Goal: Task Accomplishment & Management: Manage account settings

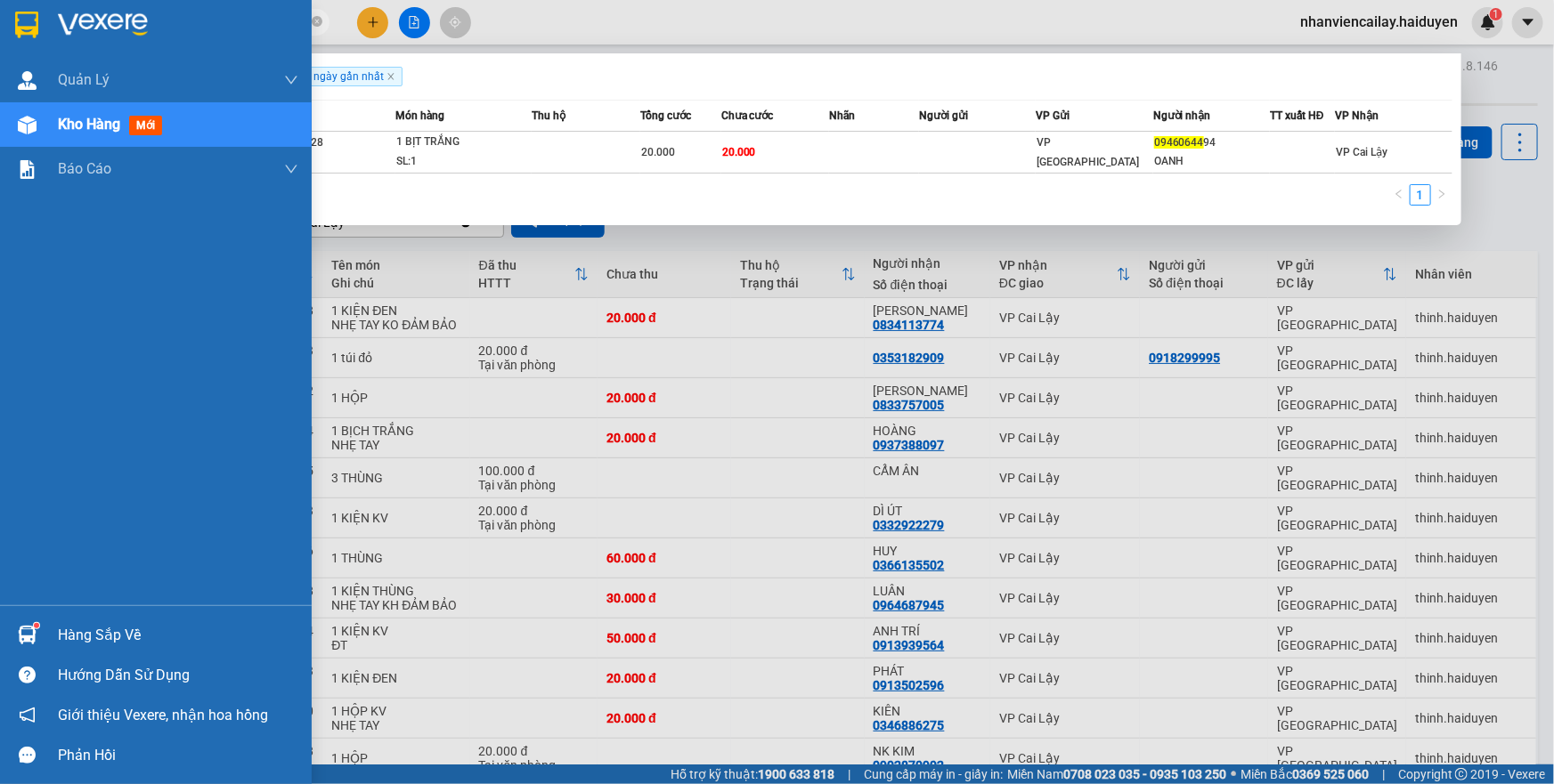
drag, startPoint x: 205, startPoint y: 23, endPoint x: 51, endPoint y: 43, distance: 155.3
click at [51, 43] on section "Kết quả tìm kiếm ( 1 ) Bộ lọc Gửi 3 ngày gần nhất Mã ĐH Trạng thái Món hàng Thu…" at bounding box center [777, 392] width 1554 height 784
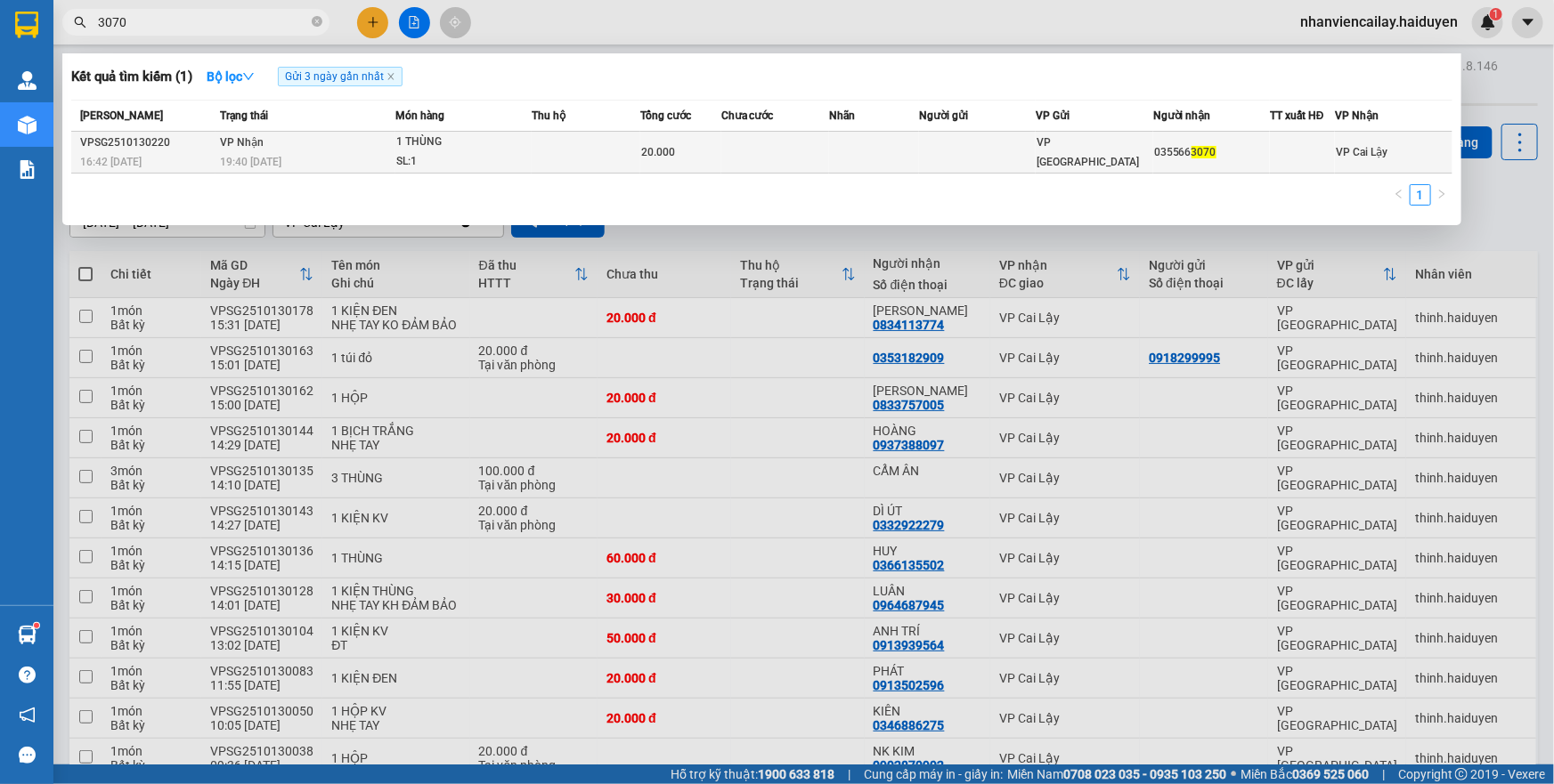
type input "3070"
click at [722, 157] on td at bounding box center [775, 153] width 108 height 42
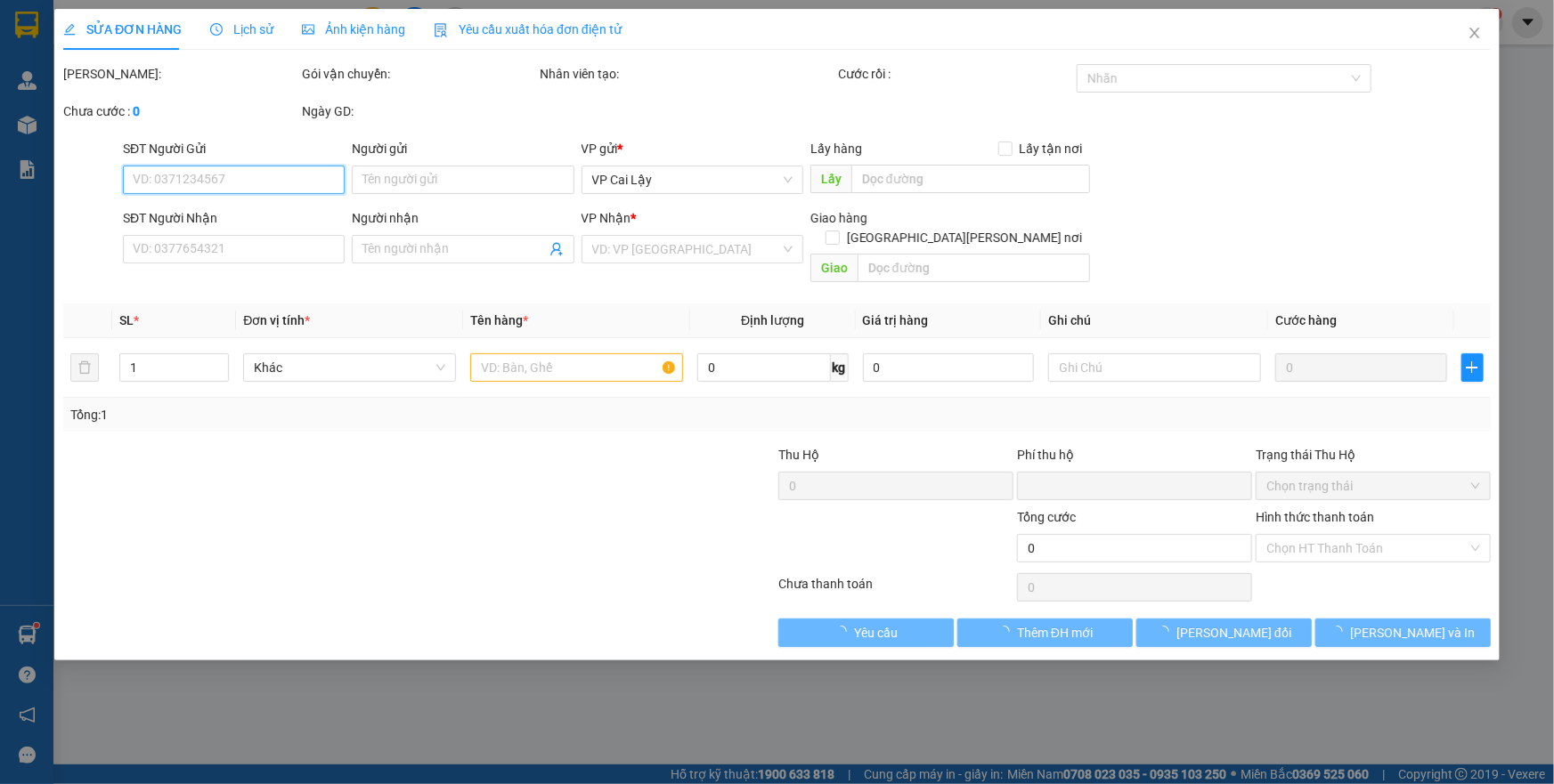
type input "0355663070"
type input "0"
type input "20.000"
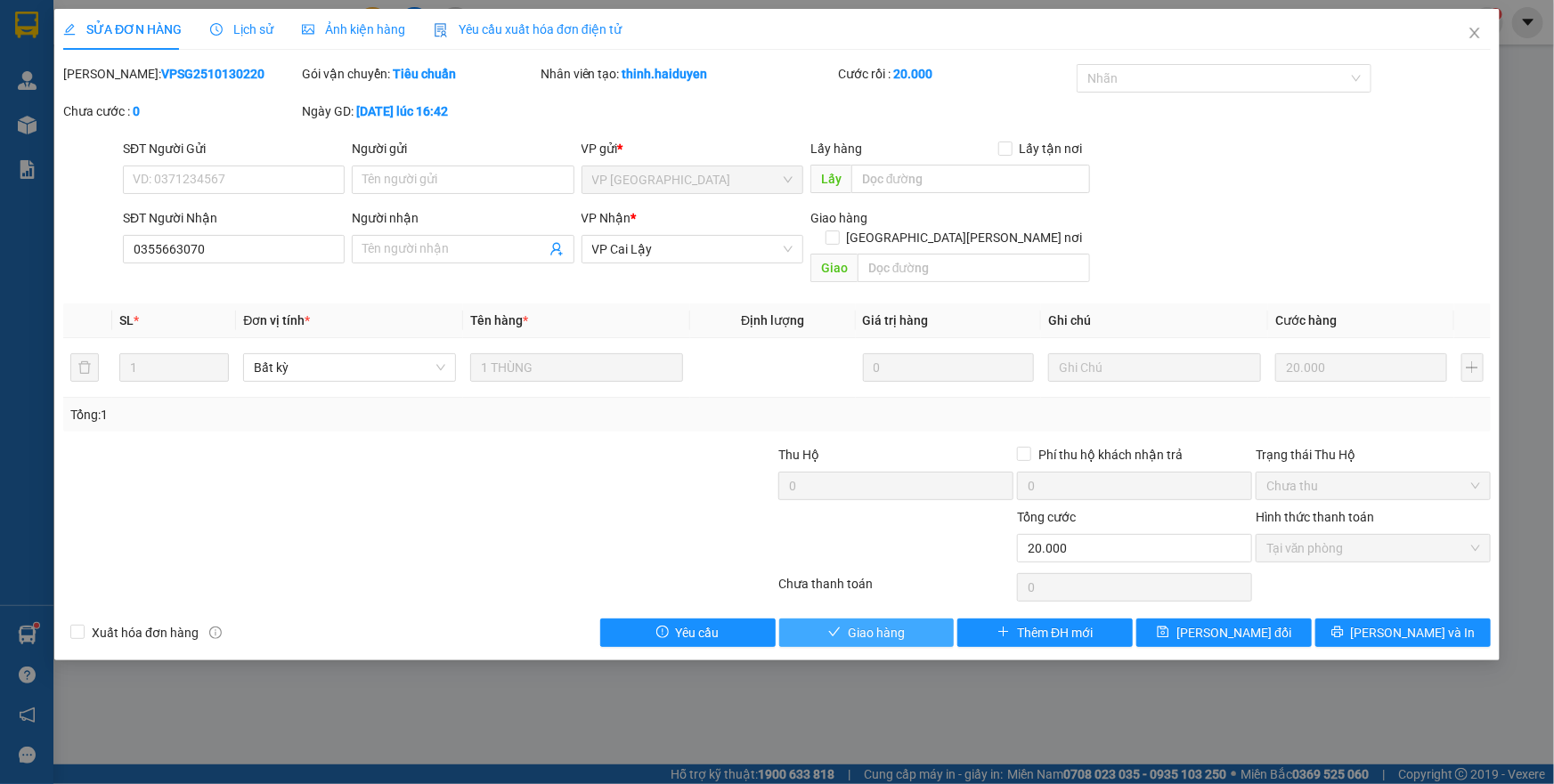
click at [830, 626] on span "check" at bounding box center [834, 632] width 12 height 14
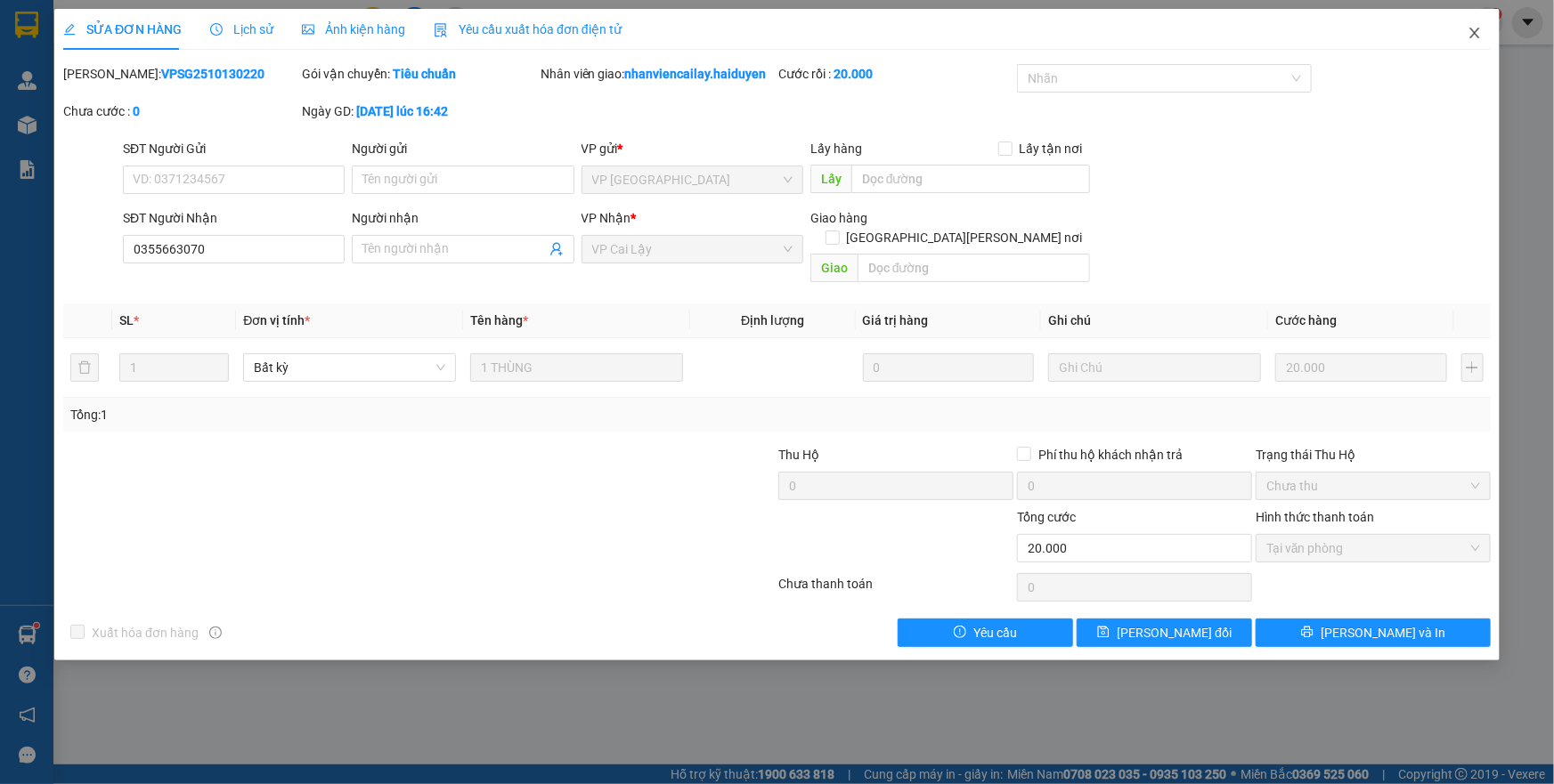
click at [1472, 27] on icon "close" at bounding box center [1474, 33] width 14 height 14
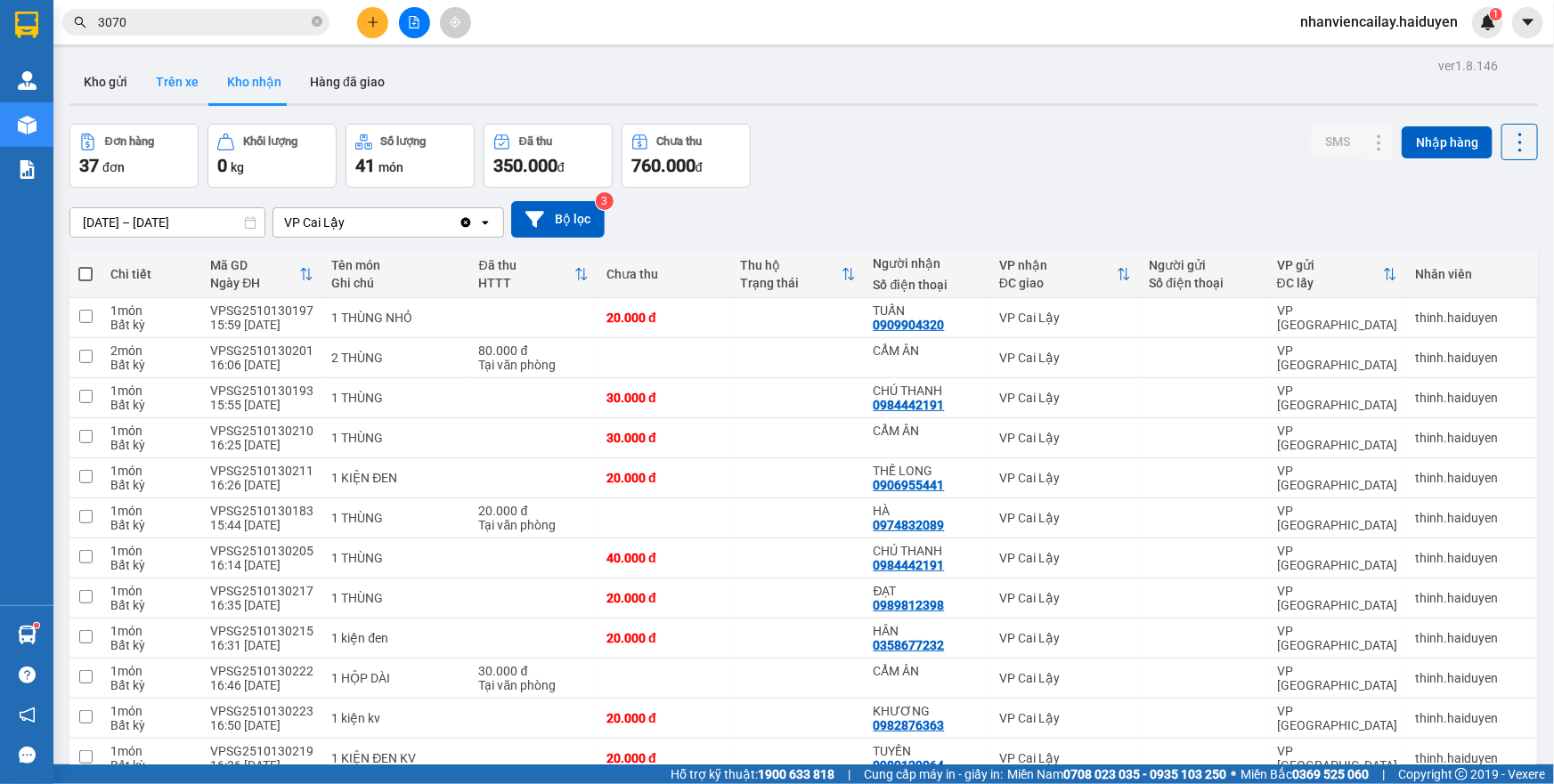
click at [184, 81] on button "Trên xe" at bounding box center [177, 82] width 71 height 43
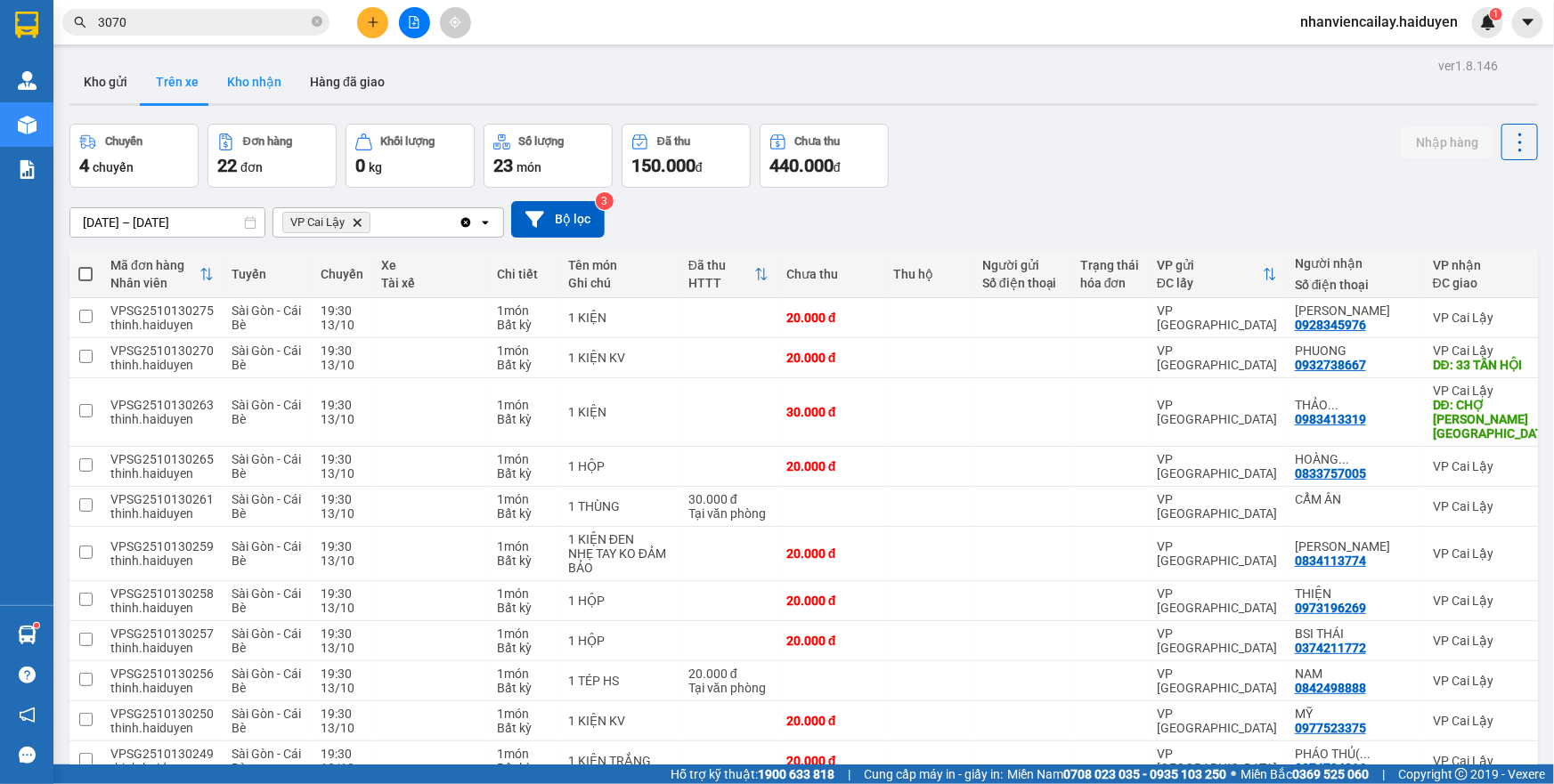
click at [235, 96] on button "Kho nhận" at bounding box center [254, 82] width 82 height 43
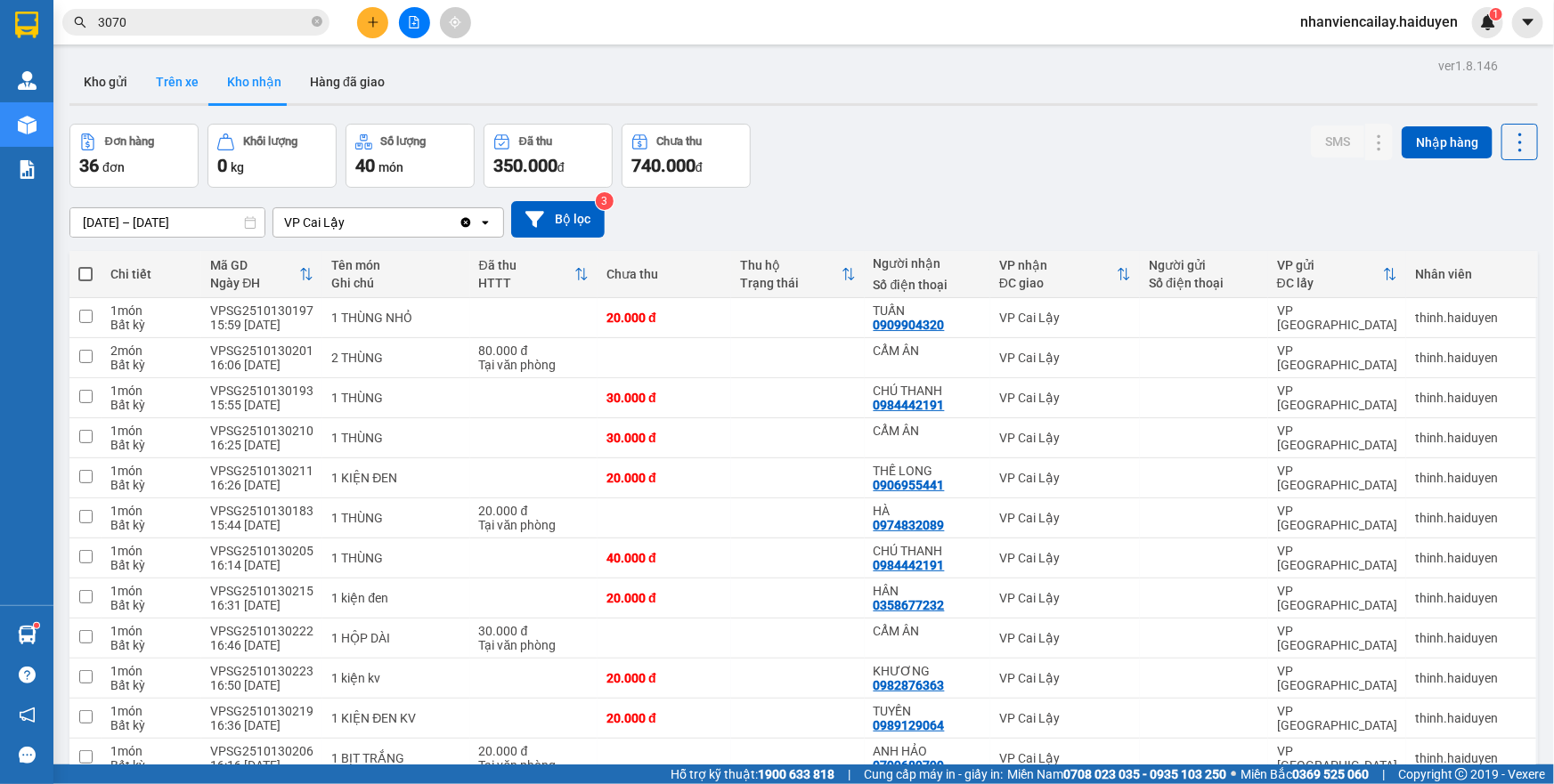
click at [170, 85] on button "Trên xe" at bounding box center [177, 82] width 71 height 43
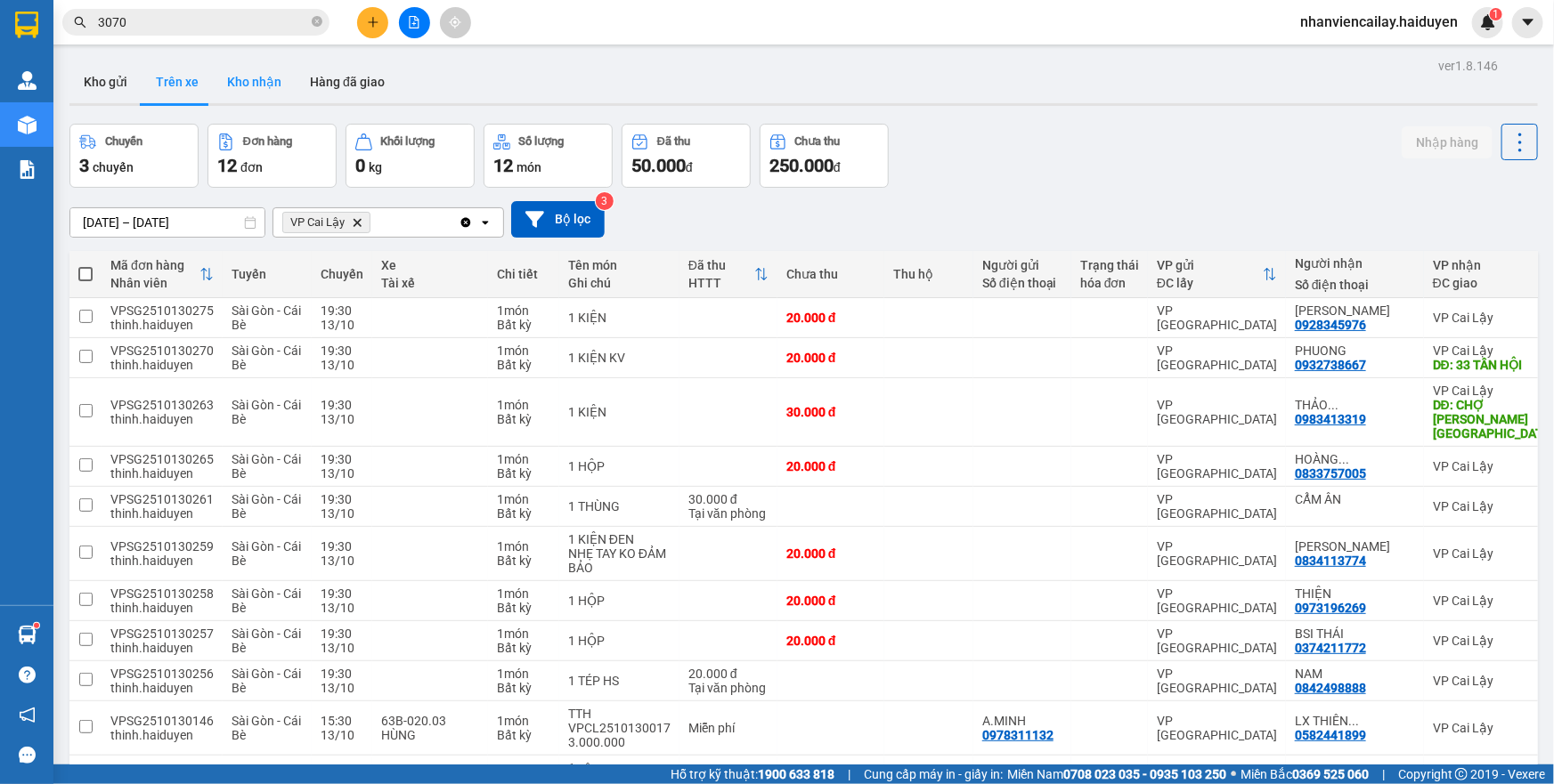
click at [269, 91] on button "Kho nhận" at bounding box center [254, 82] width 82 height 43
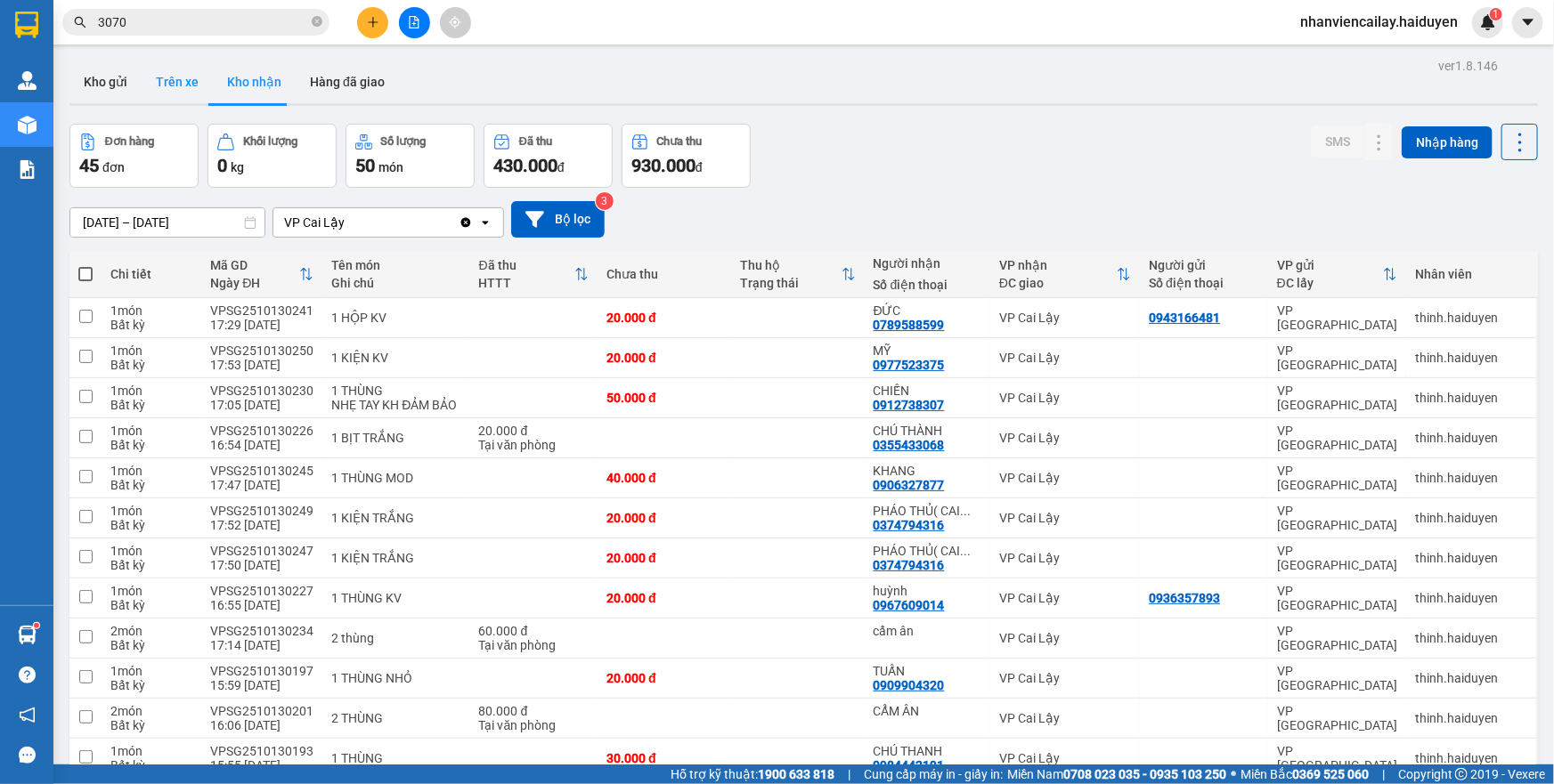
click at [170, 96] on button "Trên xe" at bounding box center [177, 82] width 71 height 43
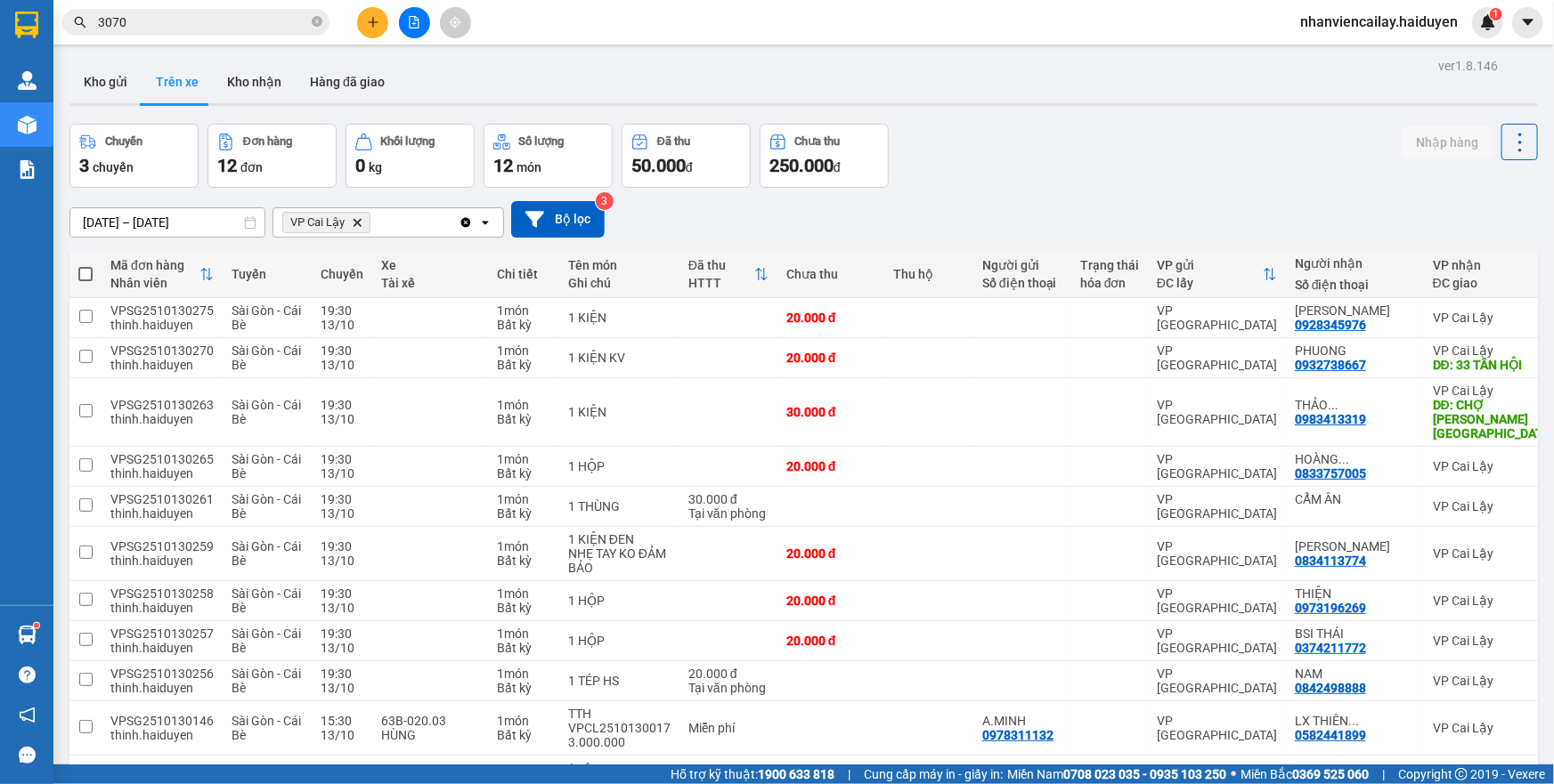
scroll to position [149, 0]
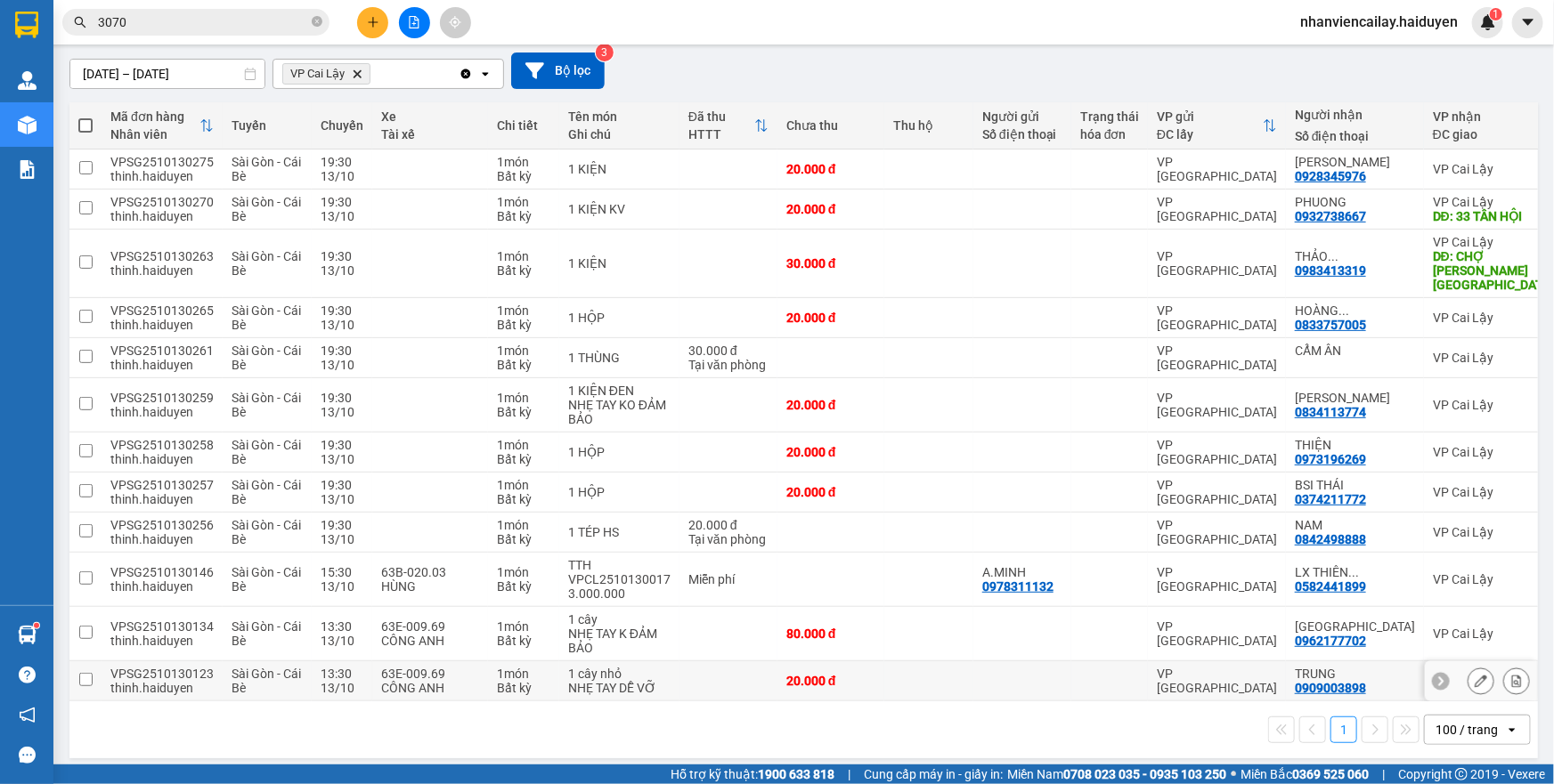
click at [1263, 673] on td "VP [GEOGRAPHIC_DATA]" at bounding box center [1217, 681] width 138 height 40
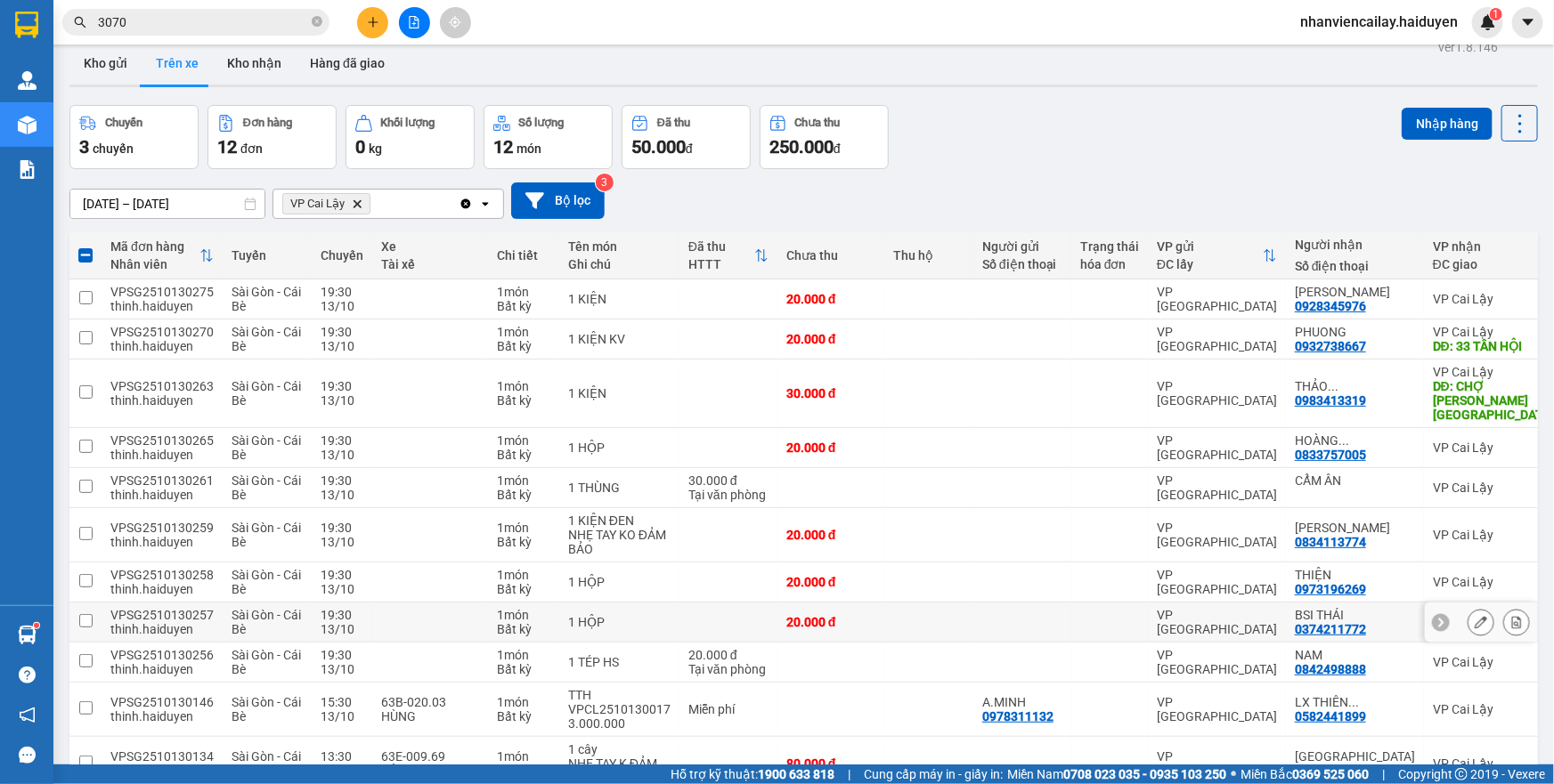
scroll to position [0, 0]
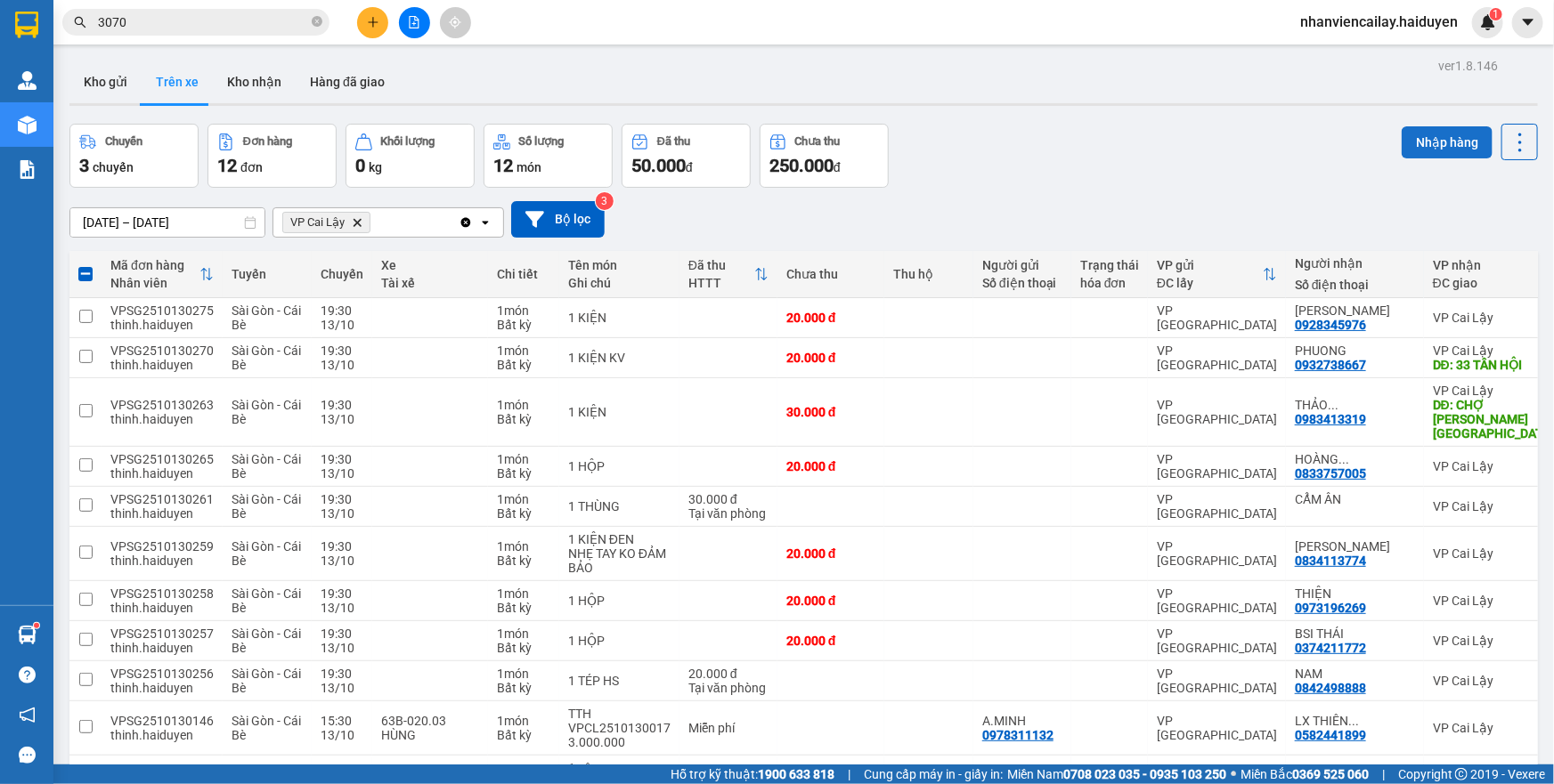
click at [1419, 142] on button "Nhập hàng" at bounding box center [1447, 142] width 91 height 32
checkbox input "false"
click at [246, 71] on button "Kho nhận" at bounding box center [254, 82] width 82 height 43
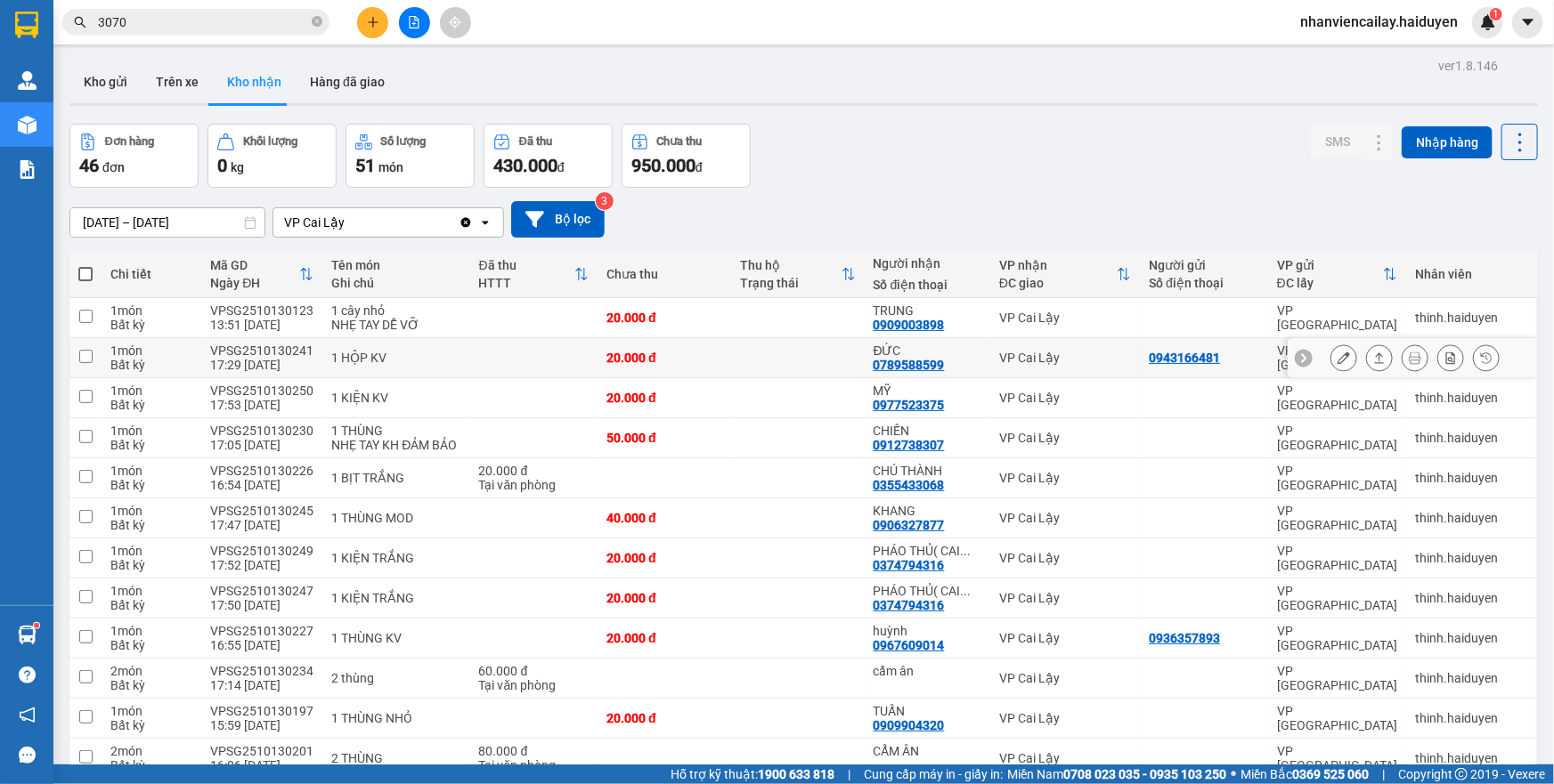
scroll to position [242, 0]
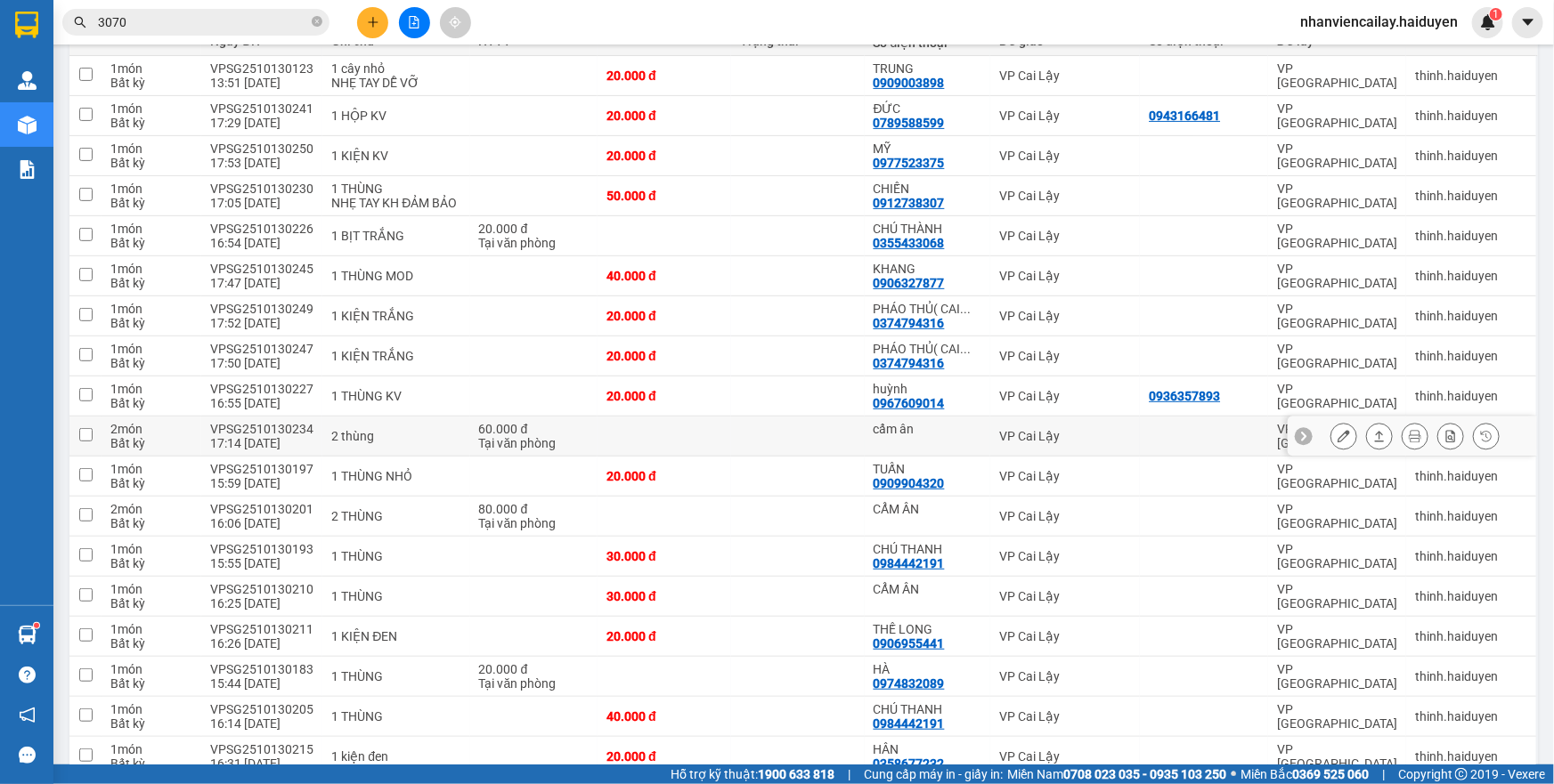
click at [1173, 456] on td at bounding box center [1203, 436] width 128 height 40
checkbox input "true"
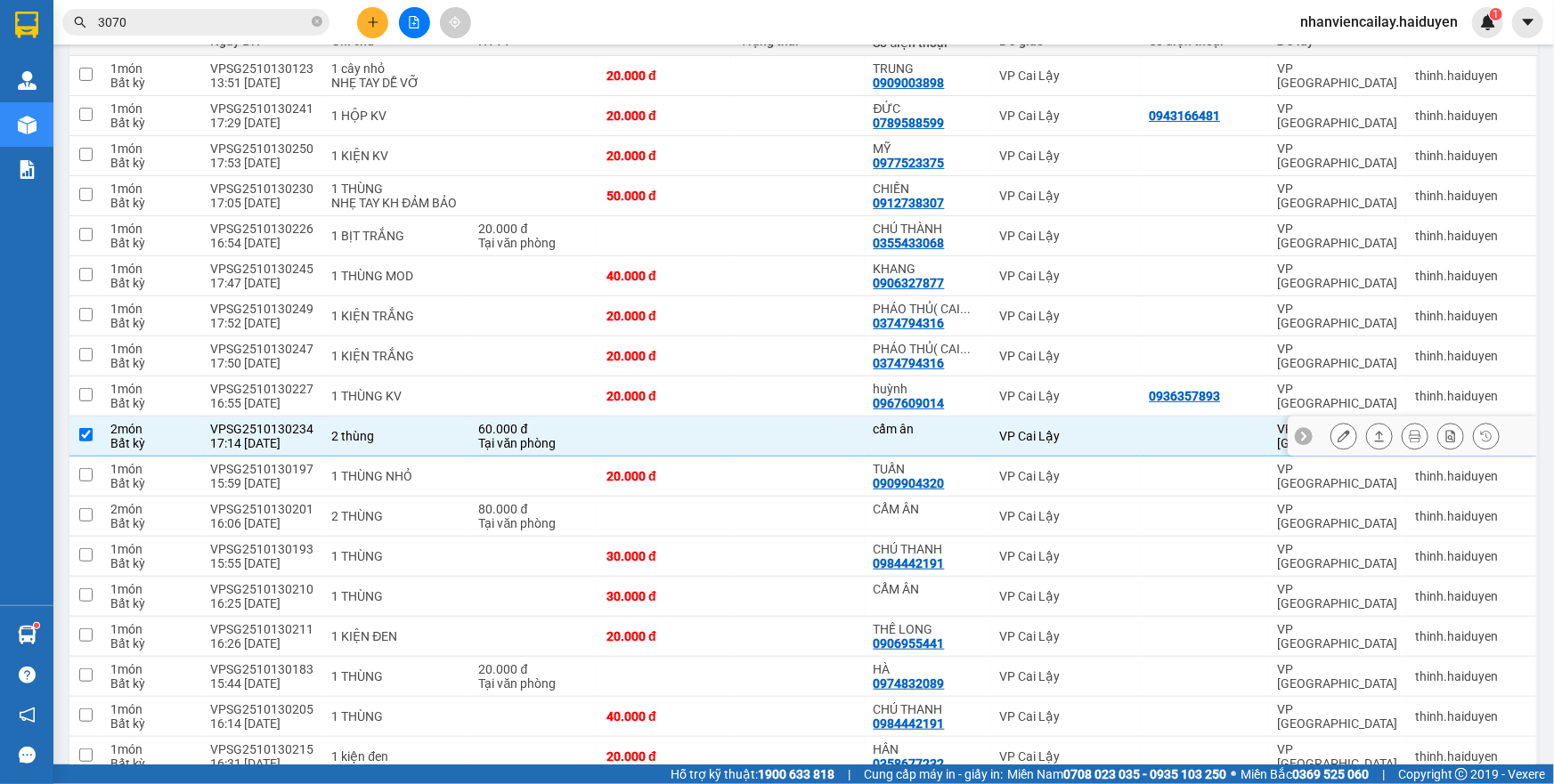
scroll to position [81, 0]
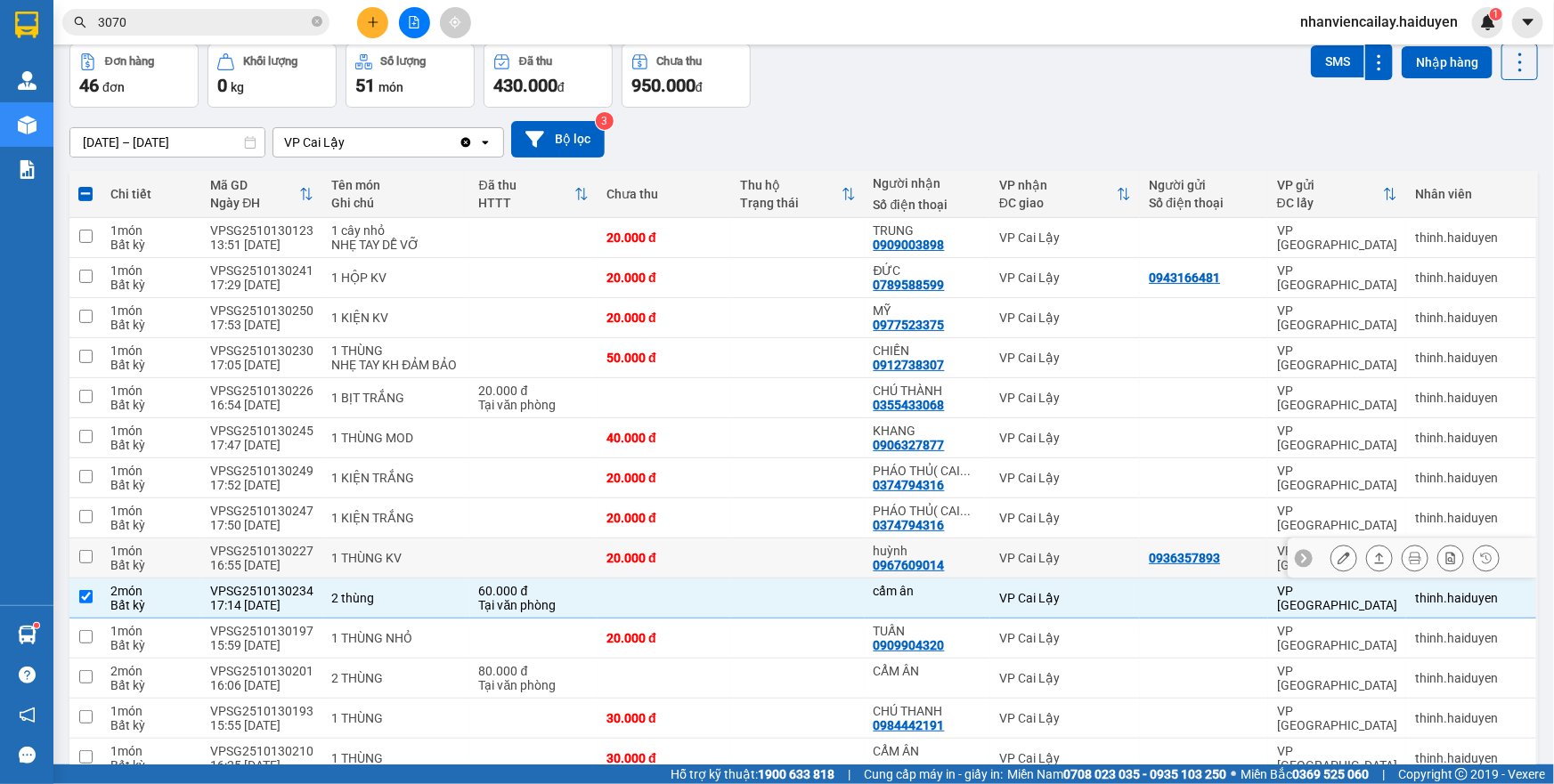
click at [748, 579] on td at bounding box center [798, 558] width 134 height 40
checkbox input "true"
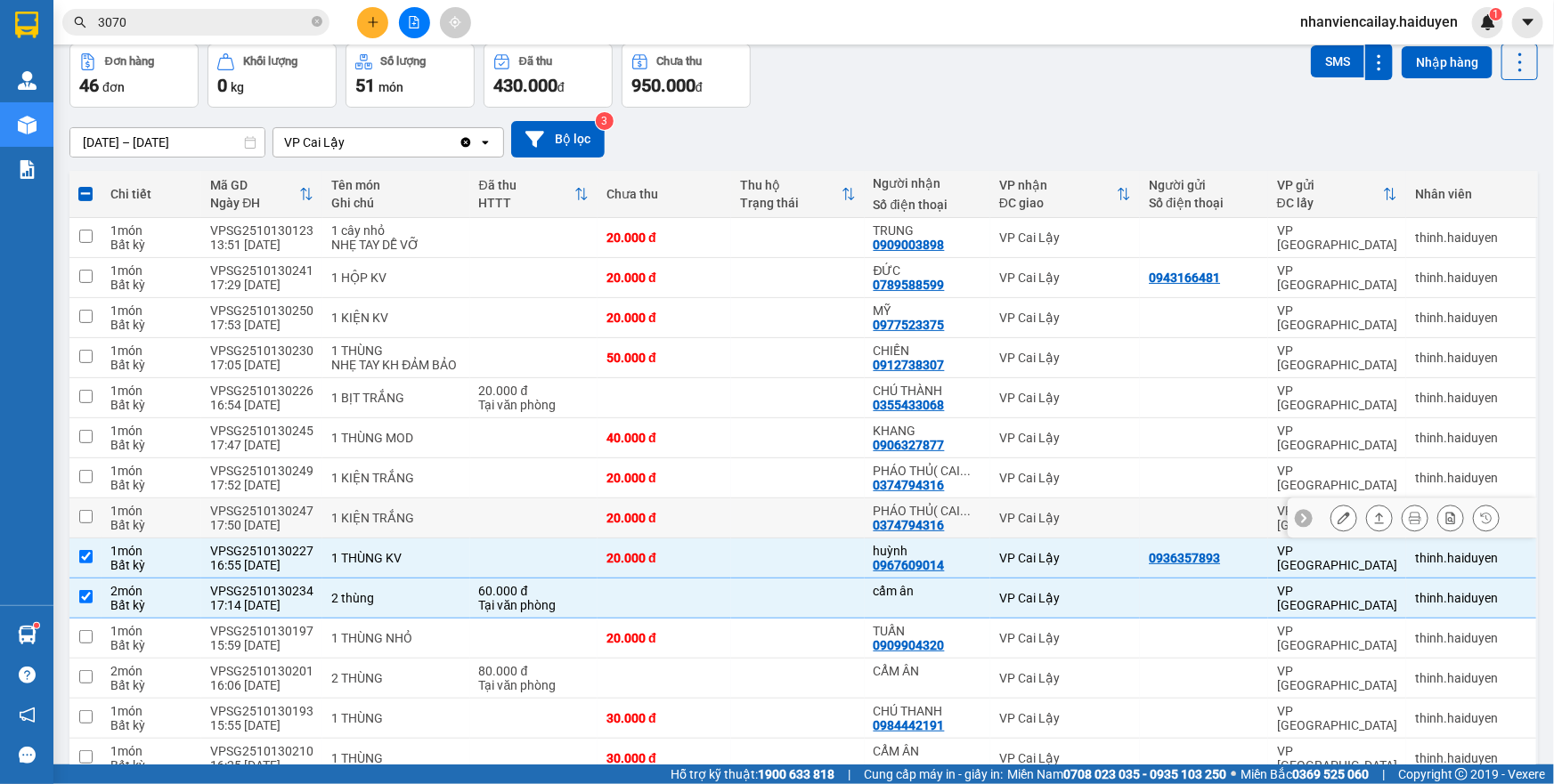
click at [759, 528] on td at bounding box center [798, 518] width 134 height 40
checkbox input "true"
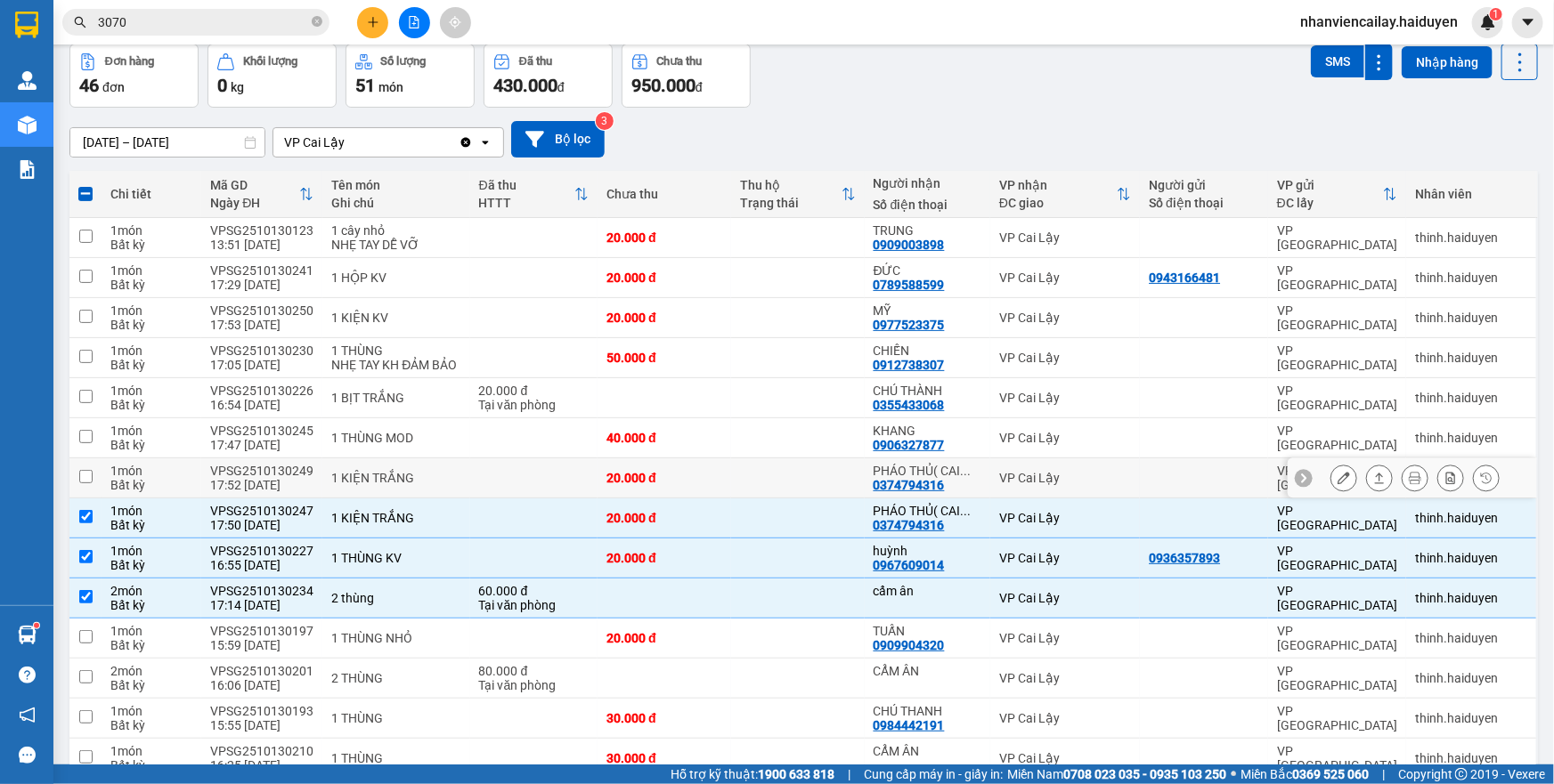
click at [764, 498] on td at bounding box center [798, 478] width 134 height 40
checkbox input "true"
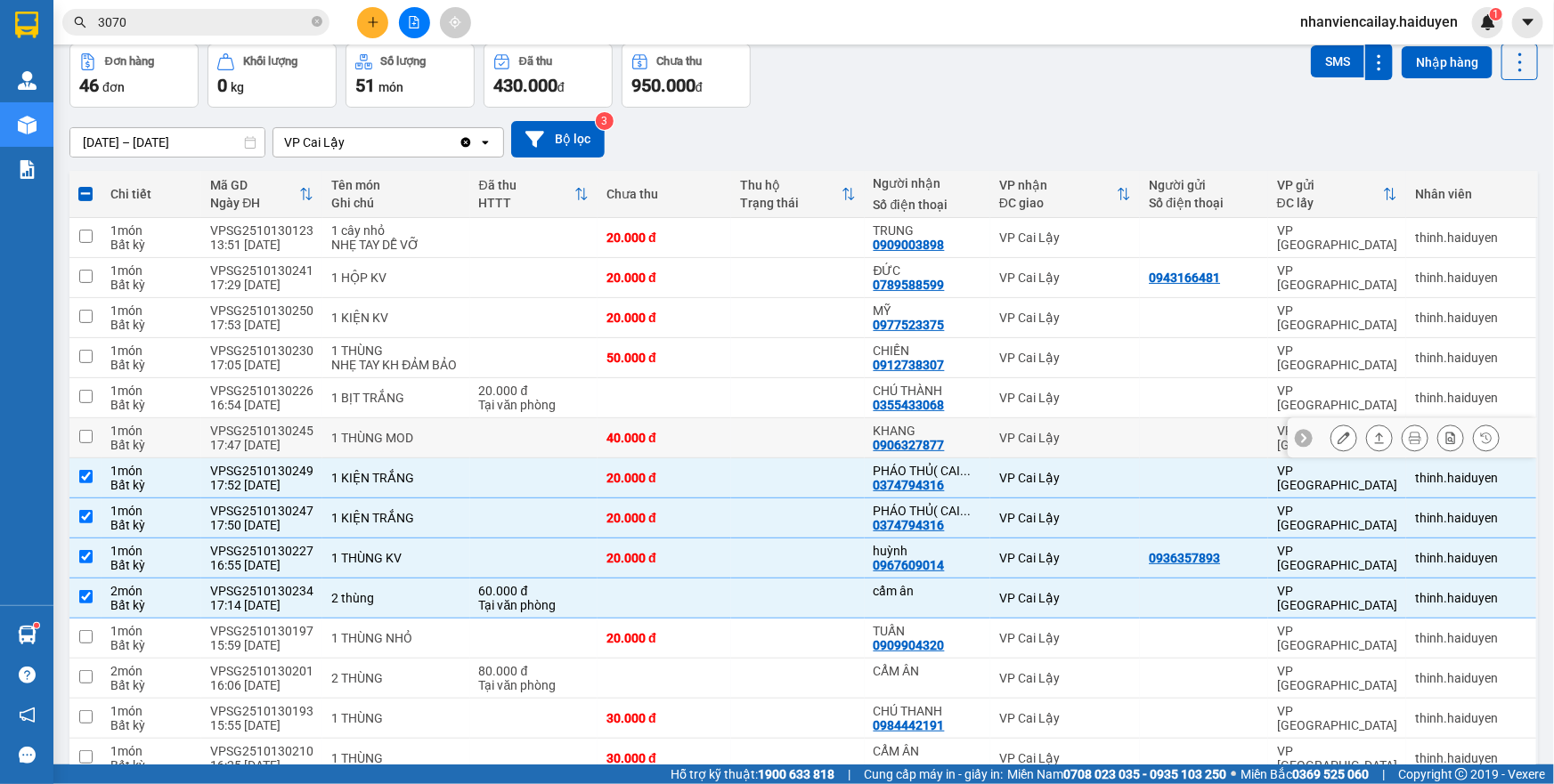
click at [781, 456] on td at bounding box center [798, 438] width 134 height 40
checkbox input "true"
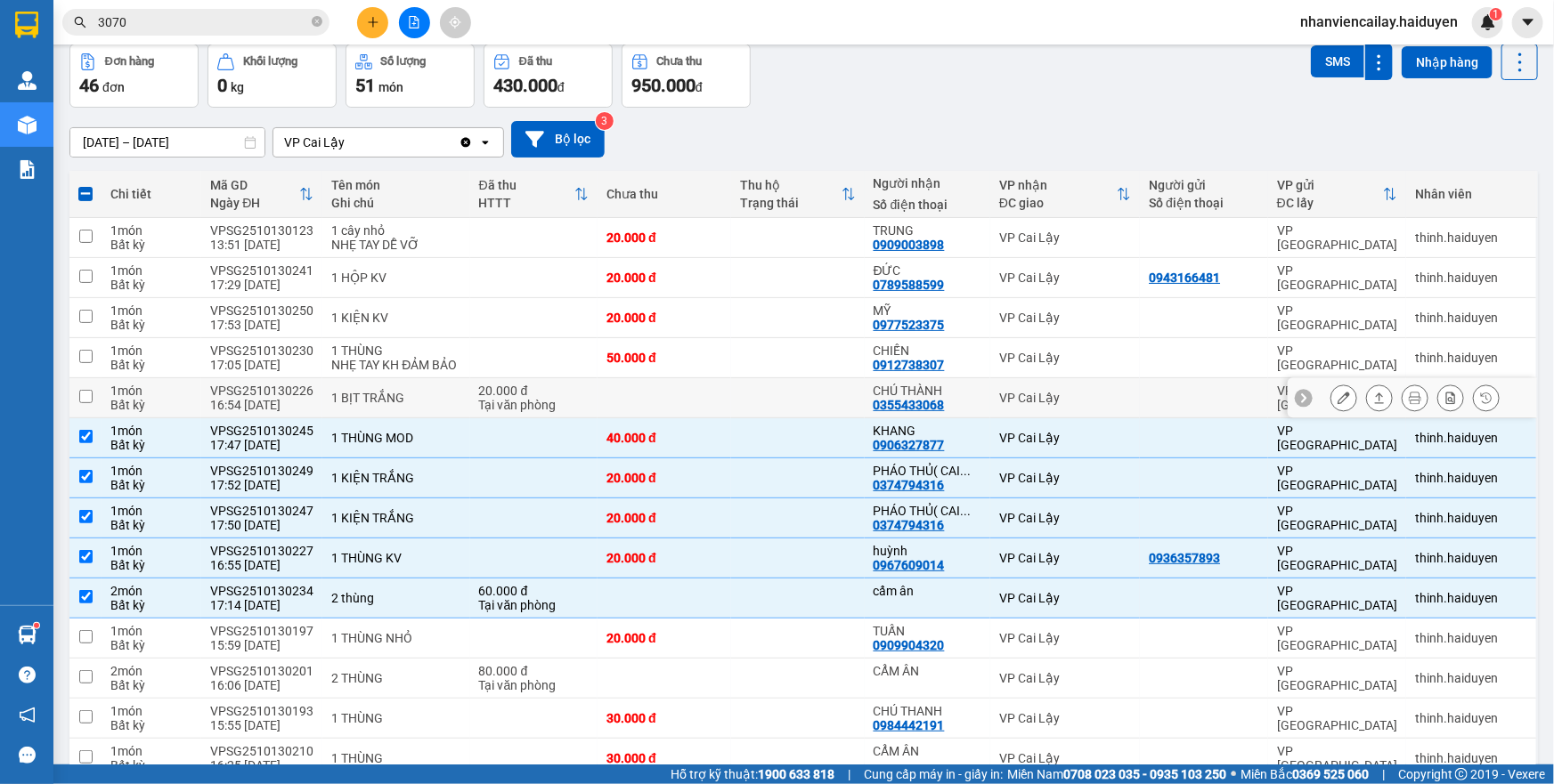
click at [682, 399] on td at bounding box center [665, 398] width 134 height 40
checkbox input "true"
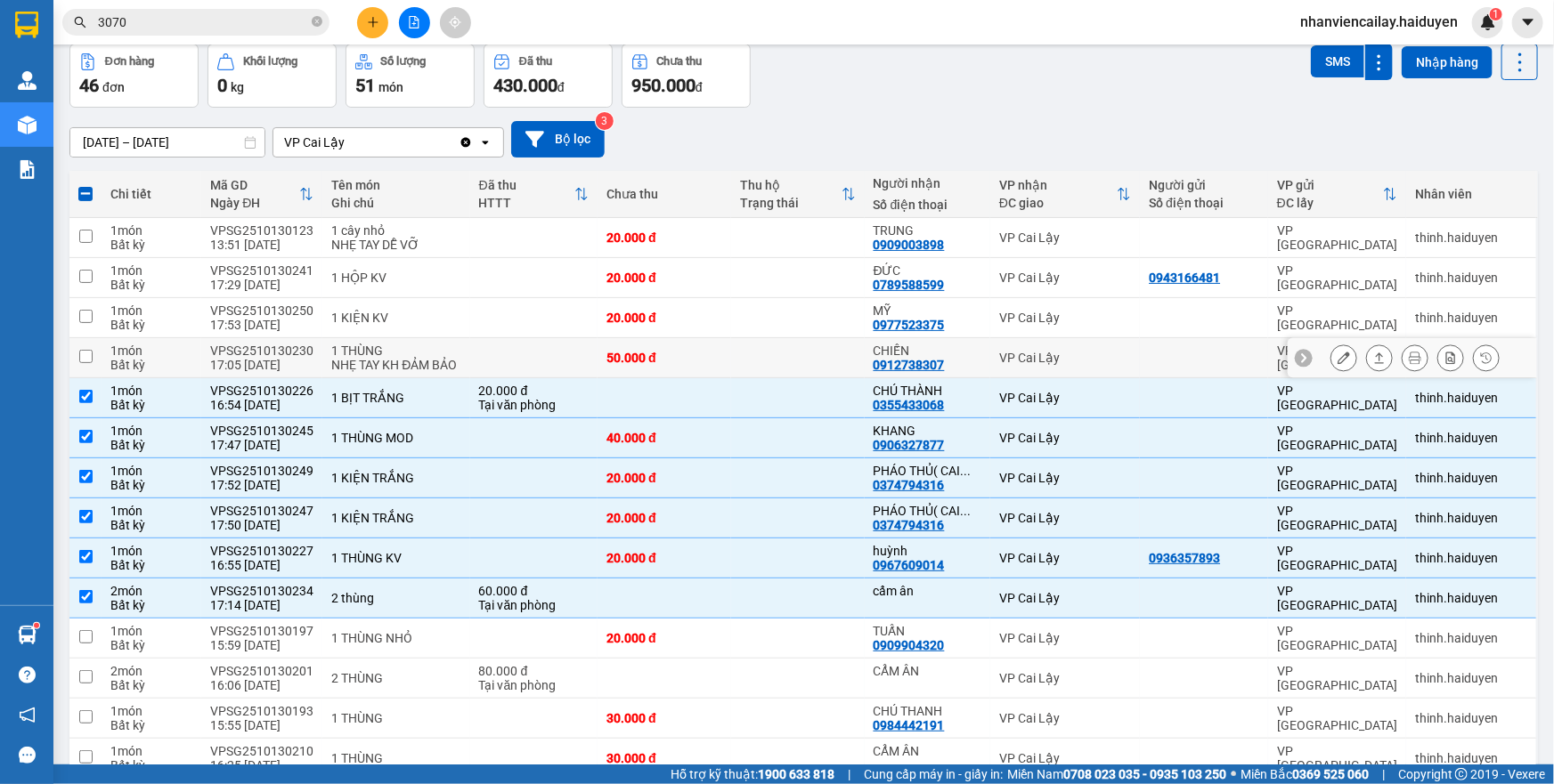
click at [747, 345] on td at bounding box center [798, 358] width 134 height 40
checkbox input "true"
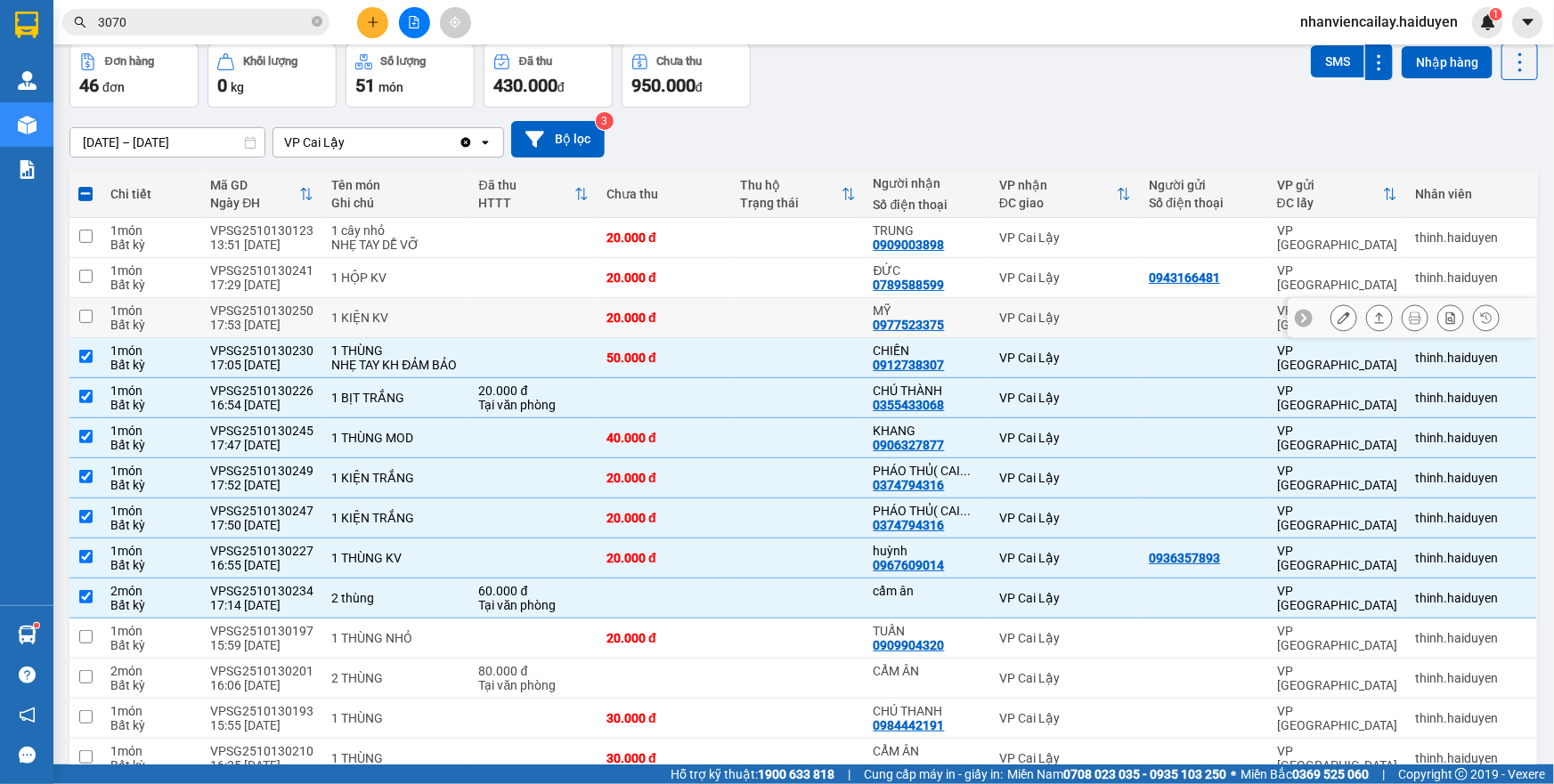
click at [765, 327] on td at bounding box center [798, 318] width 134 height 40
checkbox input "true"
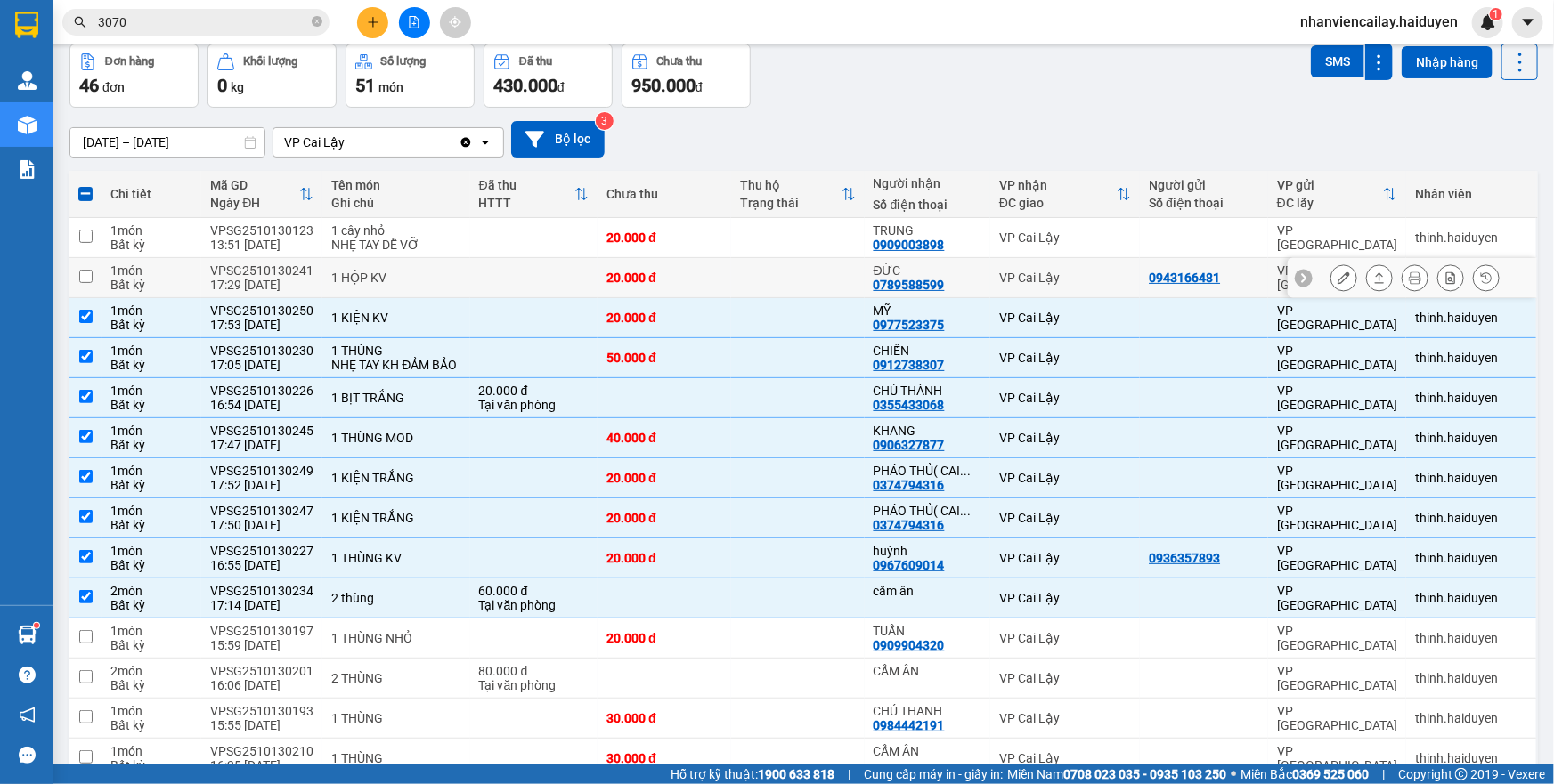
click at [819, 265] on td at bounding box center [798, 278] width 134 height 40
checkbox input "true"
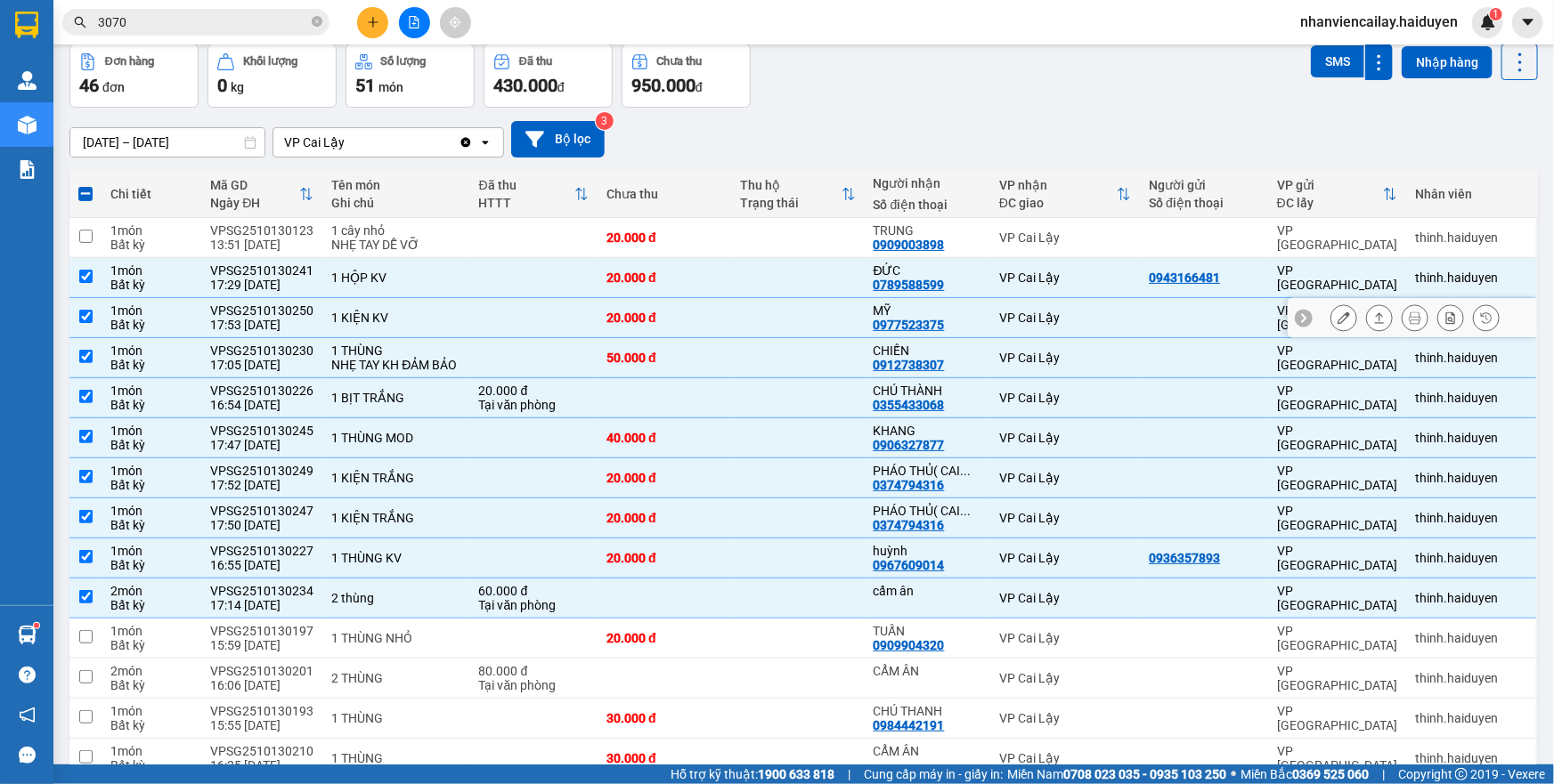
click at [822, 313] on td at bounding box center [798, 318] width 134 height 40
checkbox input "false"
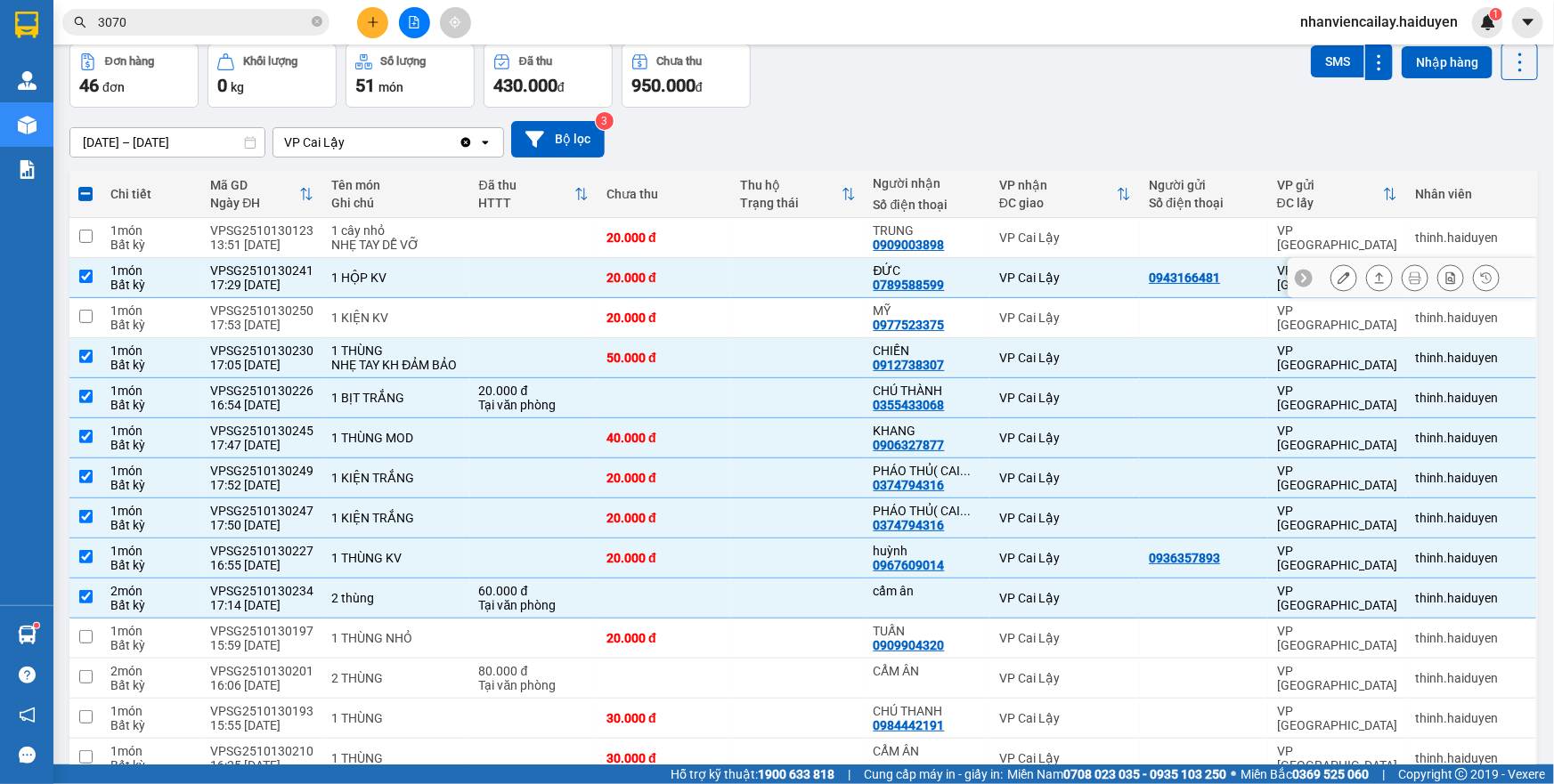
click at [837, 285] on td at bounding box center [798, 278] width 134 height 40
checkbox input "false"
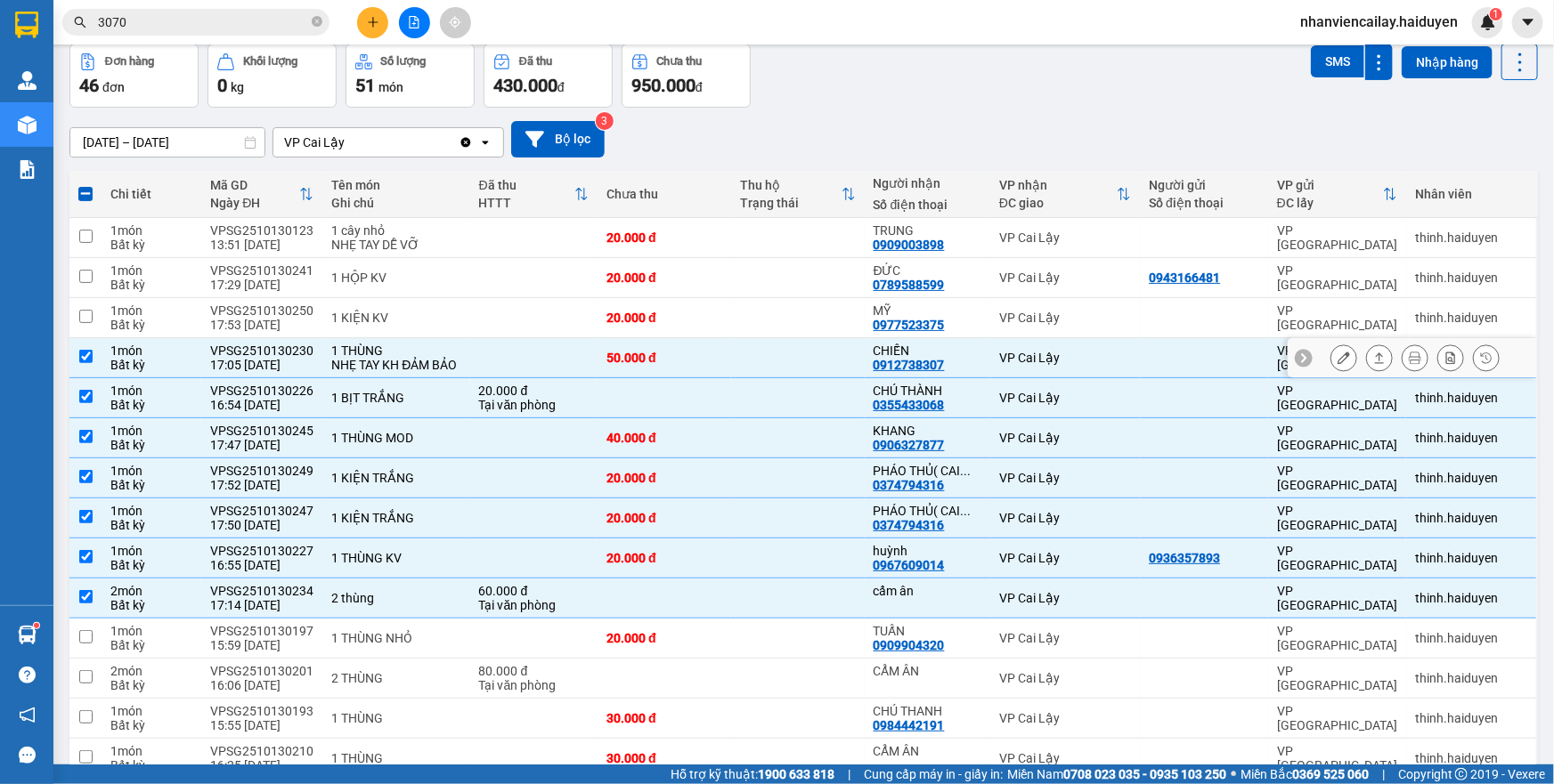
click at [836, 373] on td at bounding box center [798, 358] width 134 height 40
checkbox input "false"
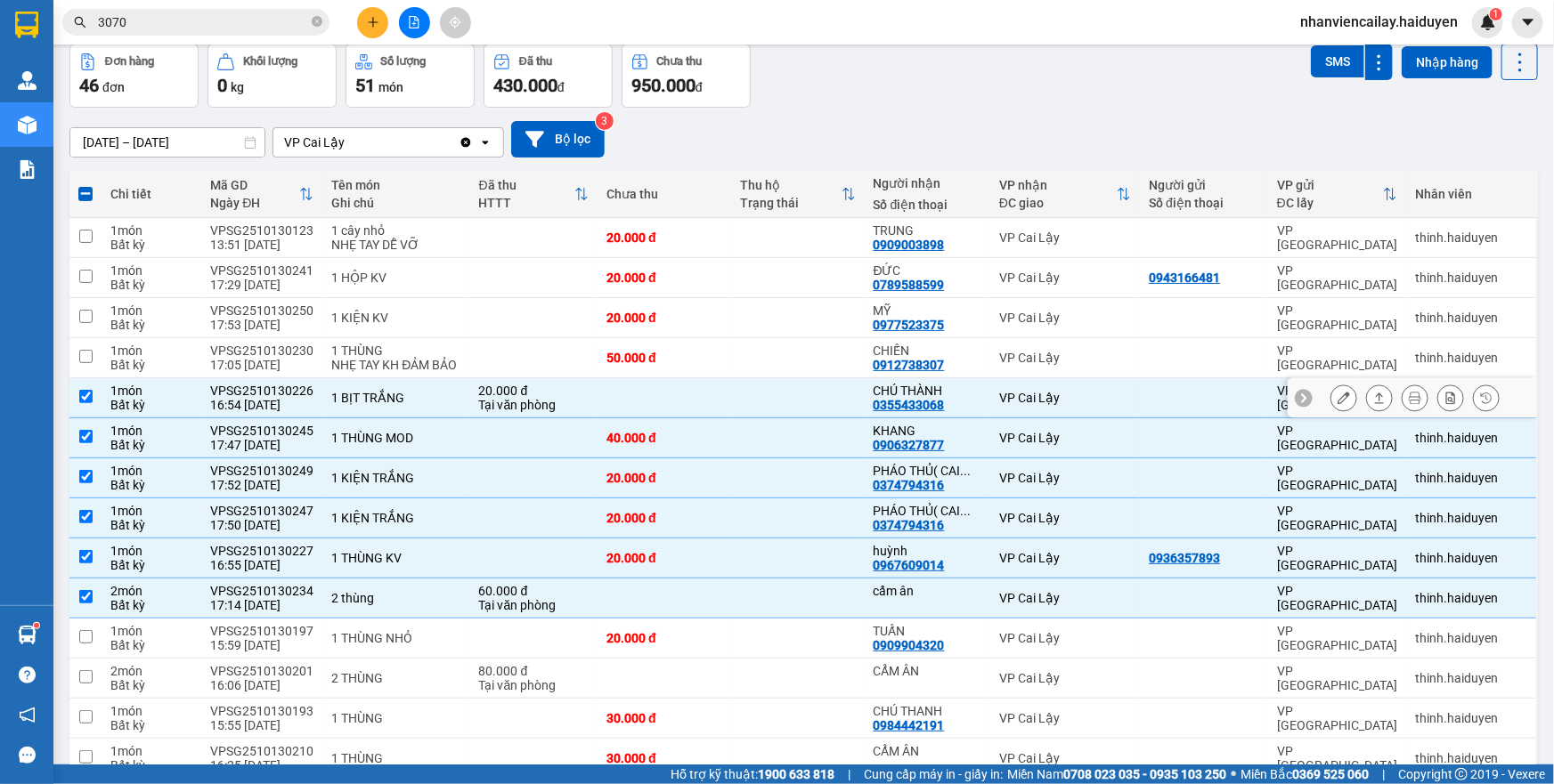
click at [836, 403] on td at bounding box center [798, 398] width 134 height 40
checkbox input "false"
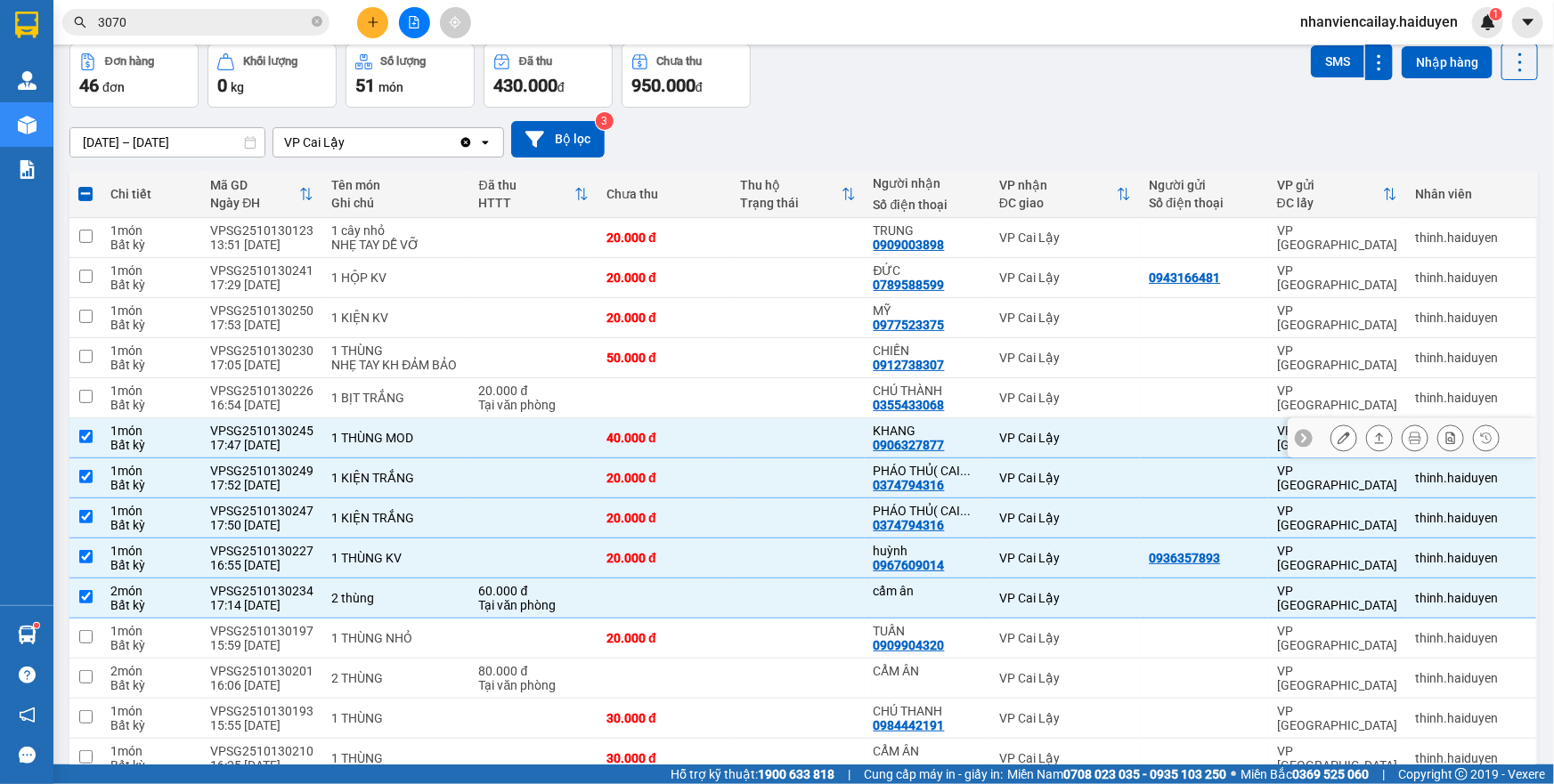
click at [832, 455] on td at bounding box center [798, 438] width 134 height 40
checkbox input "false"
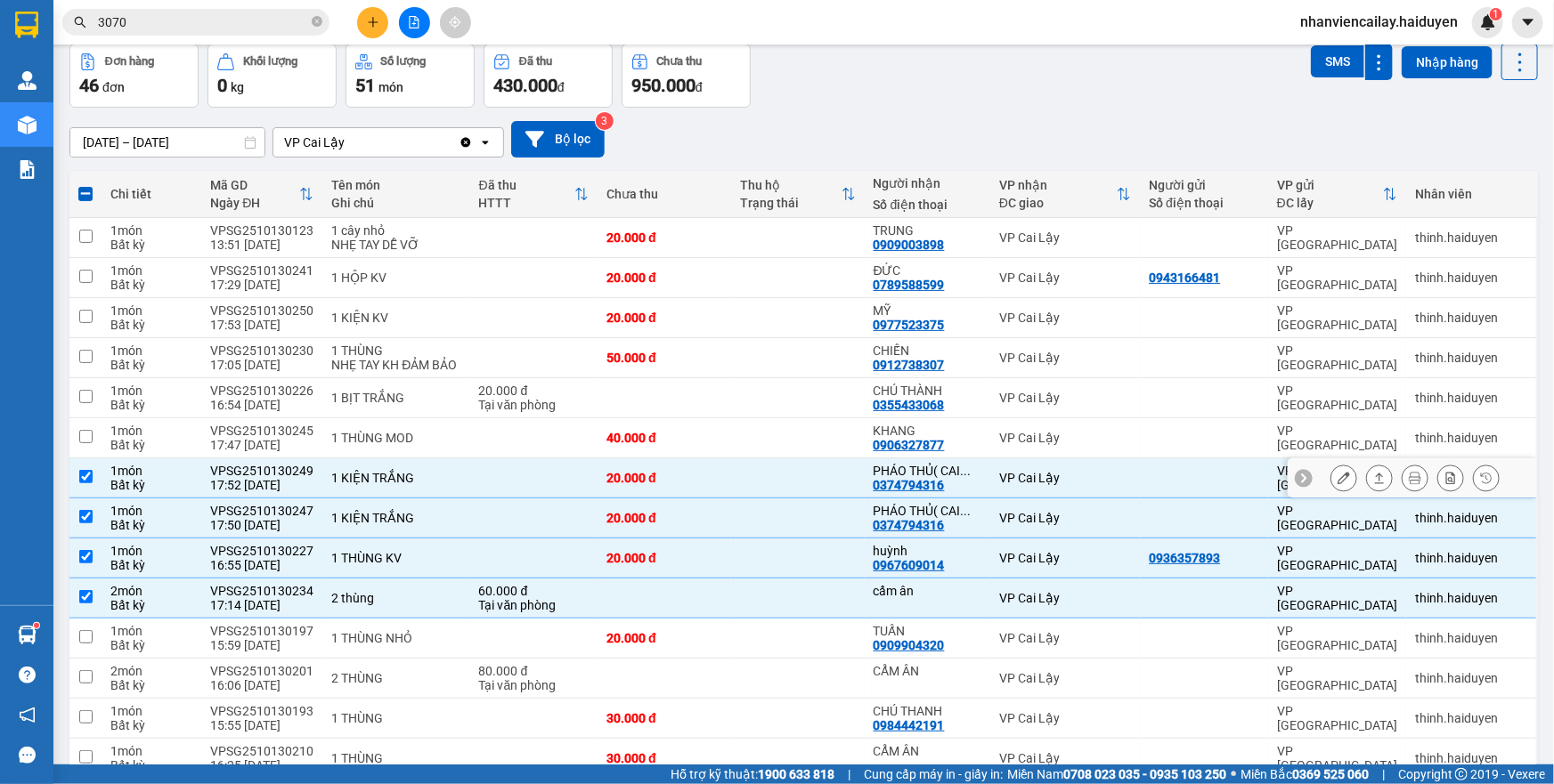
click at [831, 497] on td at bounding box center [798, 478] width 134 height 40
checkbox input "false"
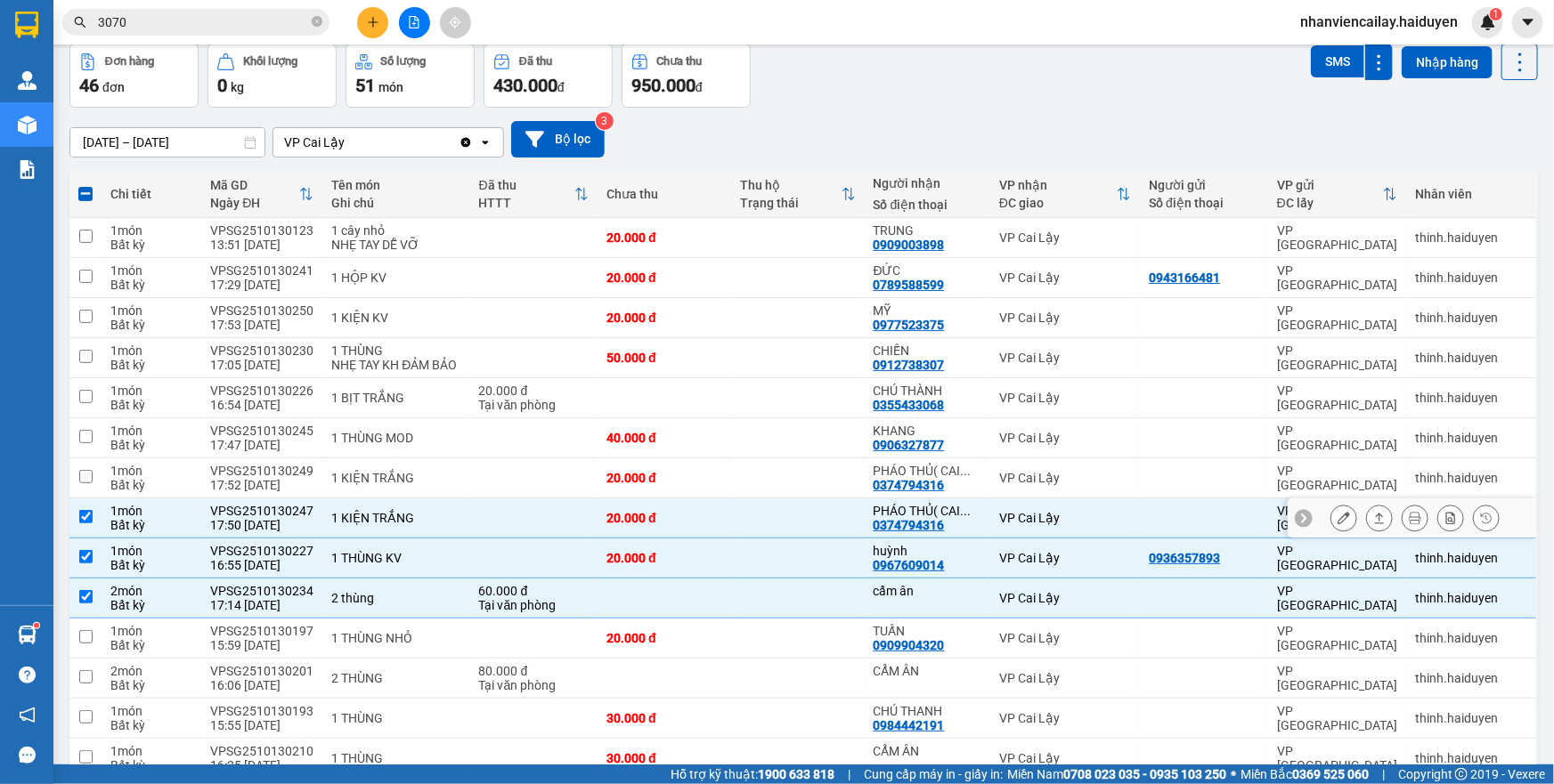
click at [832, 526] on td at bounding box center [798, 518] width 134 height 40
checkbox input "false"
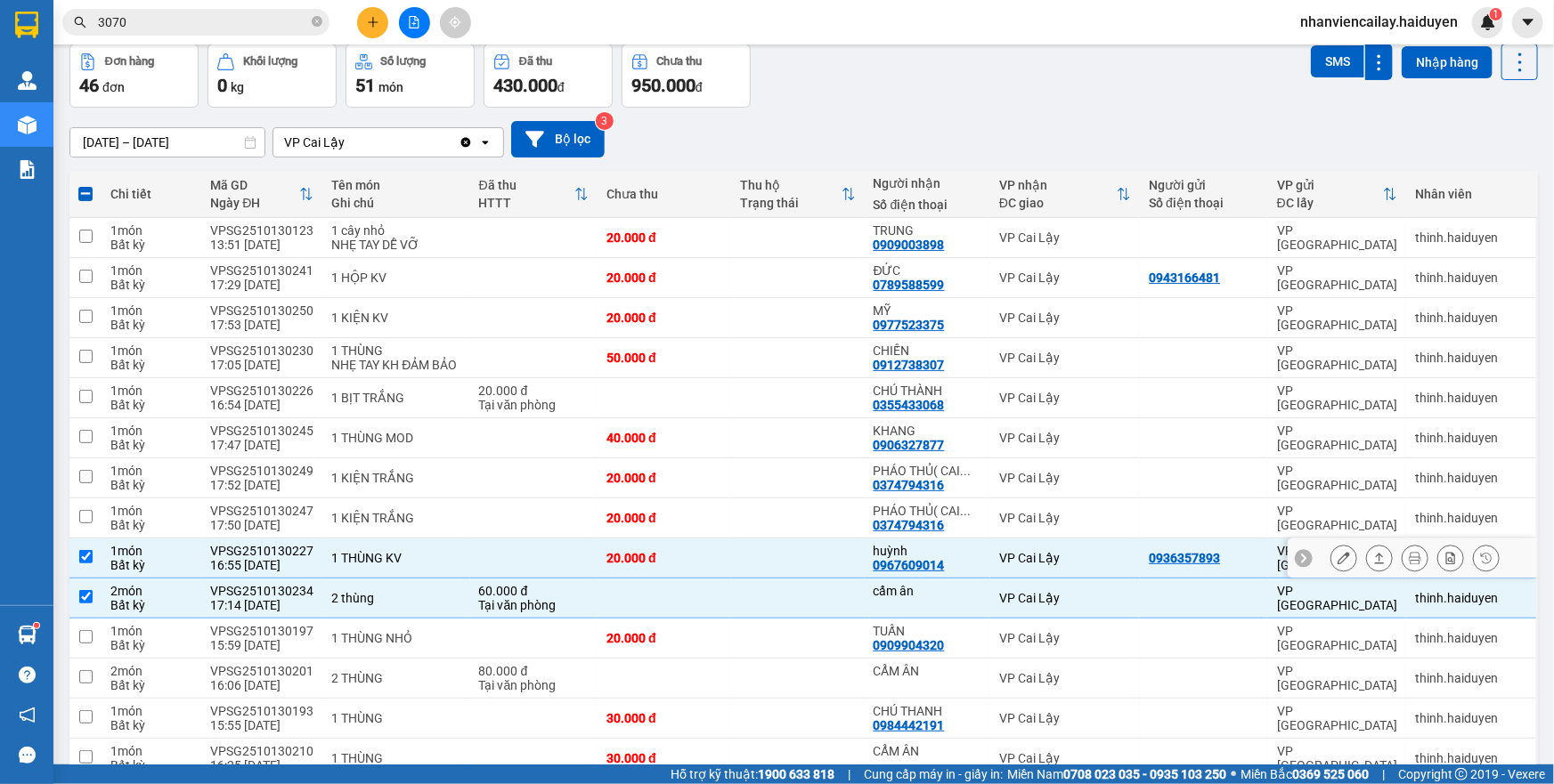
click at [834, 579] on td at bounding box center [798, 558] width 134 height 40
checkbox input "false"
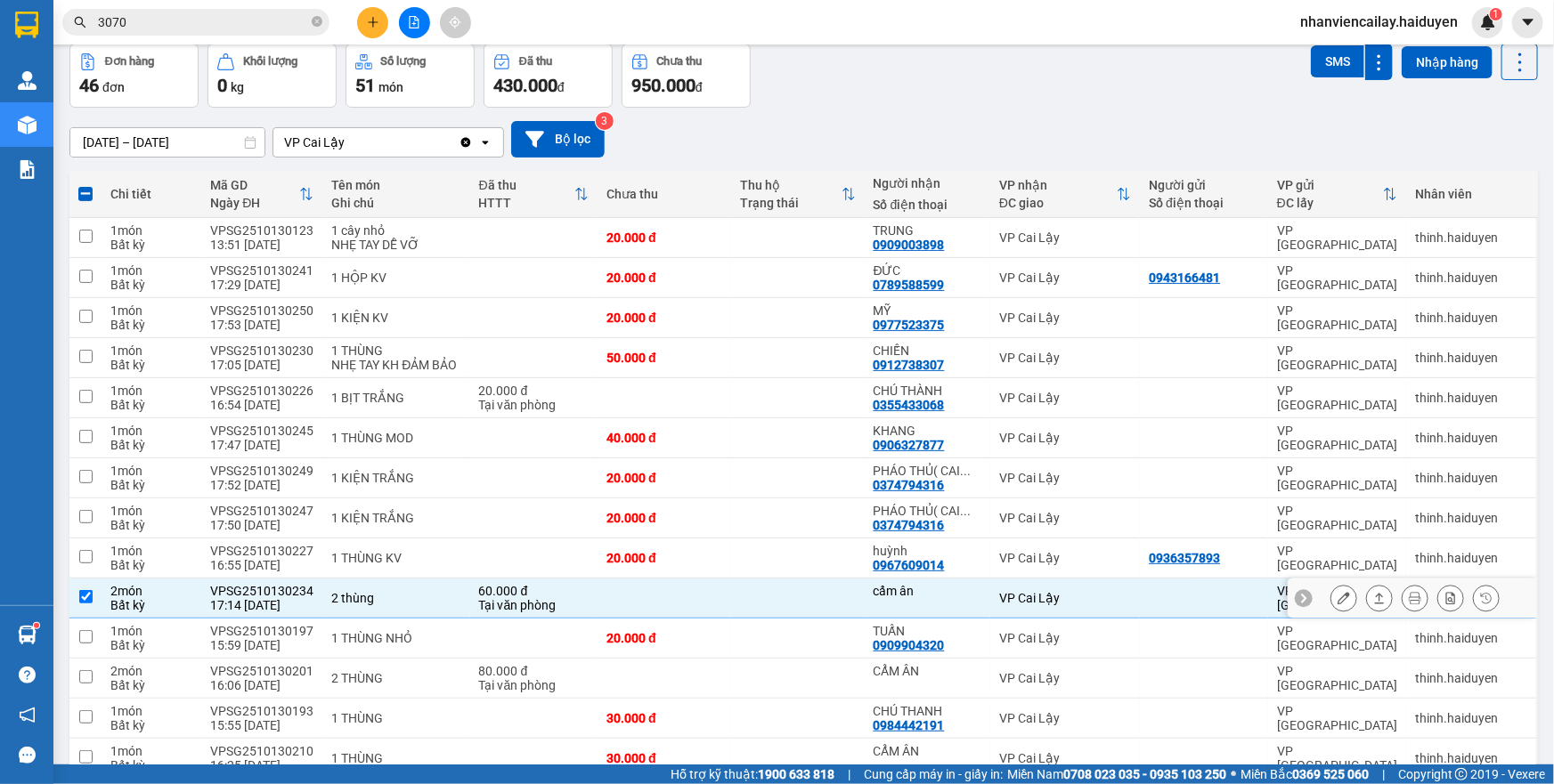
click at [836, 612] on td at bounding box center [798, 599] width 134 height 40
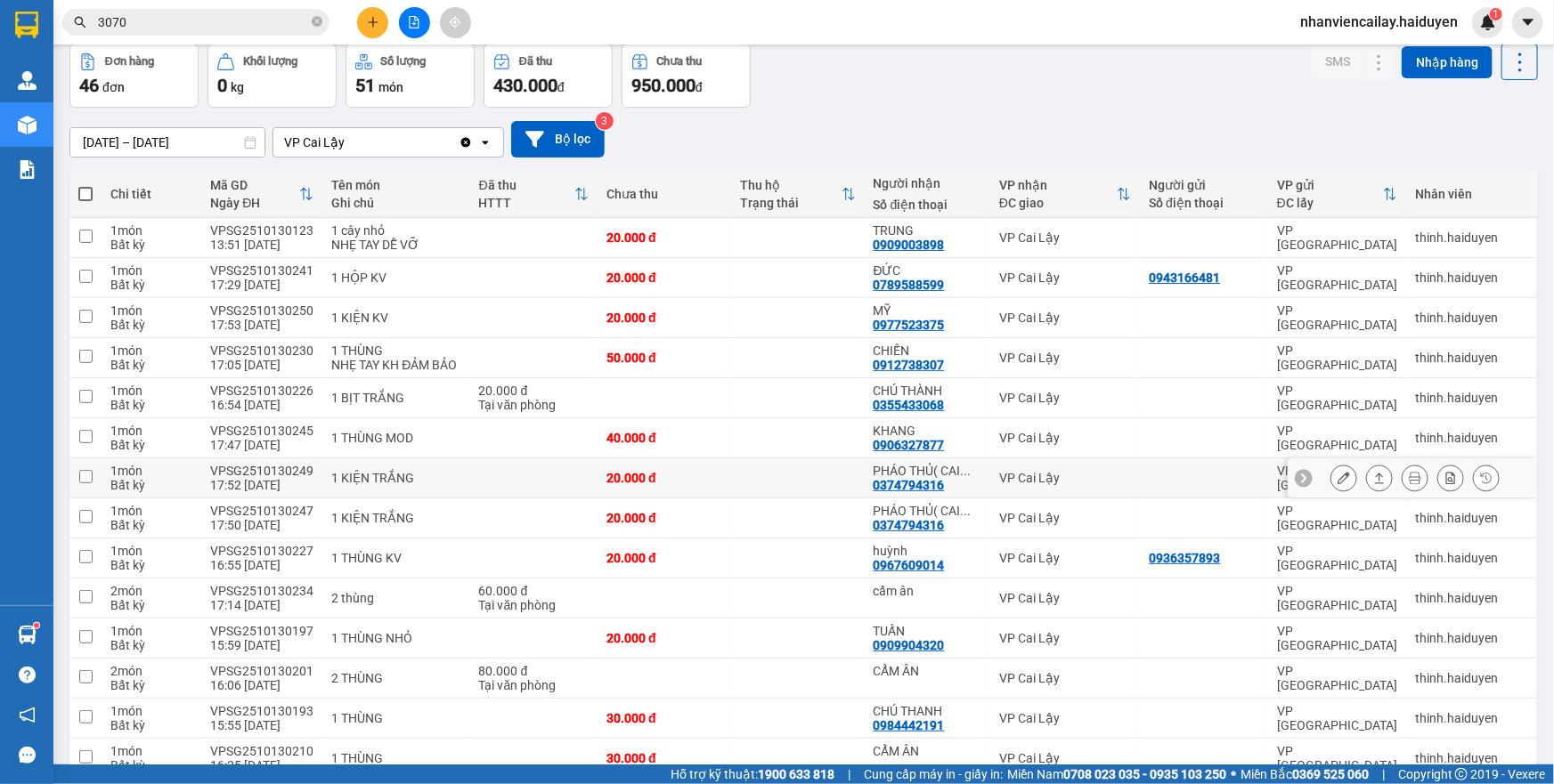
scroll to position [161, 0]
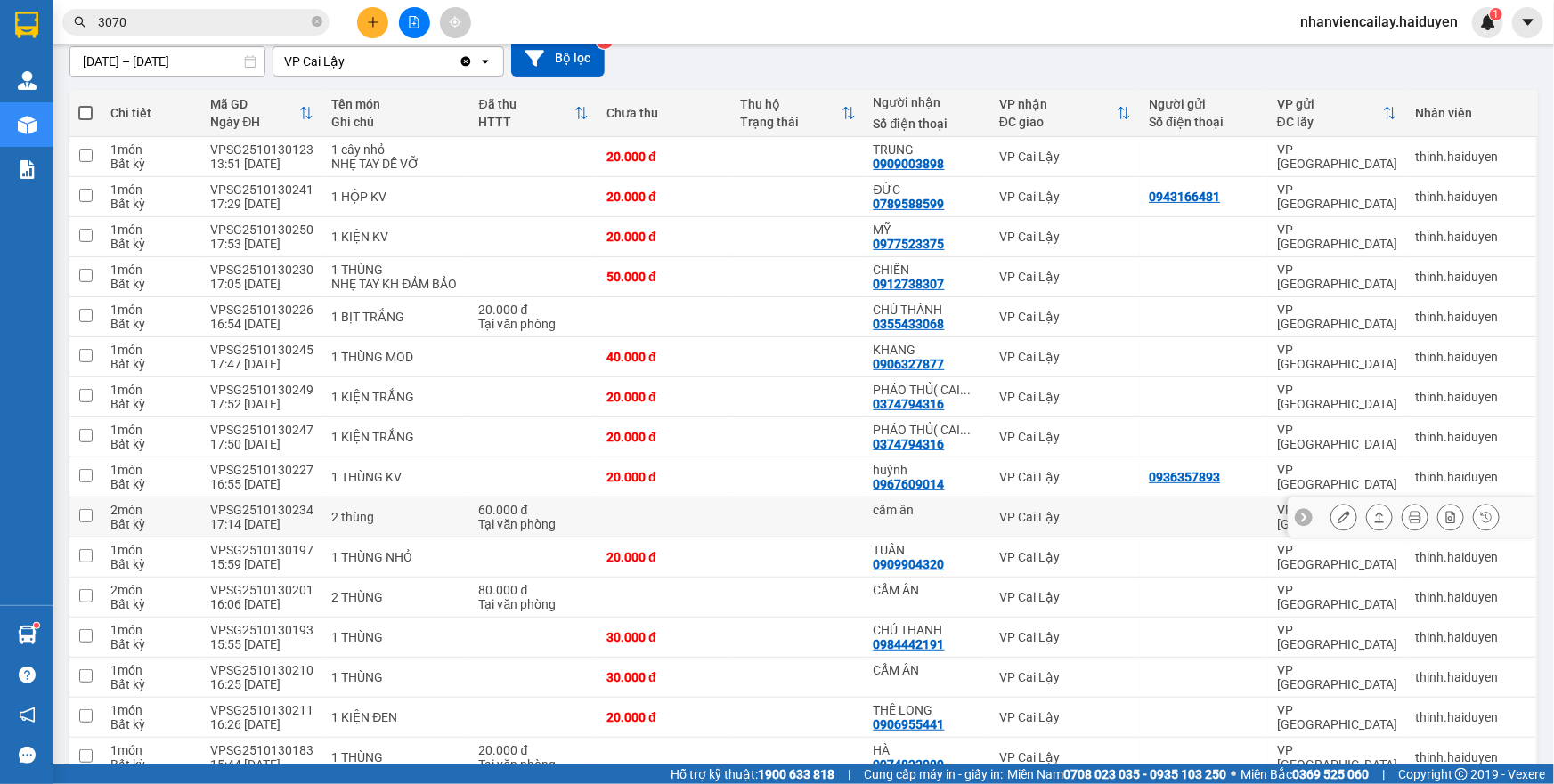
click at [813, 526] on td at bounding box center [798, 517] width 134 height 40
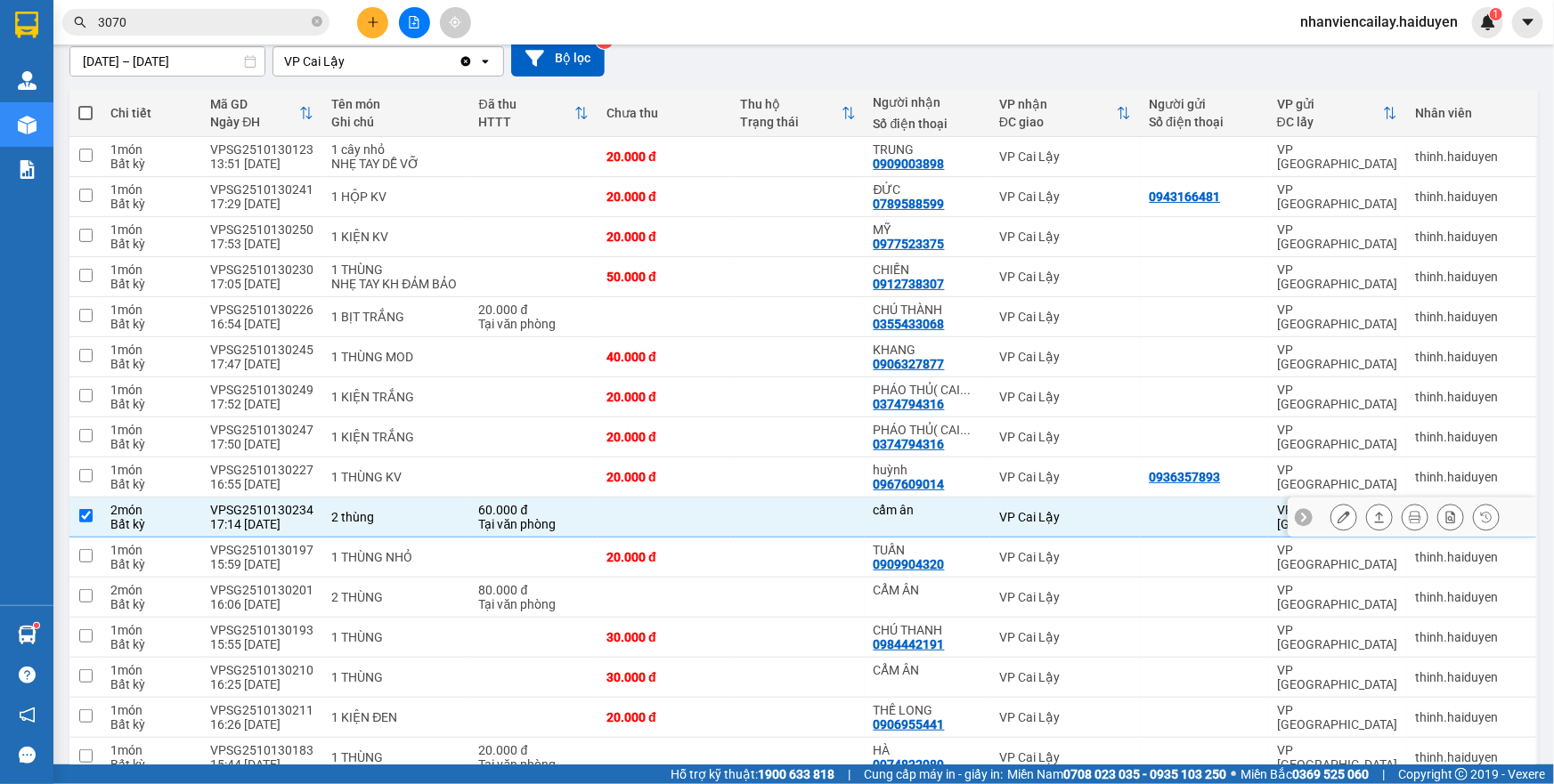
checkbox input "true"
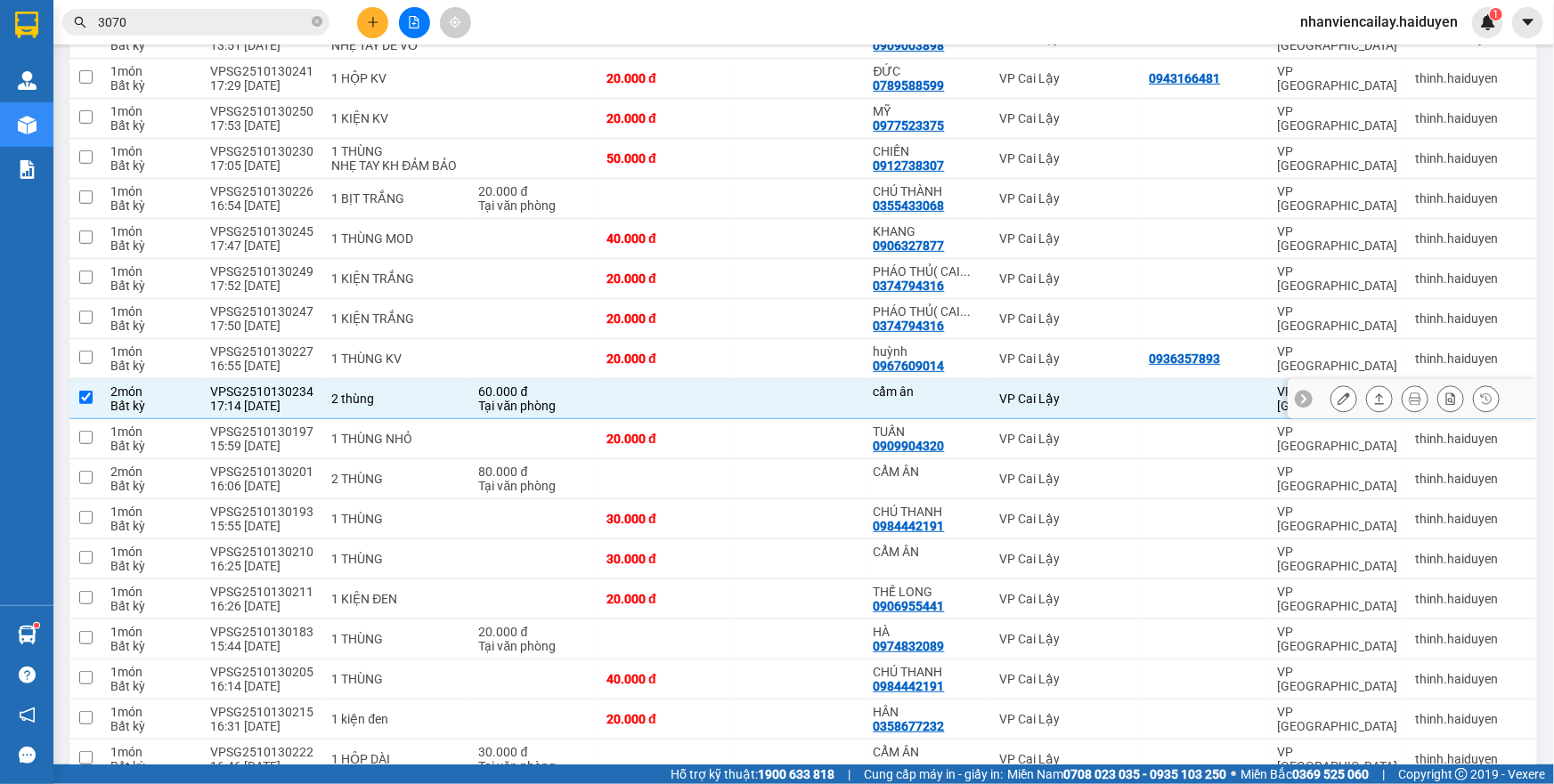
scroll to position [485, 0]
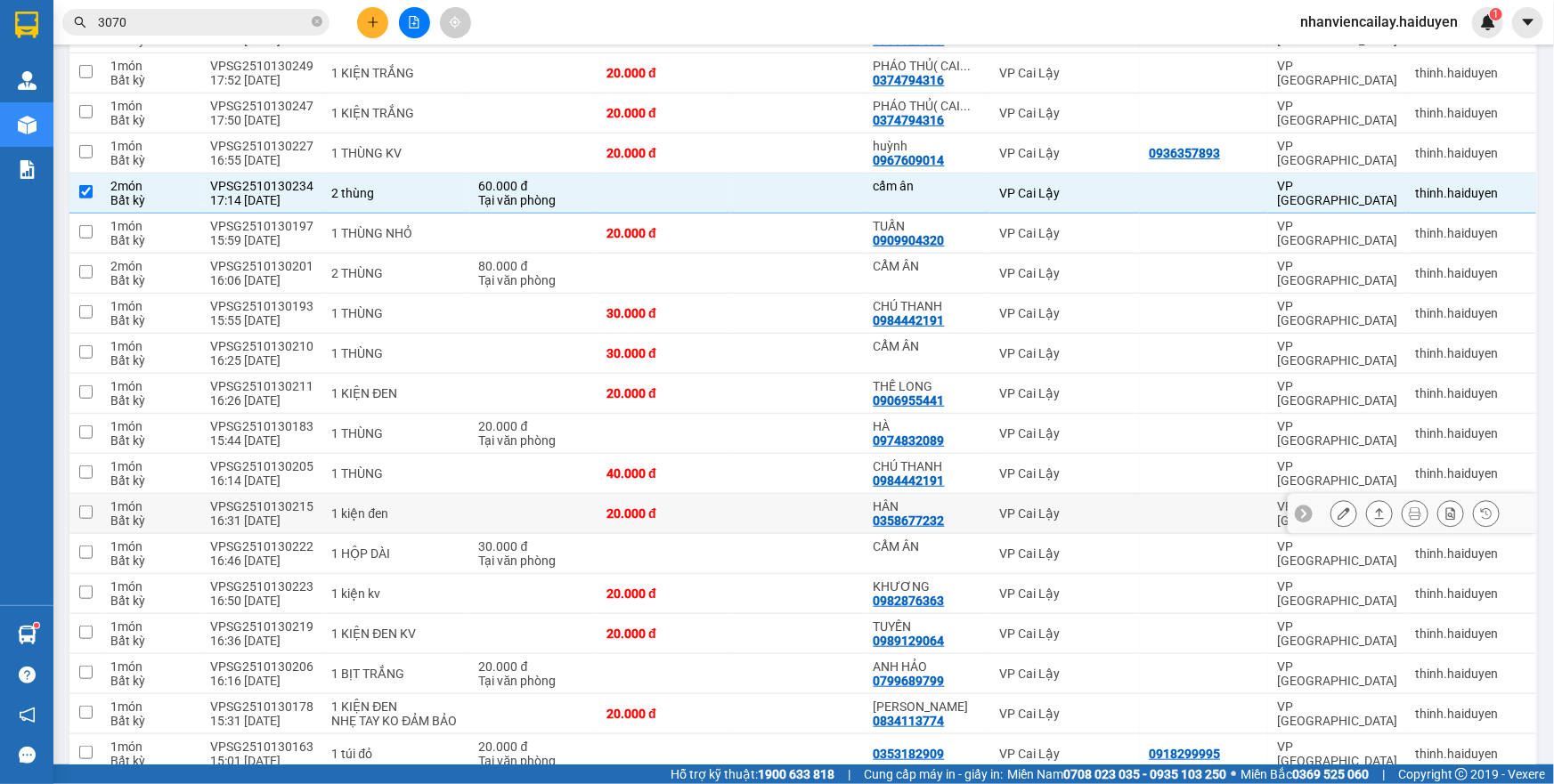
drag, startPoint x: 813, startPoint y: 526, endPoint x: 770, endPoint y: 237, distance: 292.2
click at [770, 237] on td at bounding box center [798, 233] width 134 height 40
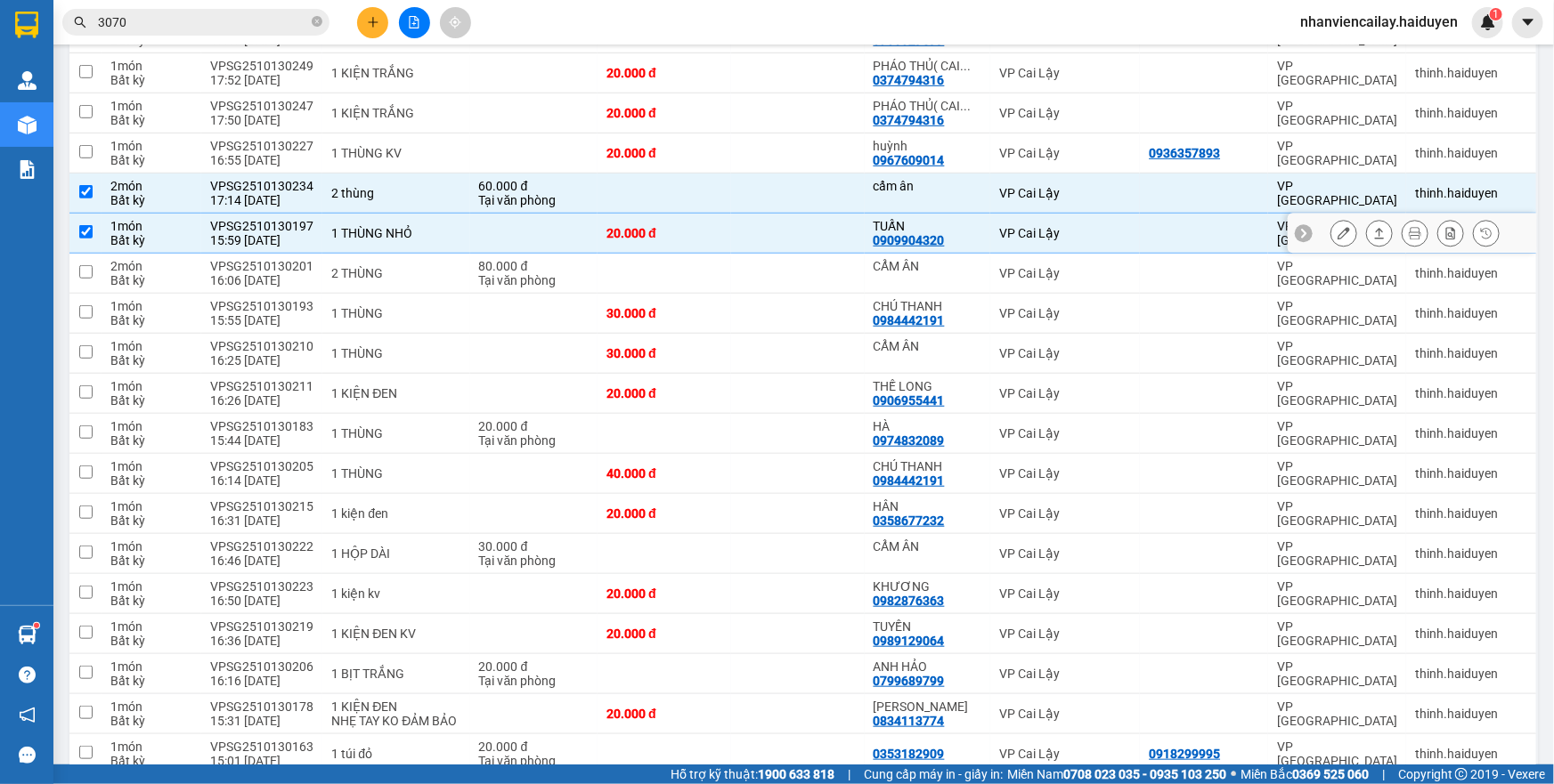
click at [770, 237] on td at bounding box center [798, 233] width 134 height 40
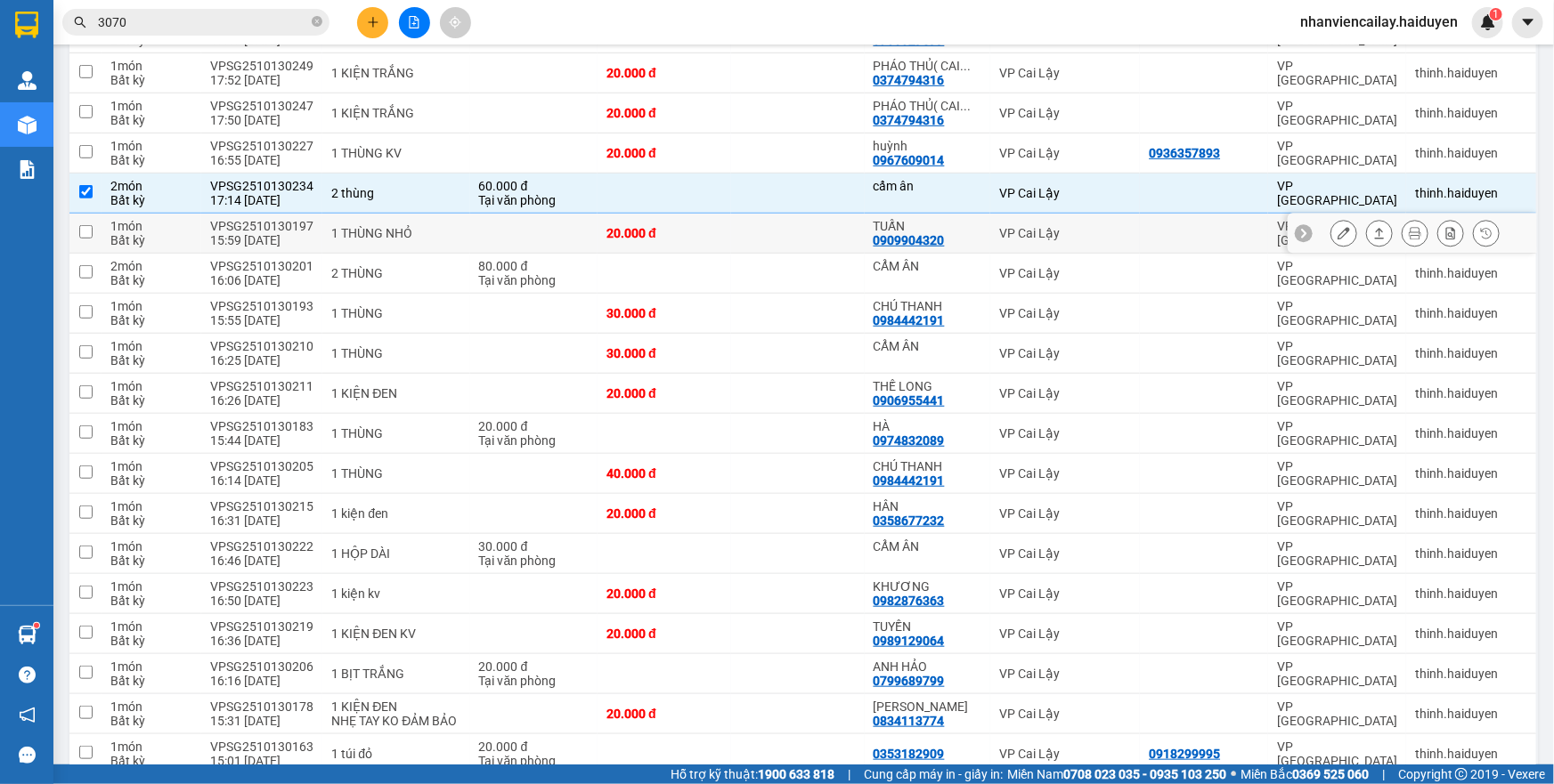
click at [791, 254] on td at bounding box center [798, 233] width 134 height 40
checkbox input "true"
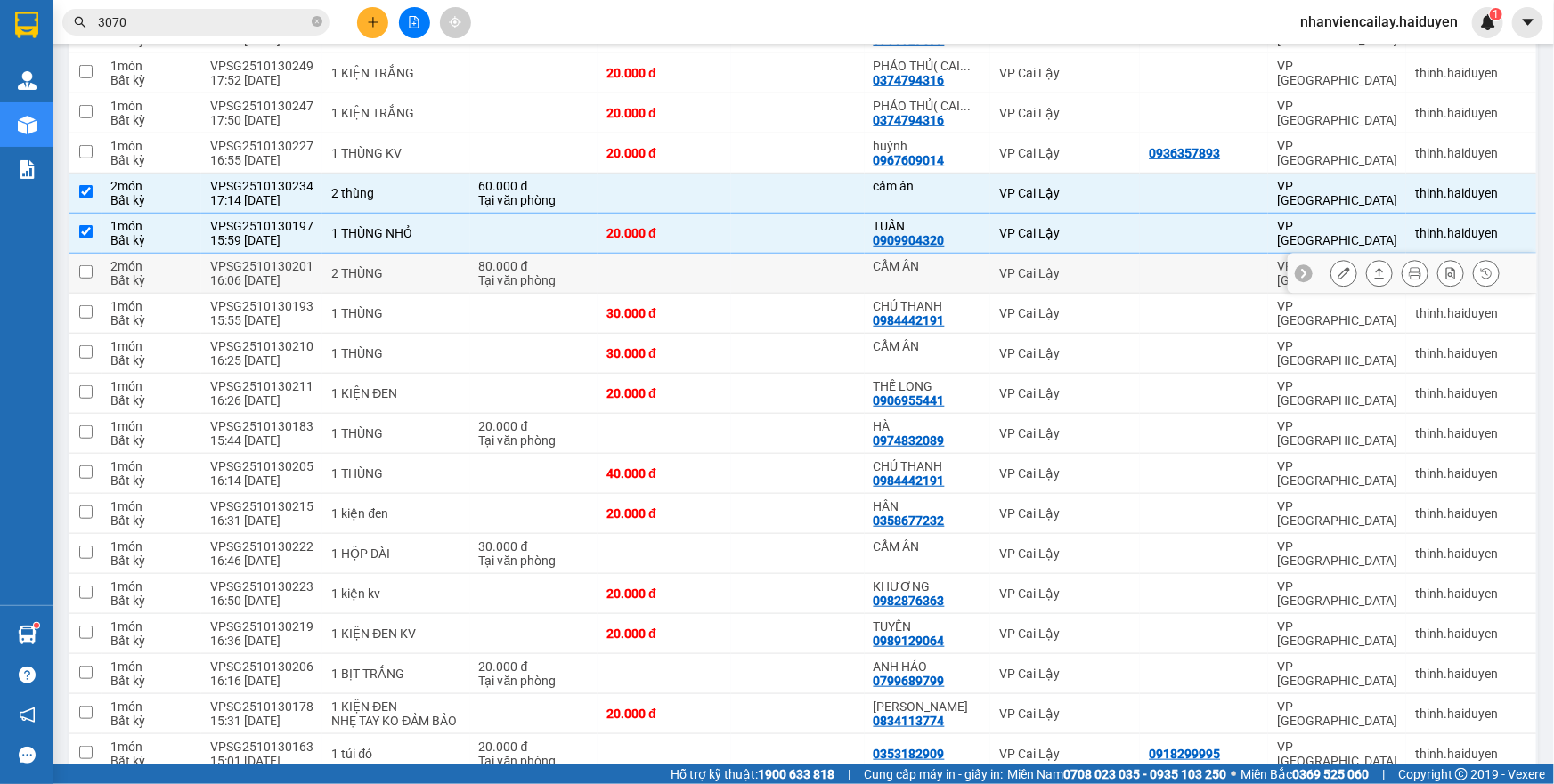
click at [792, 289] on td at bounding box center [798, 274] width 134 height 40
checkbox input "true"
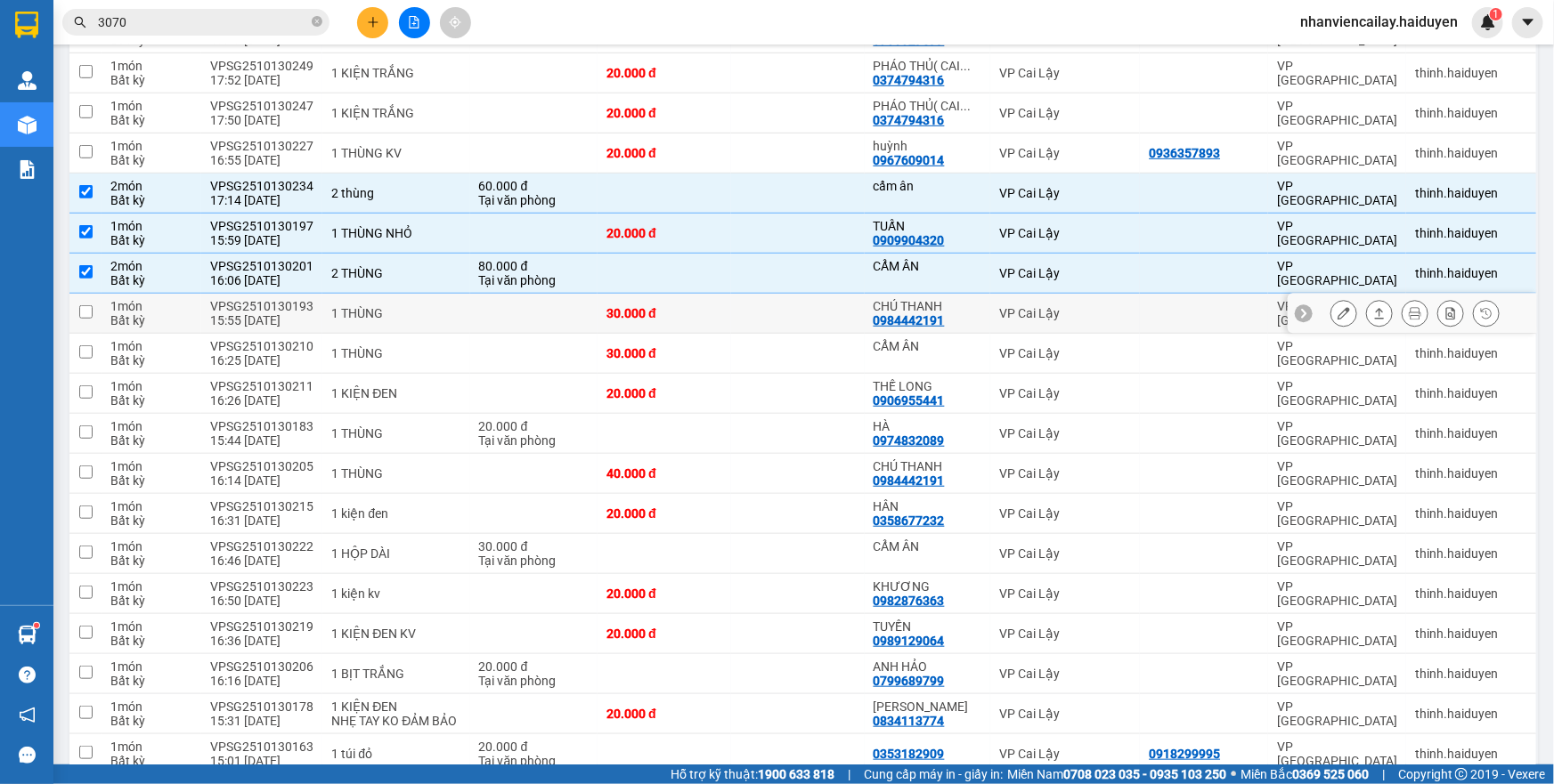
click at [792, 329] on td at bounding box center [798, 314] width 134 height 40
checkbox input "true"
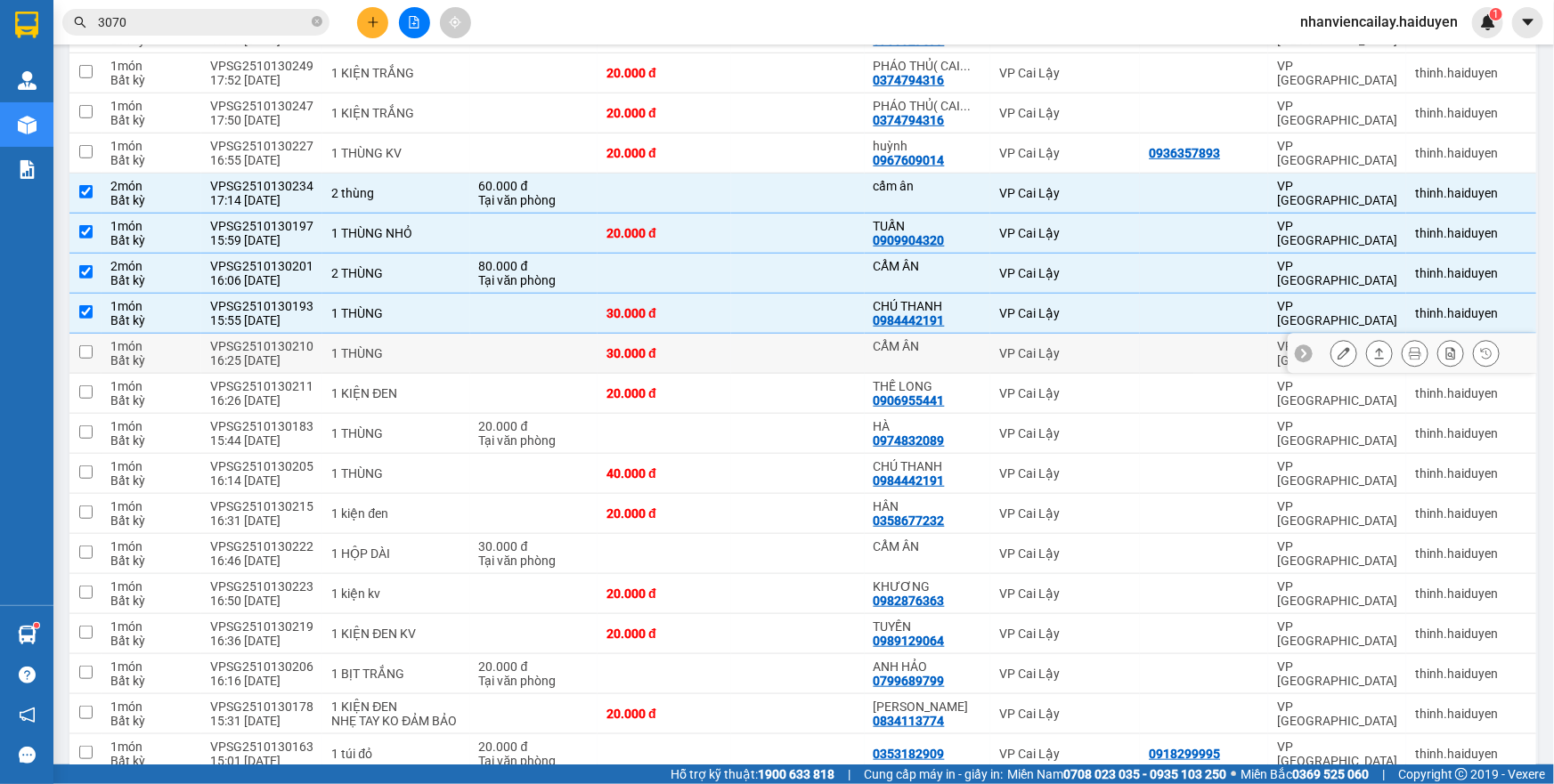
click at [810, 366] on td at bounding box center [798, 353] width 134 height 40
checkbox input "true"
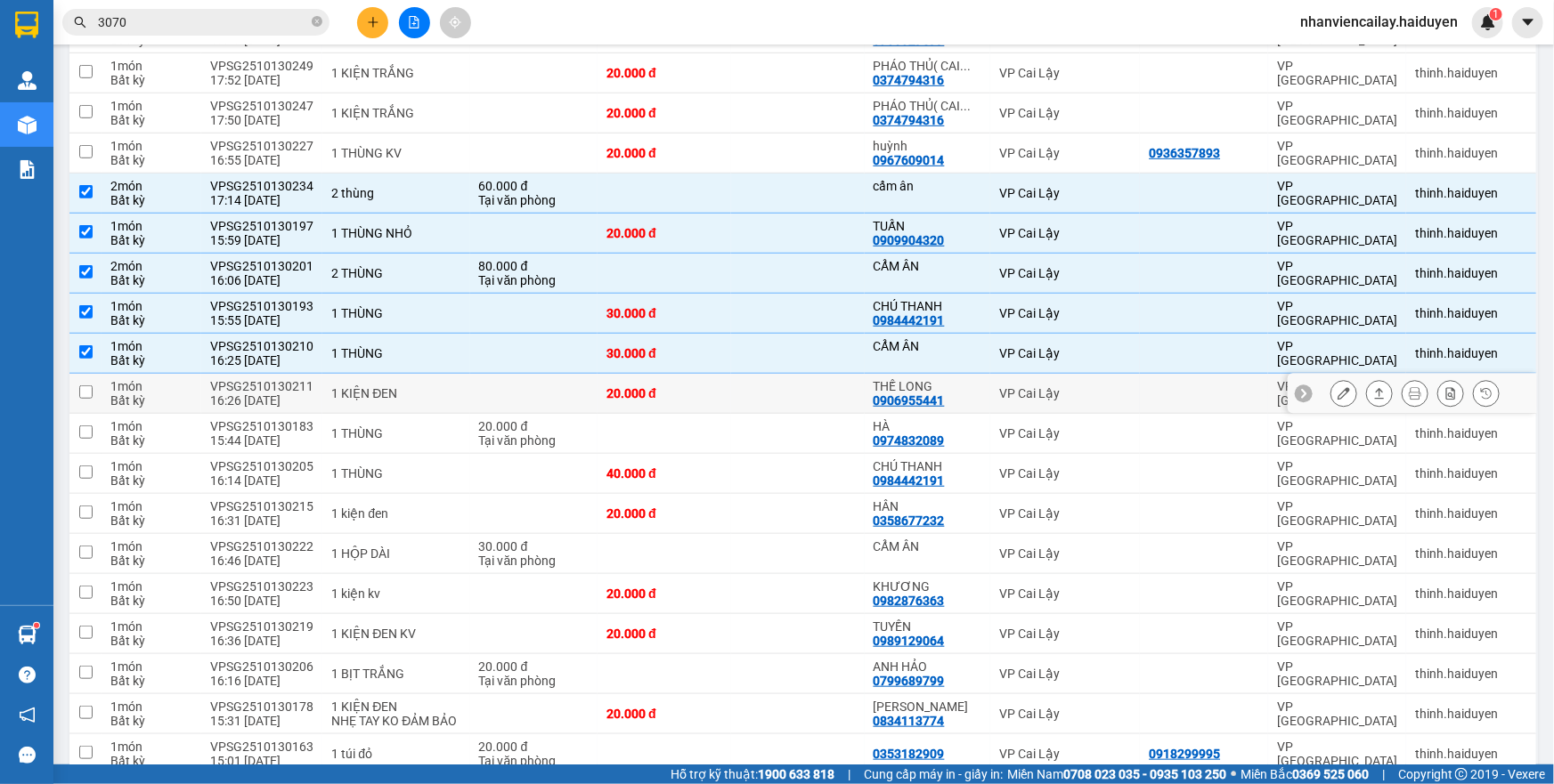
click at [819, 403] on td at bounding box center [798, 393] width 134 height 40
checkbox input "true"
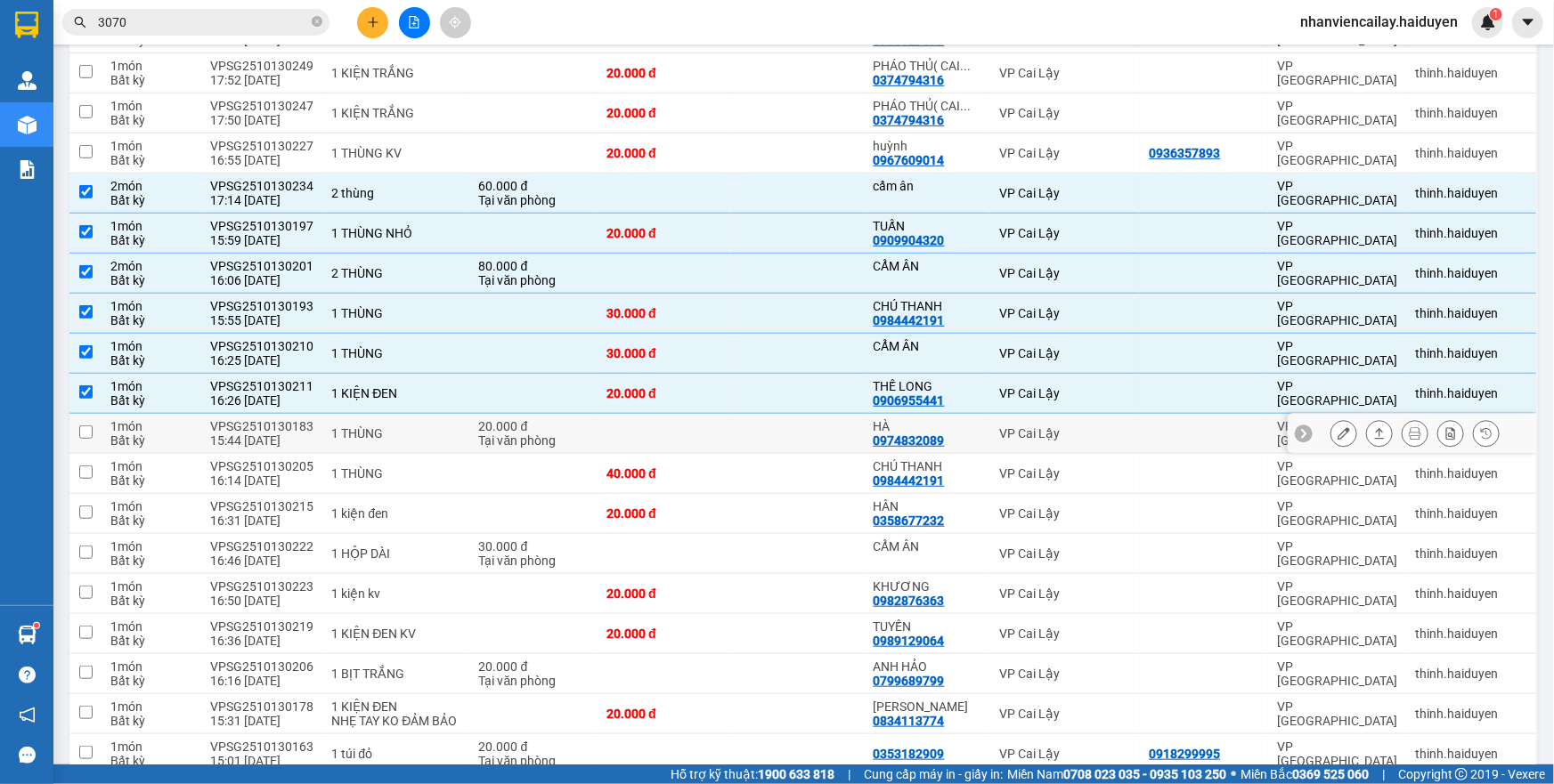
click at [816, 439] on td at bounding box center [798, 434] width 134 height 40
checkbox input "true"
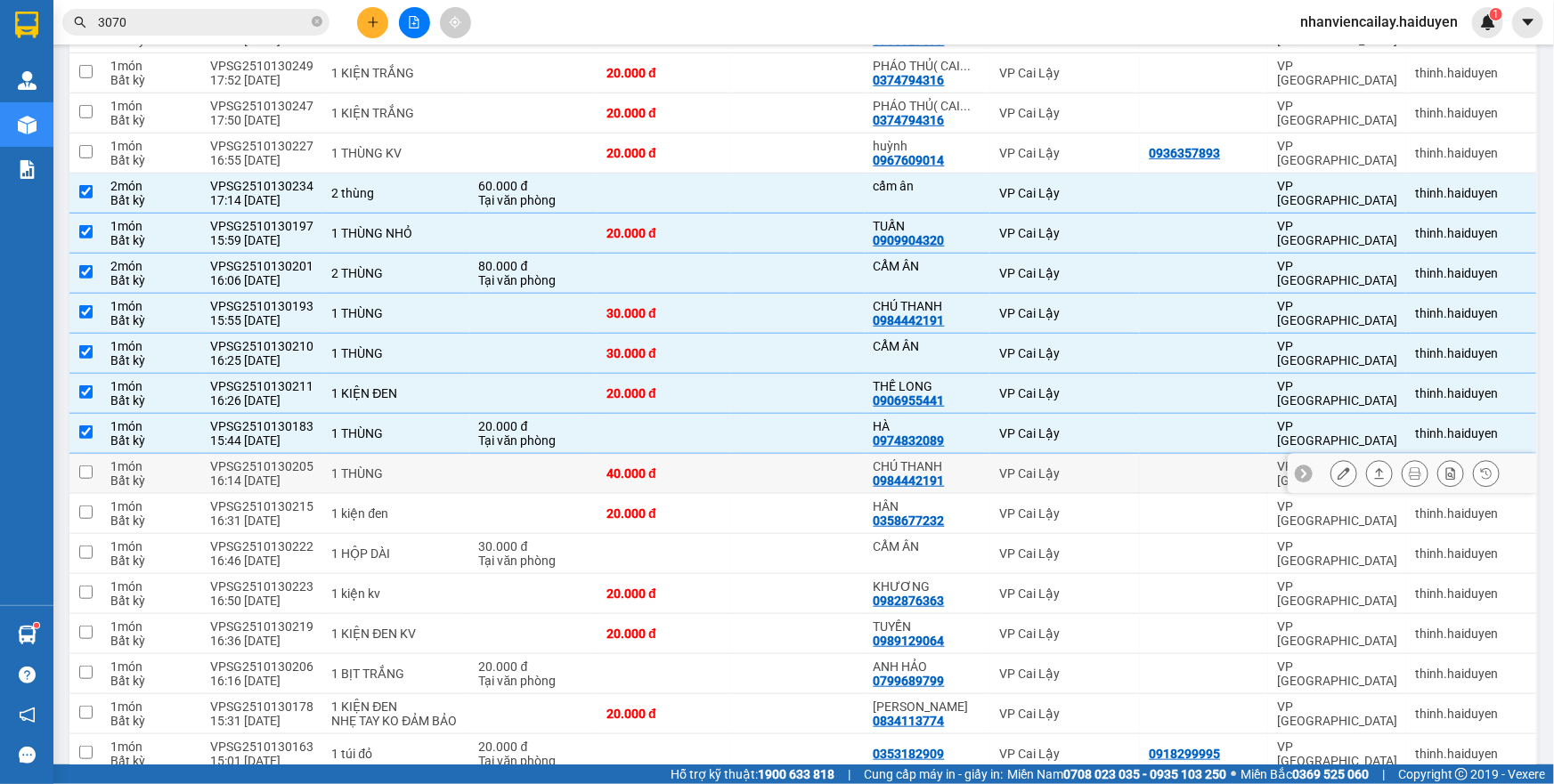
click at [814, 484] on td at bounding box center [798, 474] width 134 height 40
checkbox input "true"
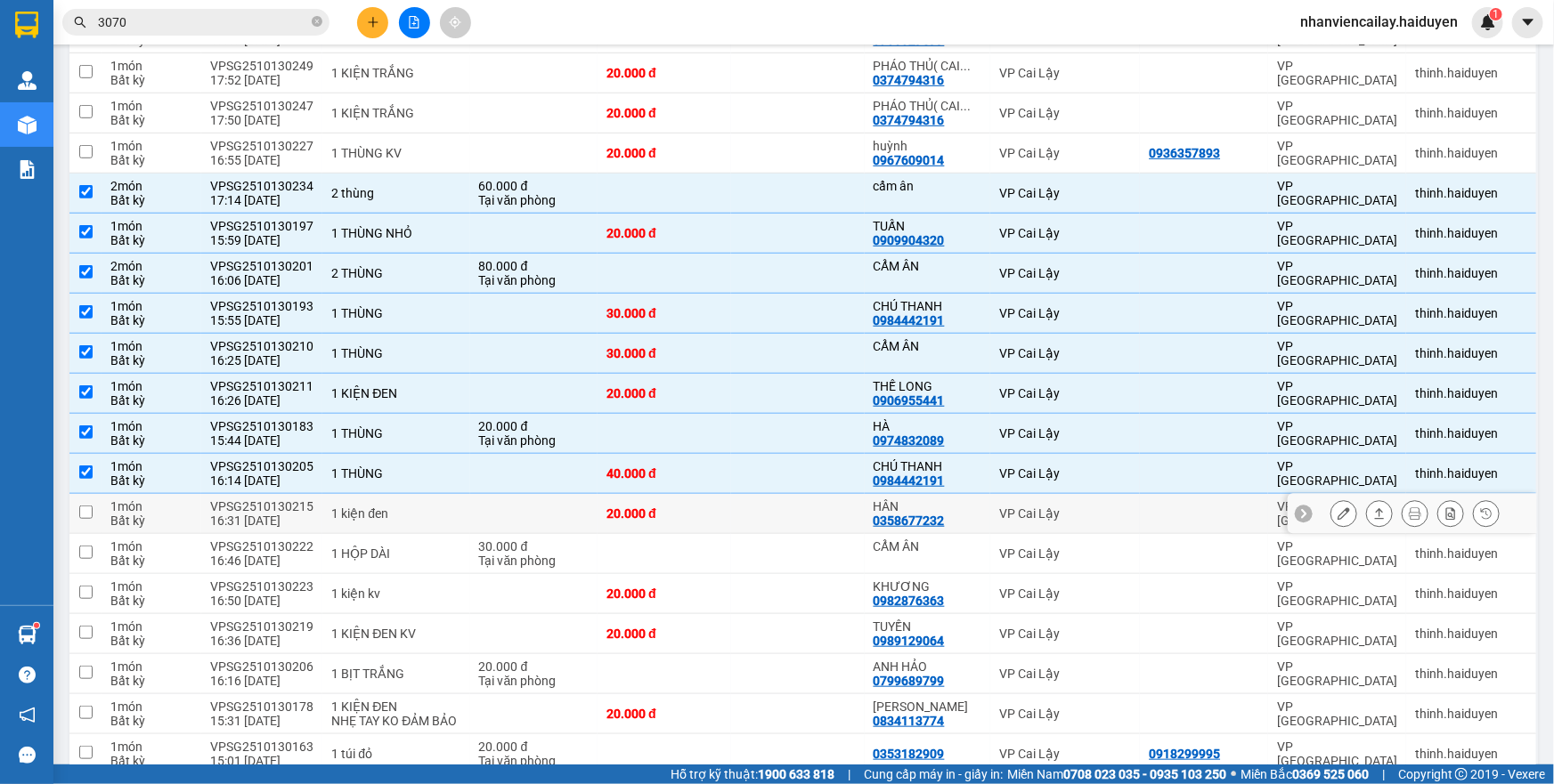
click at [686, 521] on div "20.000 đ" at bounding box center [665, 513] width 116 height 14
checkbox input "true"
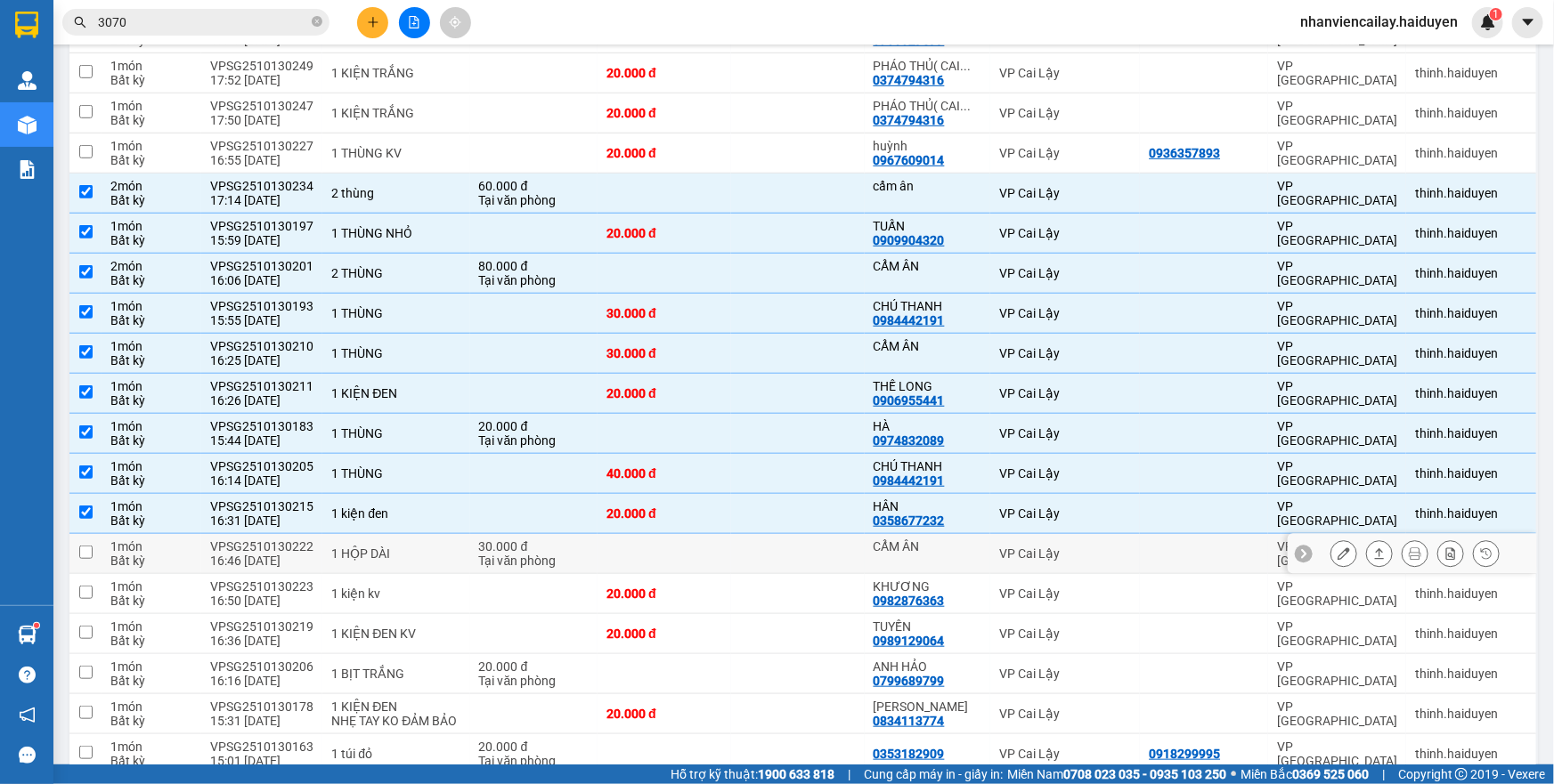
click at [689, 563] on td at bounding box center [665, 554] width 134 height 40
checkbox input "true"
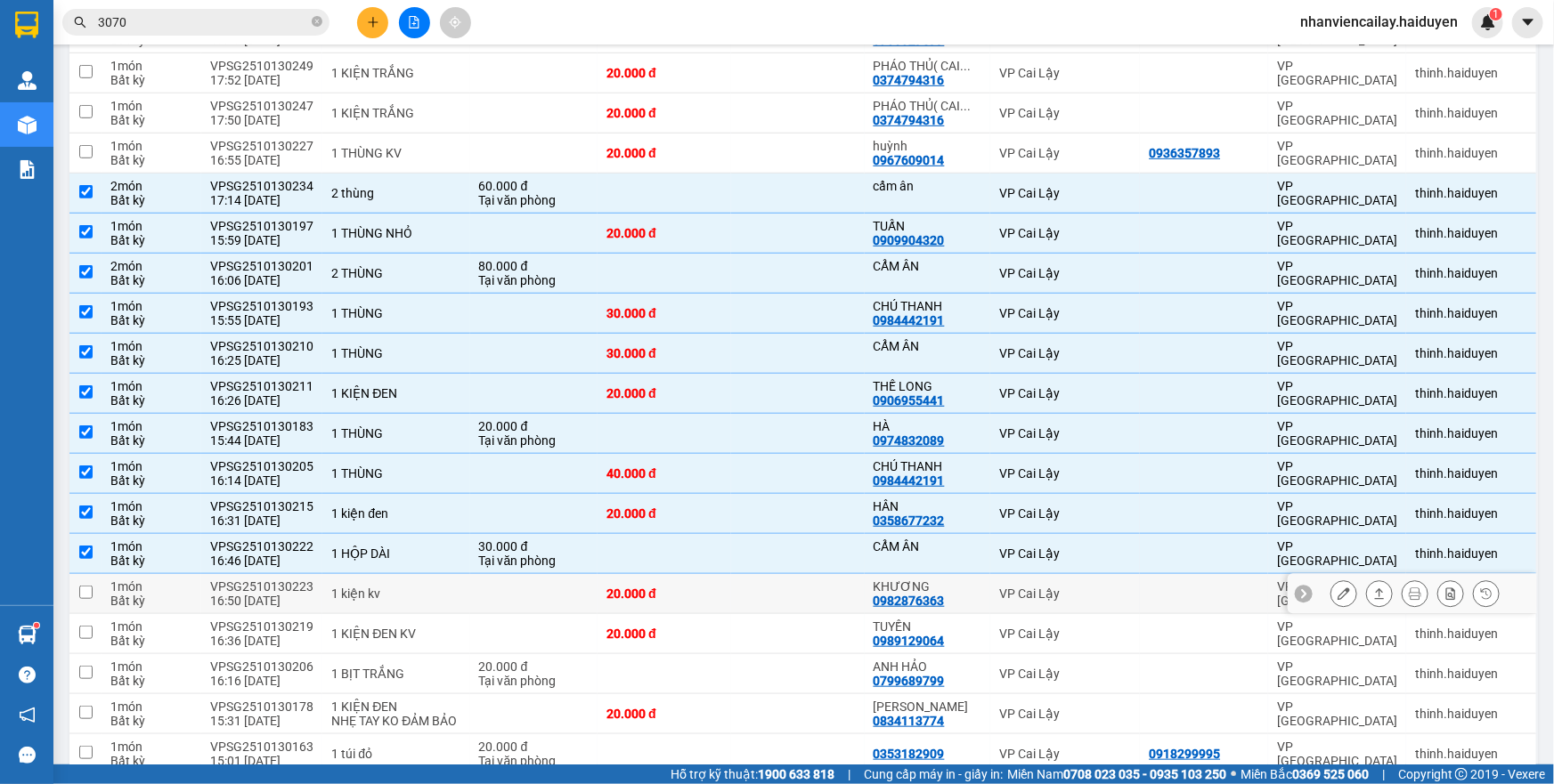
click at [690, 600] on div "20.000 đ" at bounding box center [665, 593] width 116 height 14
checkbox input "true"
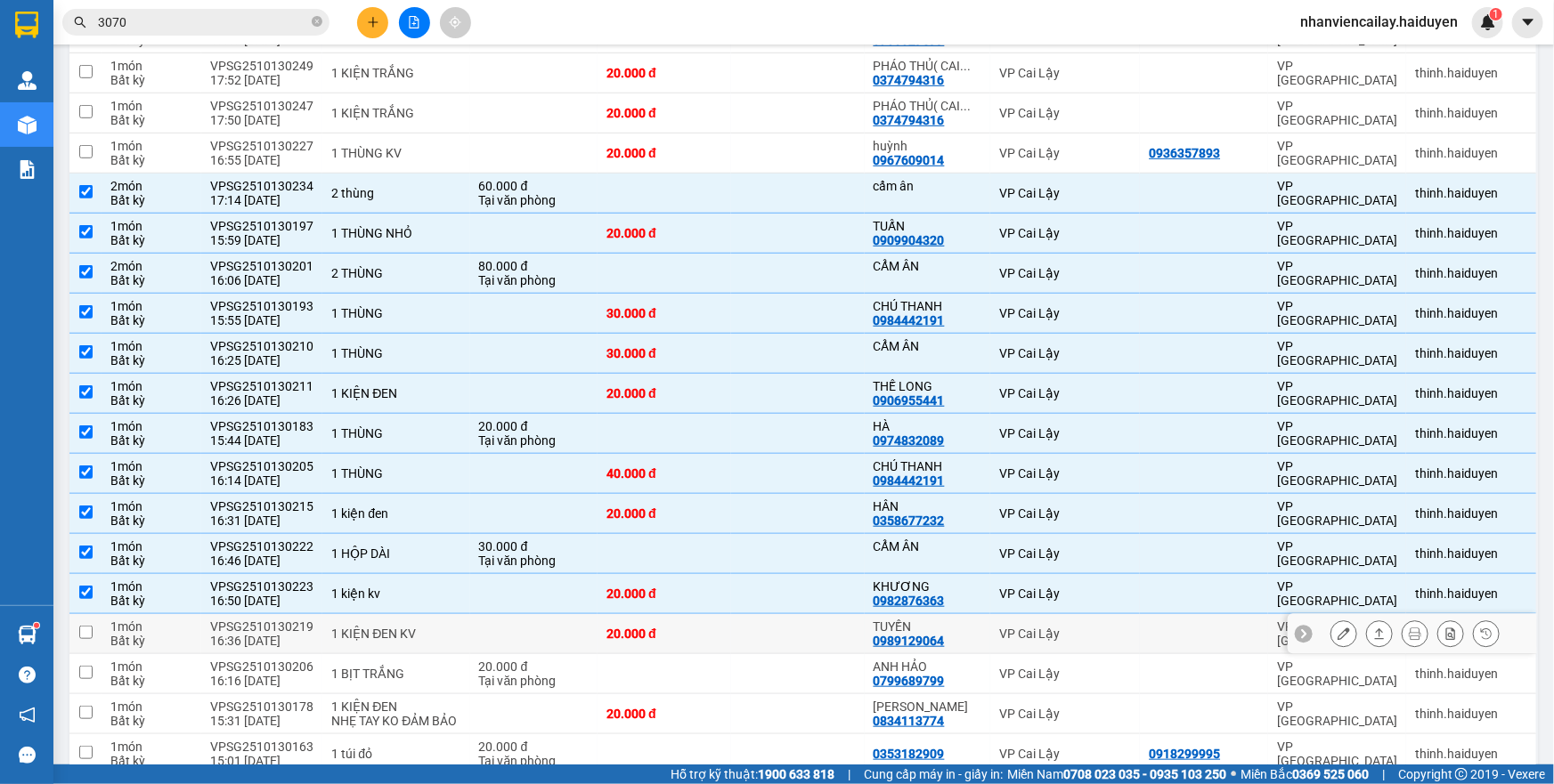
click at [690, 641] on div "20.000 đ" at bounding box center [665, 633] width 116 height 14
checkbox input "true"
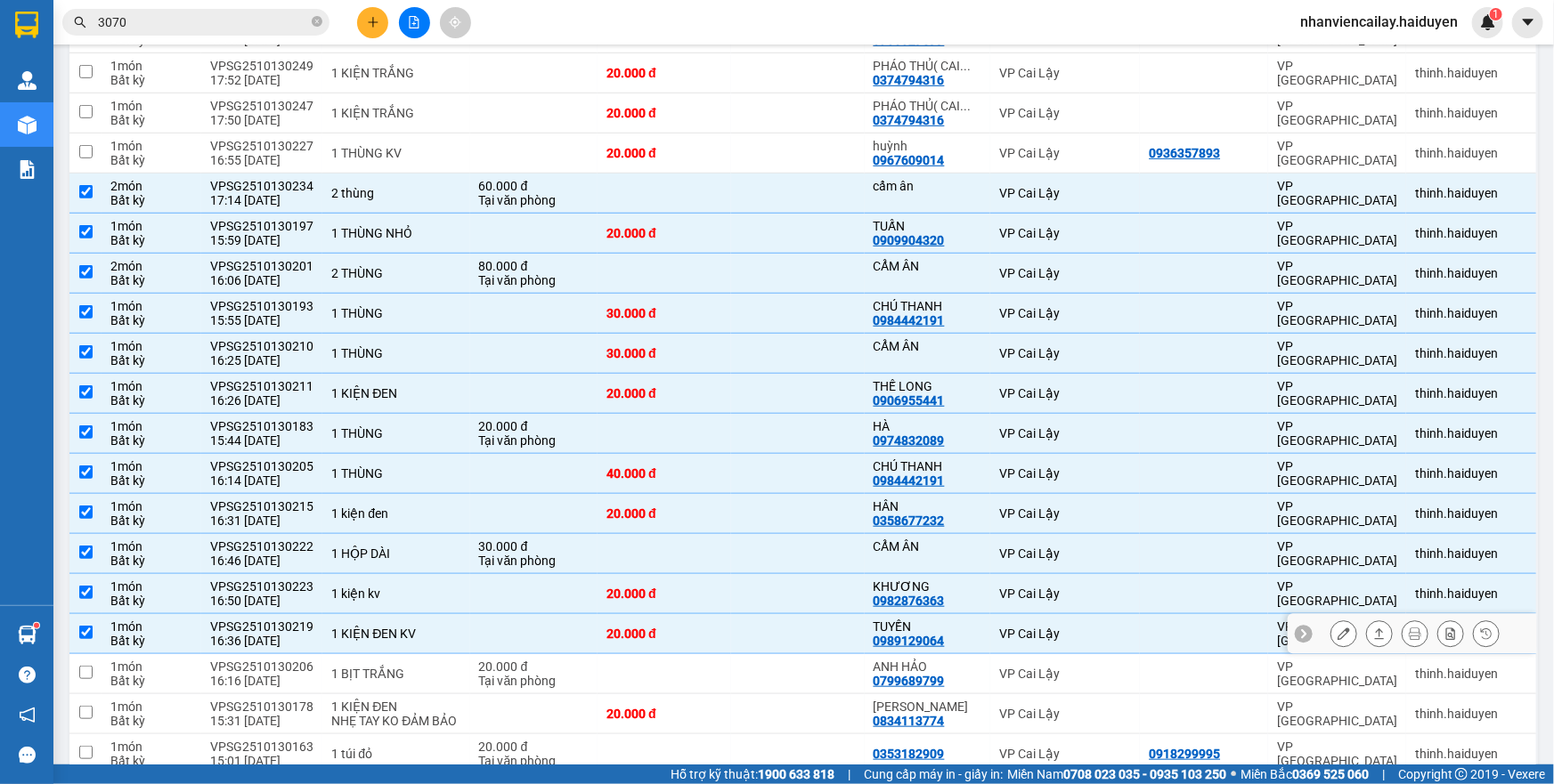
scroll to position [566, 0]
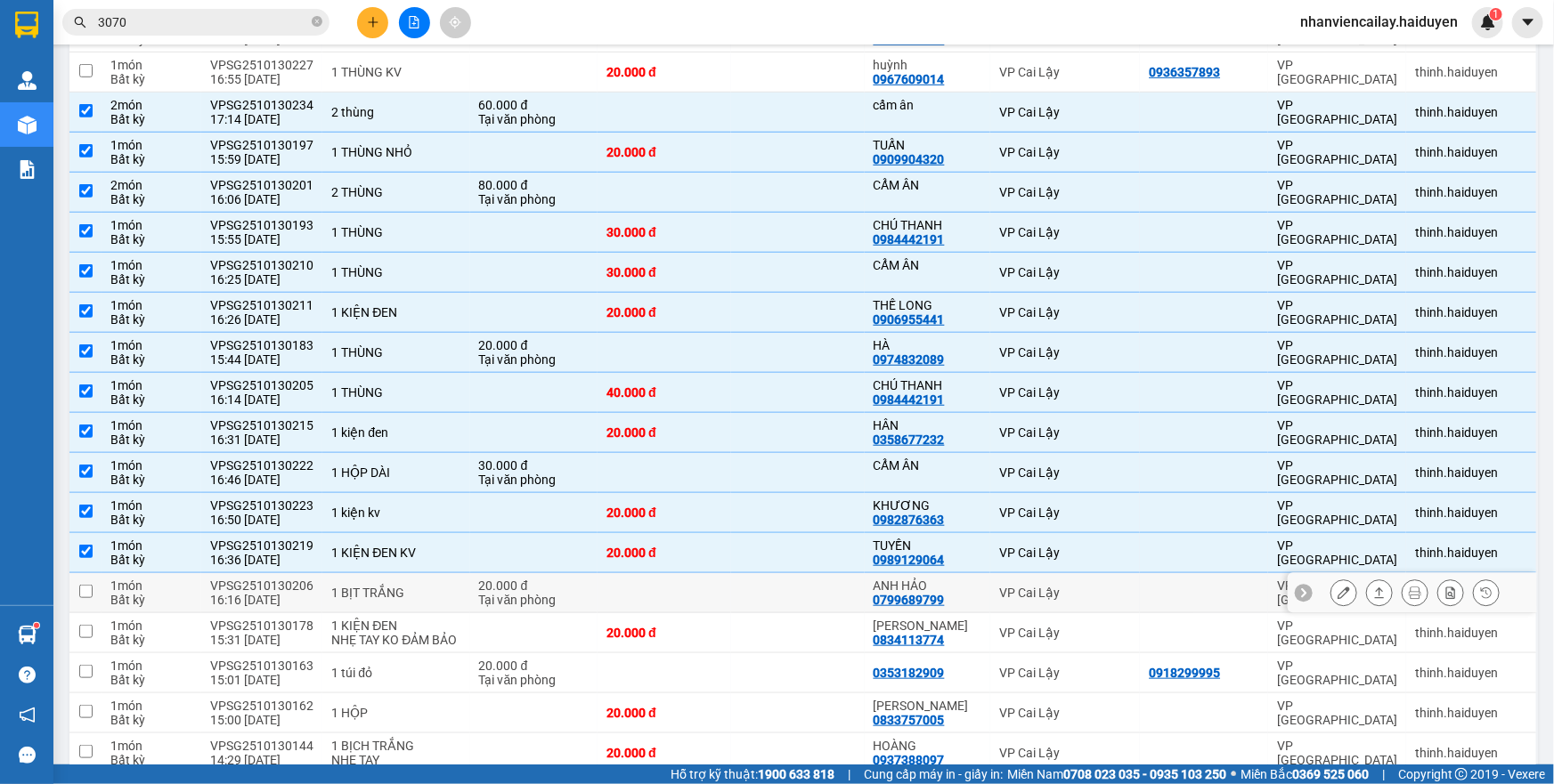
click at [712, 609] on td at bounding box center [665, 593] width 134 height 40
checkbox input "true"
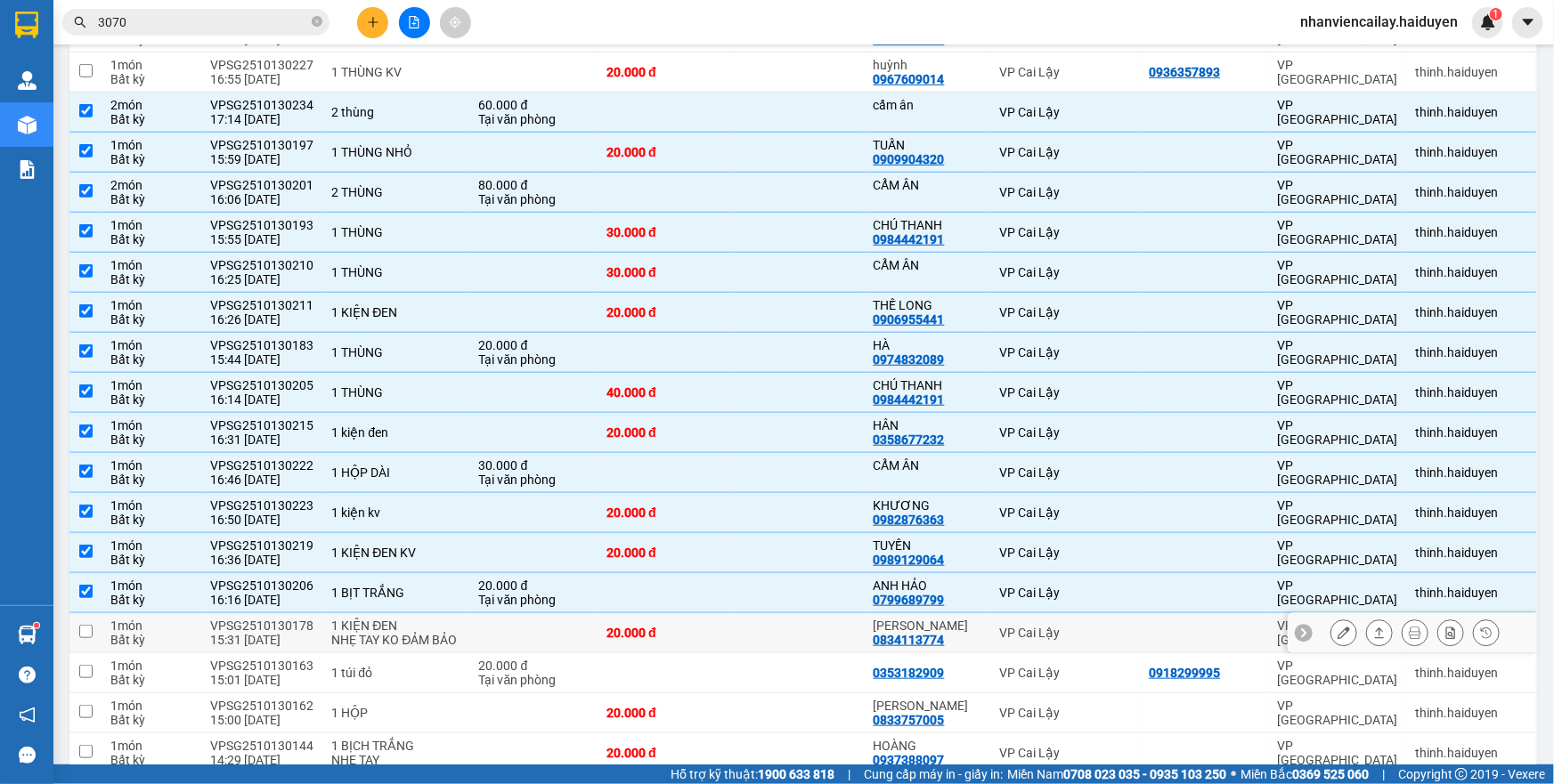
click at [701, 653] on td "20.000 đ" at bounding box center [665, 633] width 134 height 40
checkbox input "true"
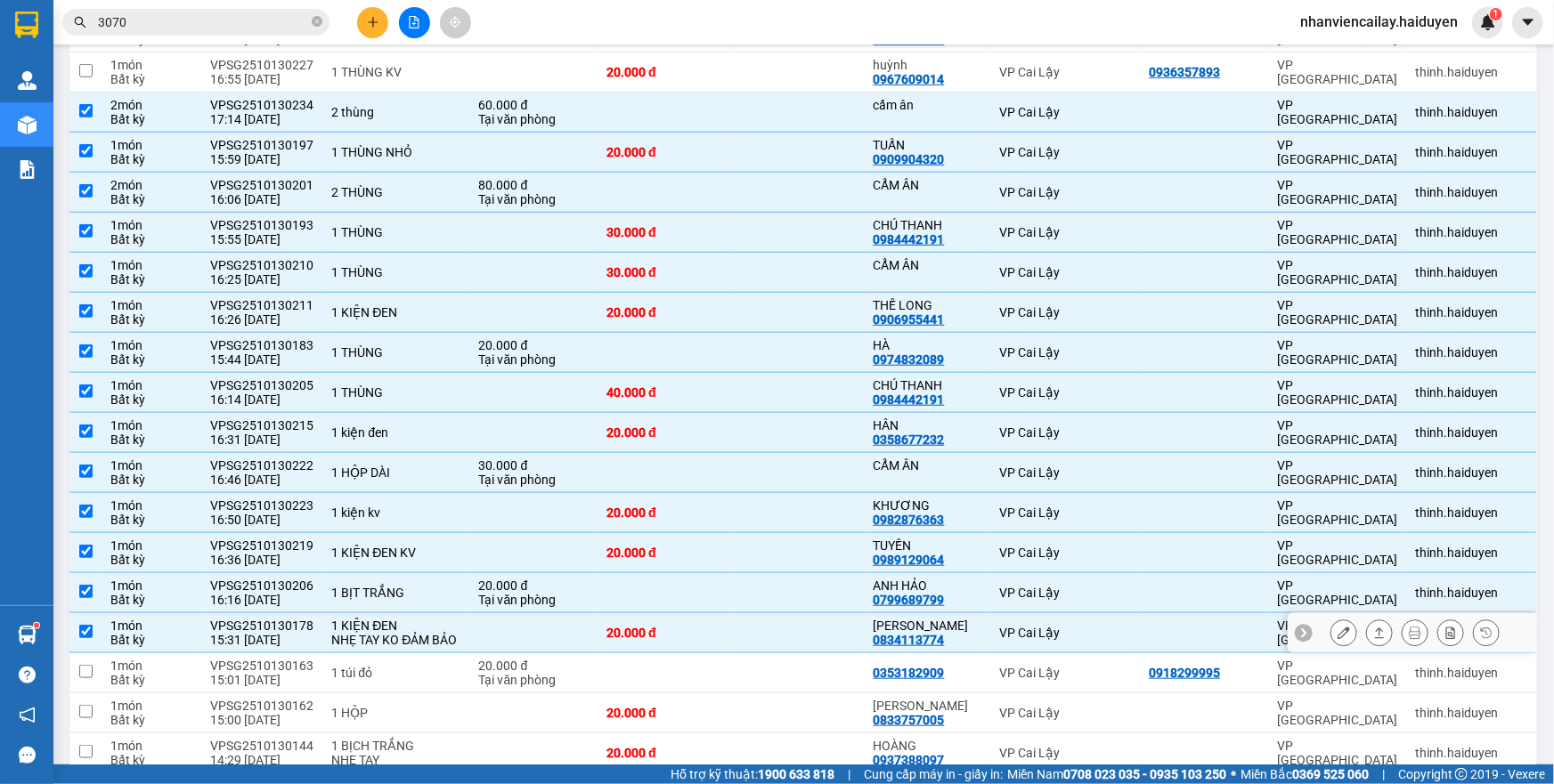
scroll to position [728, 0]
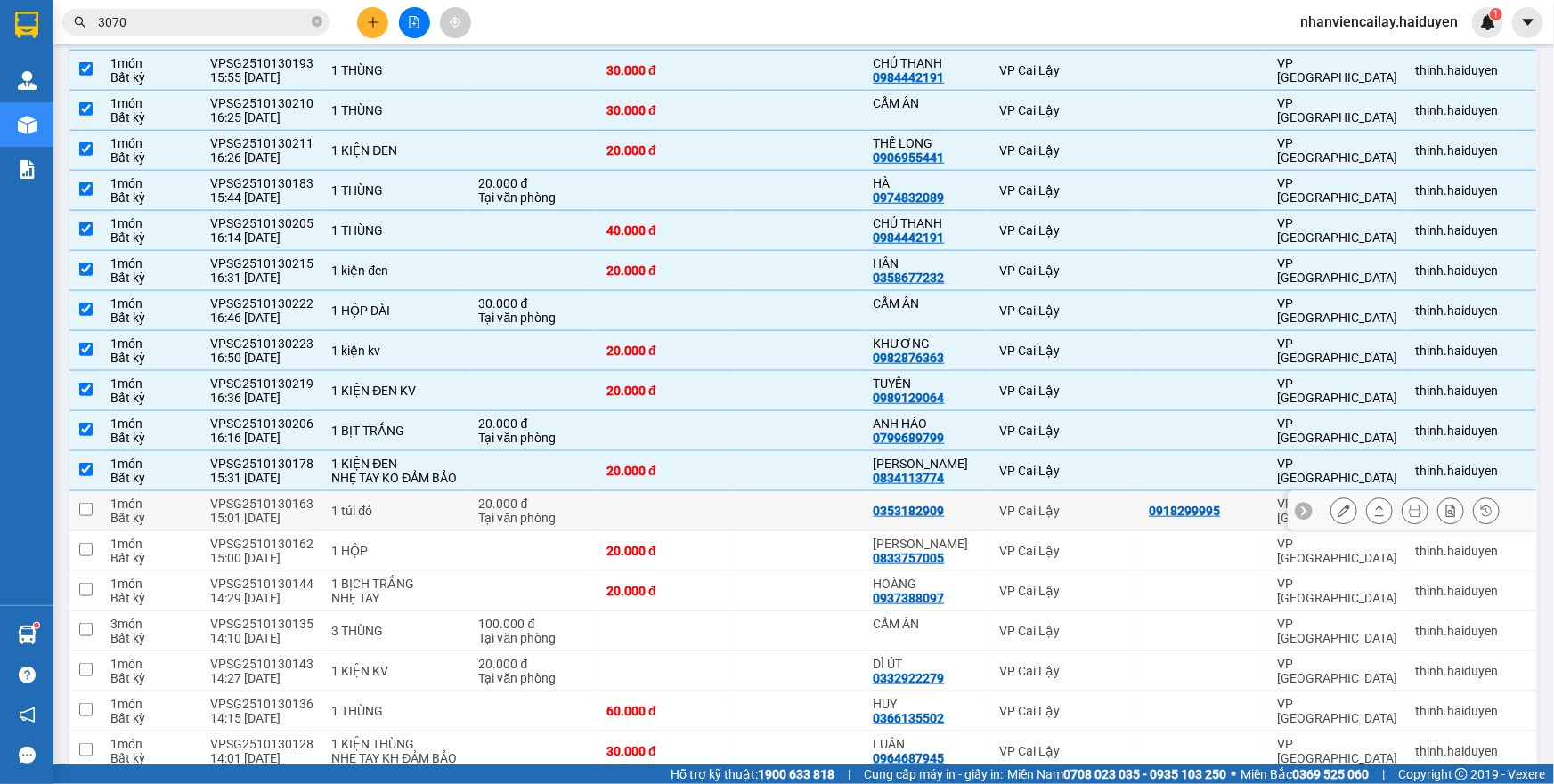
click at [750, 531] on td at bounding box center [798, 511] width 134 height 40
checkbox input "true"
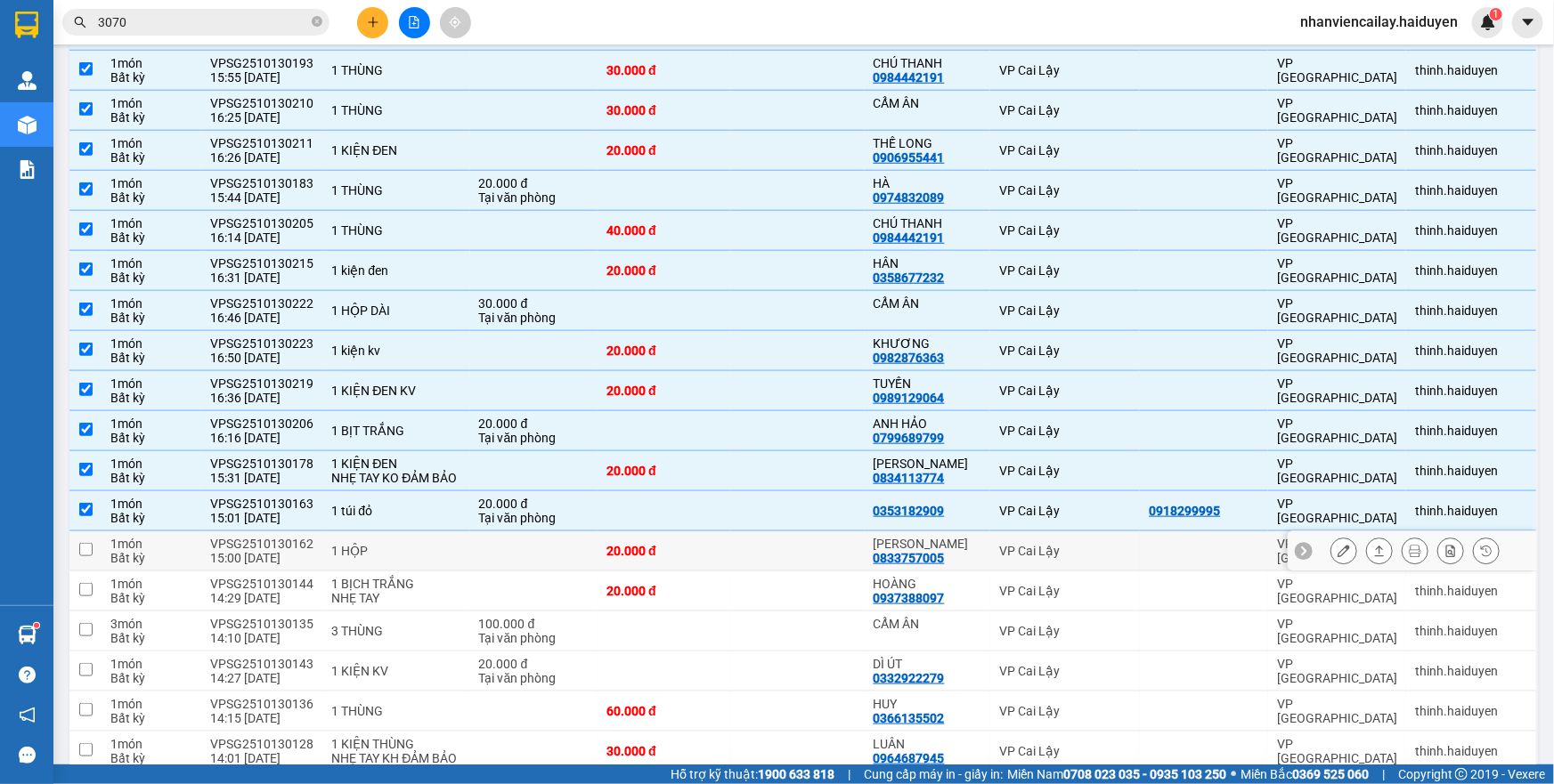
click at [742, 571] on td at bounding box center [798, 551] width 134 height 40
checkbox input "true"
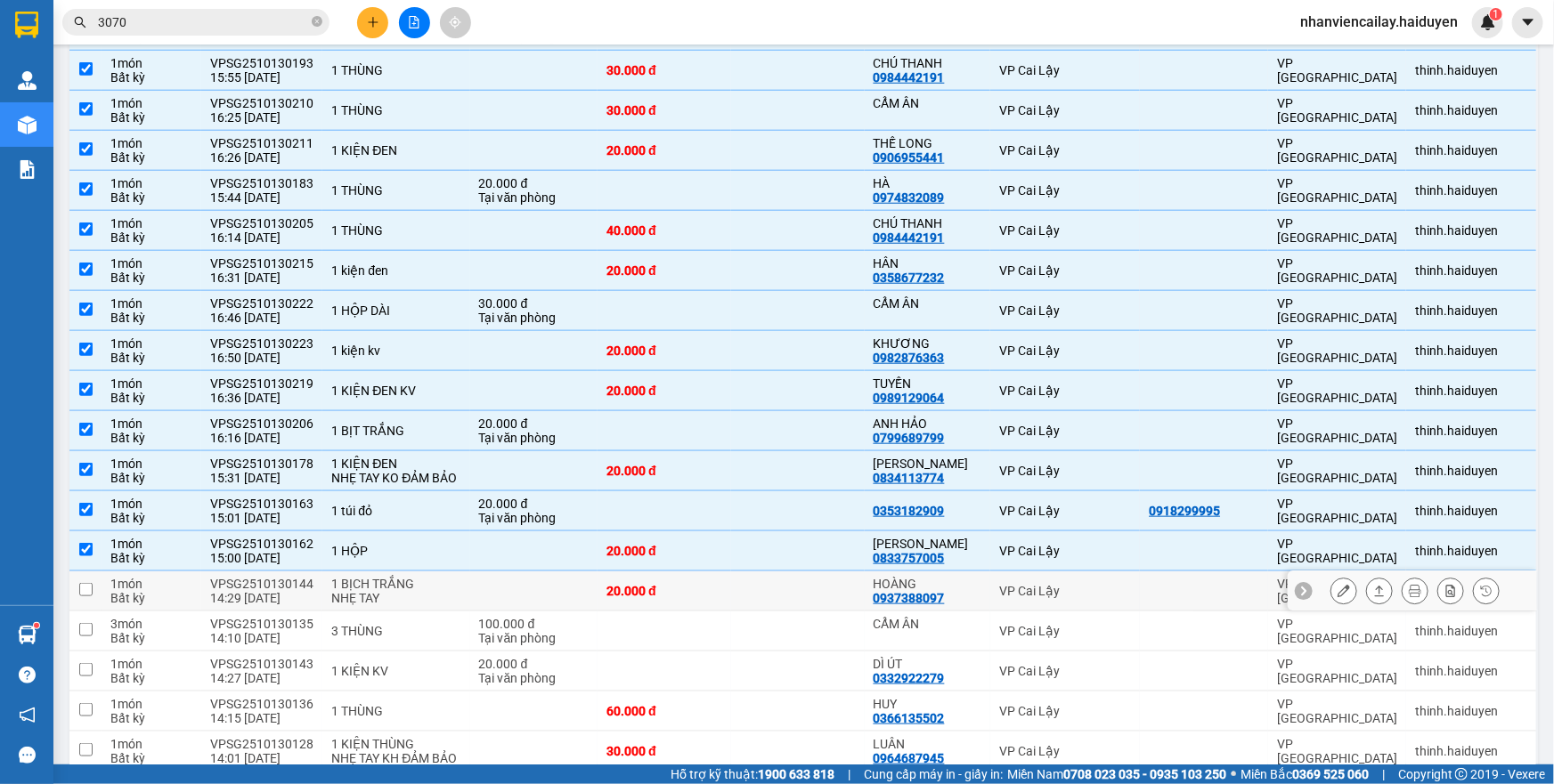
click at [734, 612] on td at bounding box center [798, 591] width 134 height 40
checkbox input "true"
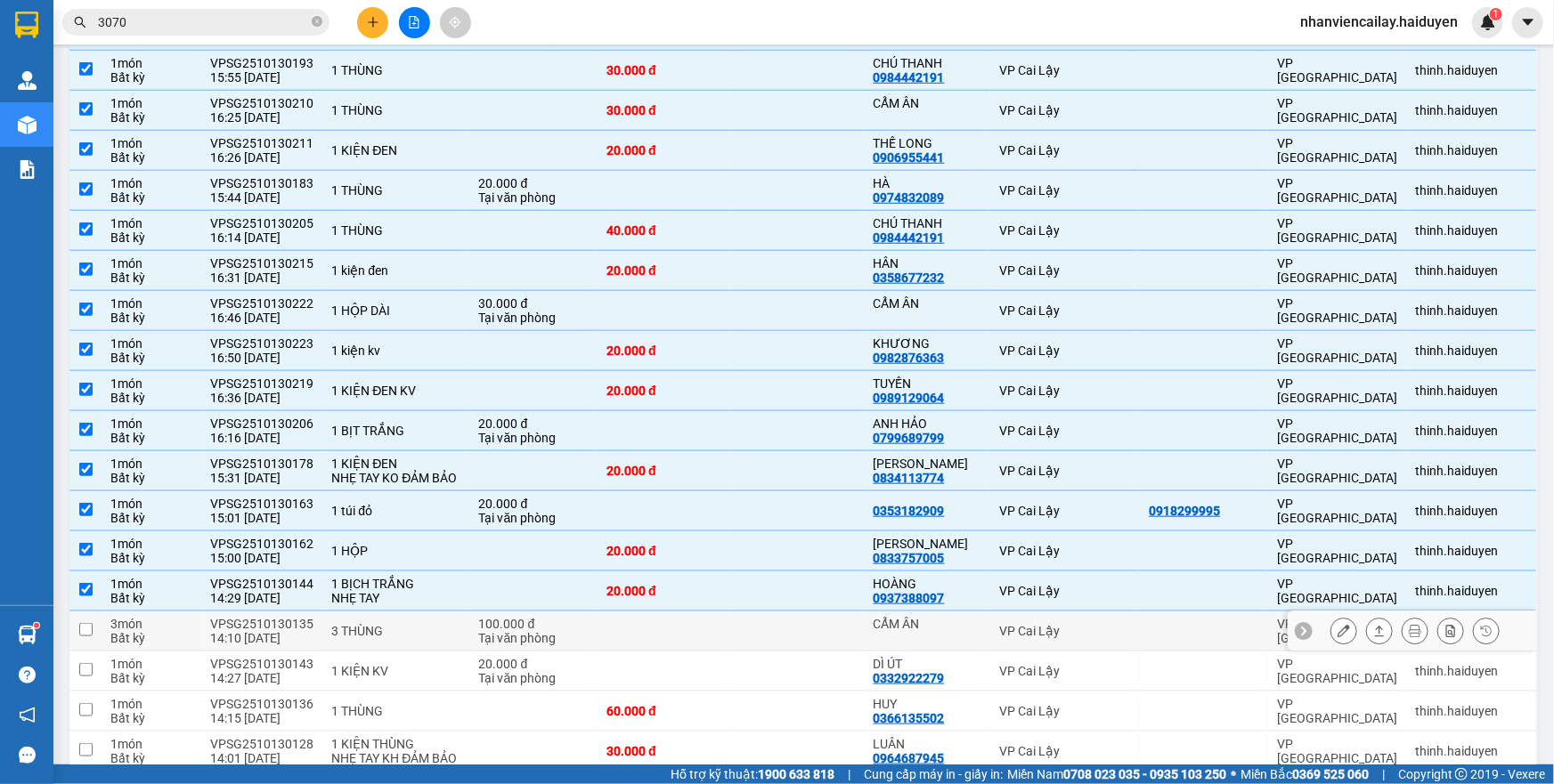
click at [715, 652] on td at bounding box center [665, 631] width 134 height 40
checkbox input "true"
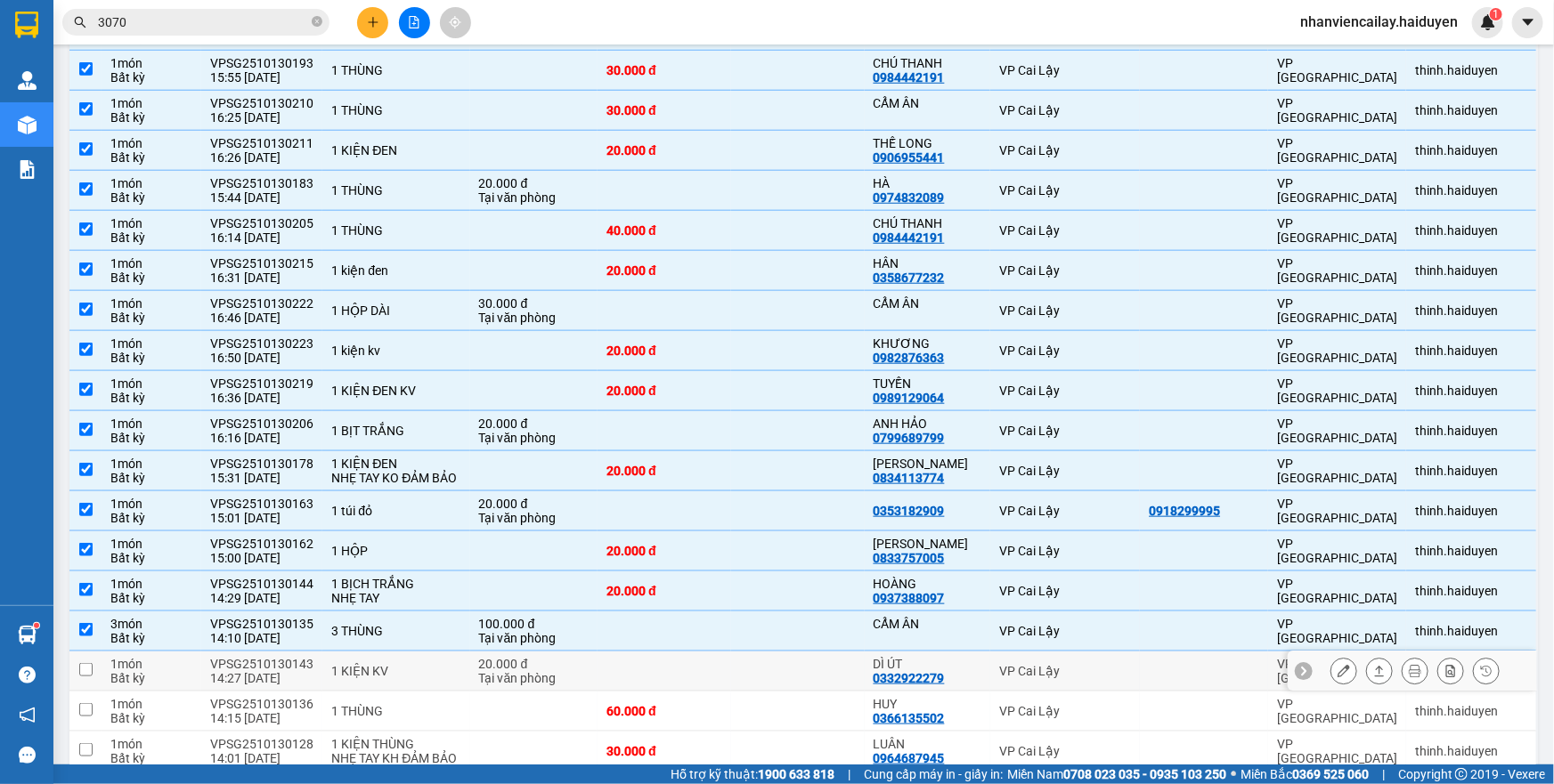
click at [693, 690] on td at bounding box center [665, 672] width 134 height 40
checkbox input "true"
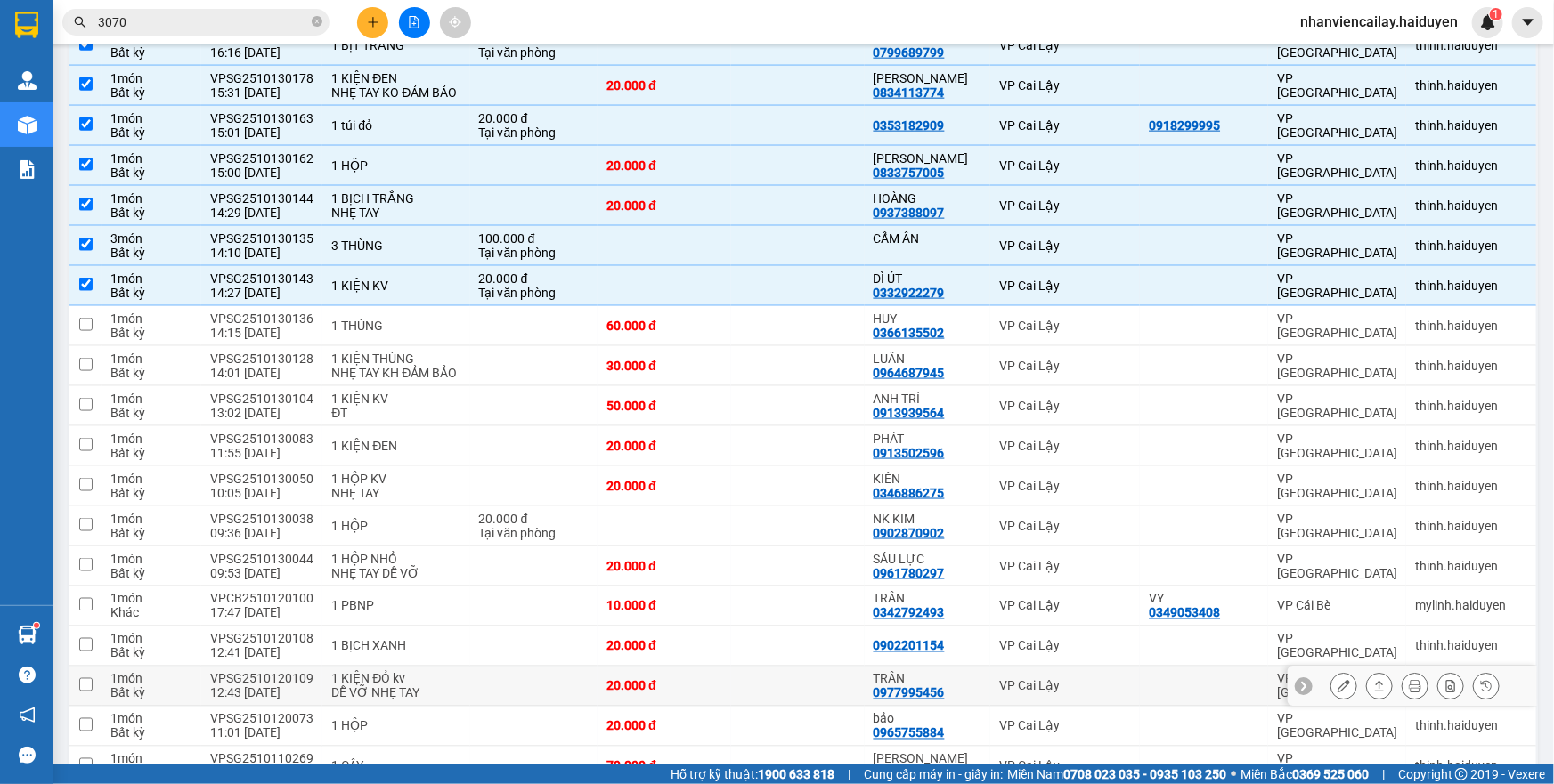
scroll to position [1132, 0]
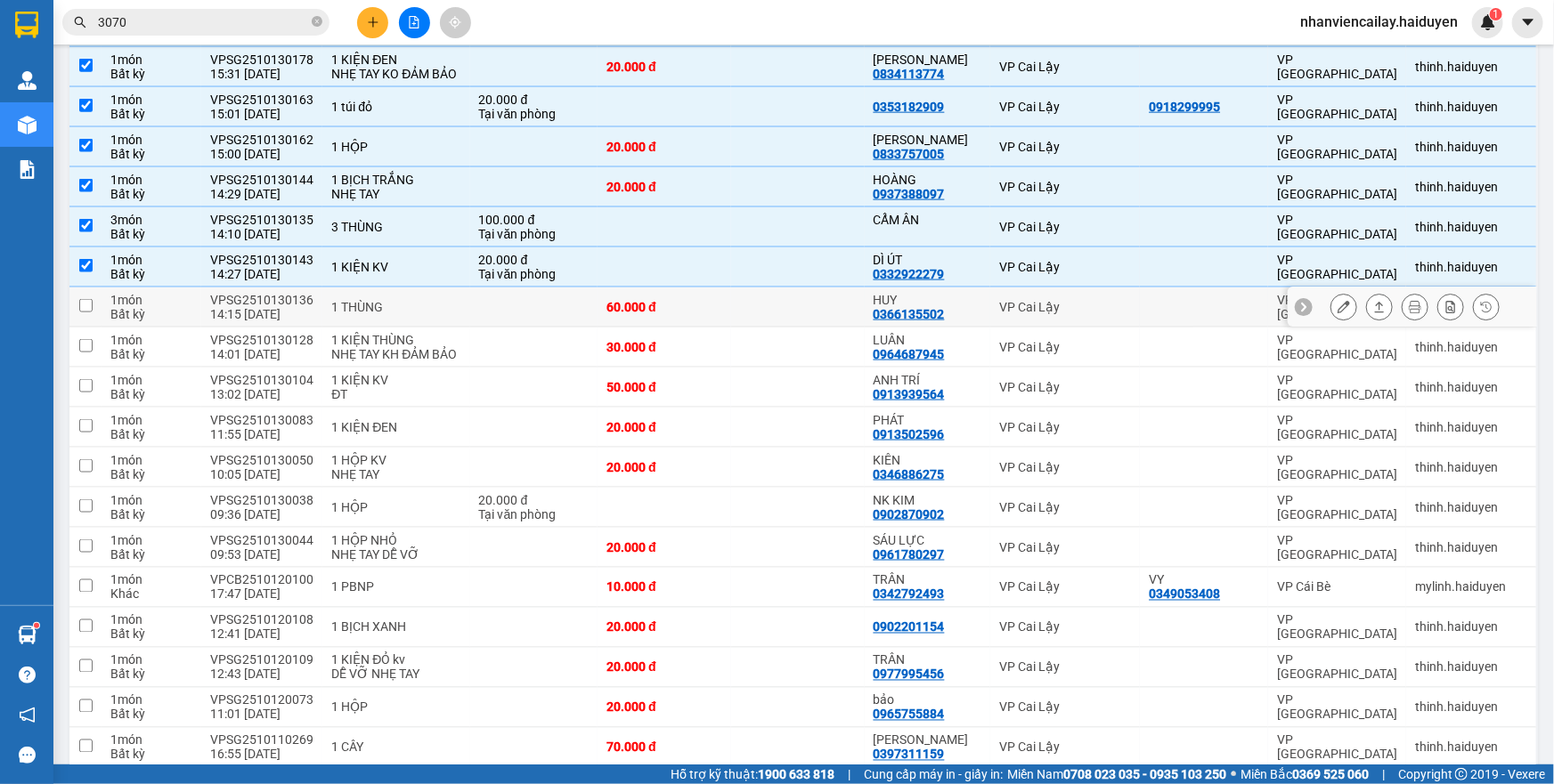
click at [748, 328] on td at bounding box center [798, 307] width 134 height 40
checkbox input "true"
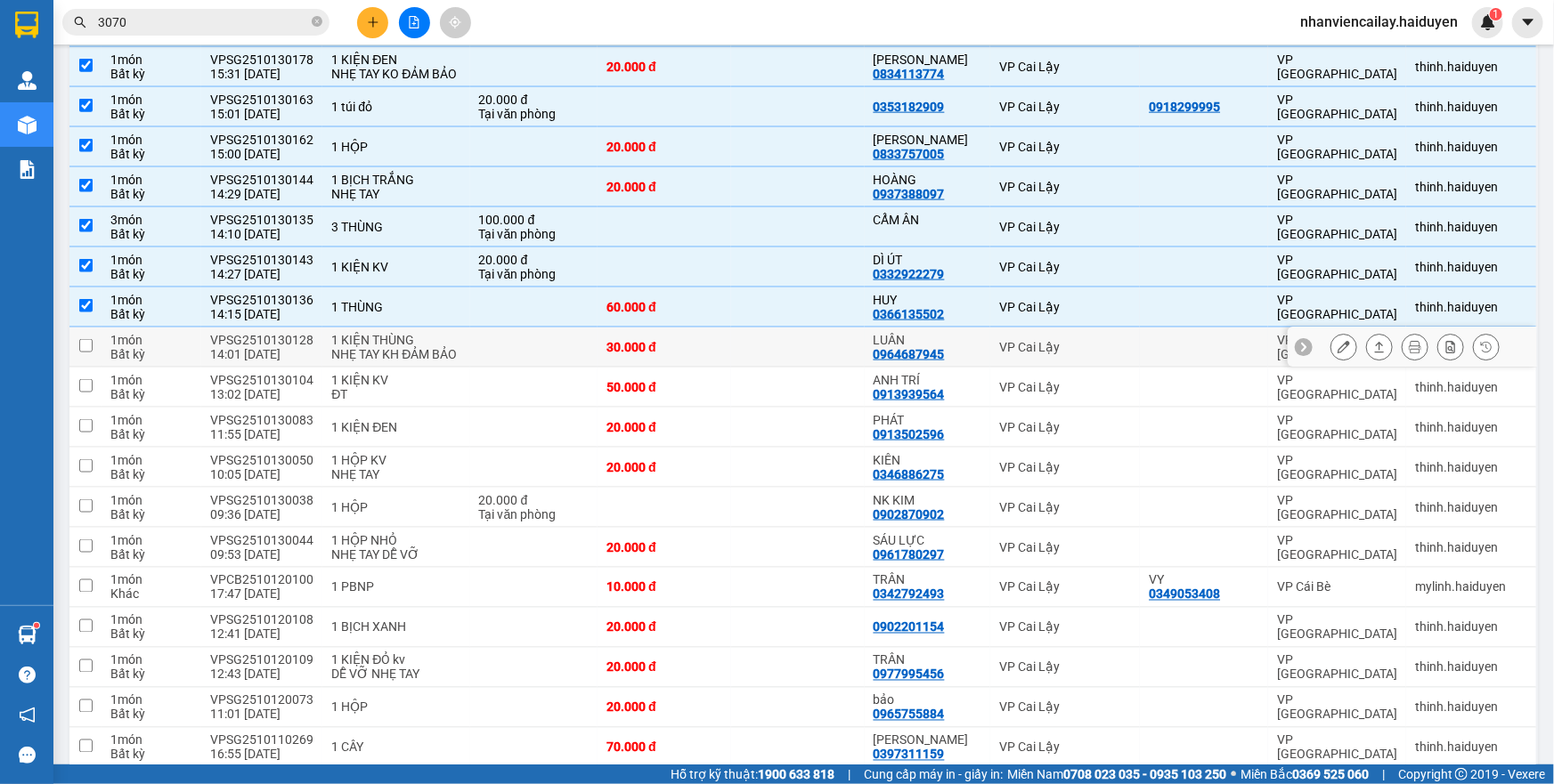
click at [770, 367] on td at bounding box center [798, 348] width 134 height 40
checkbox input "true"
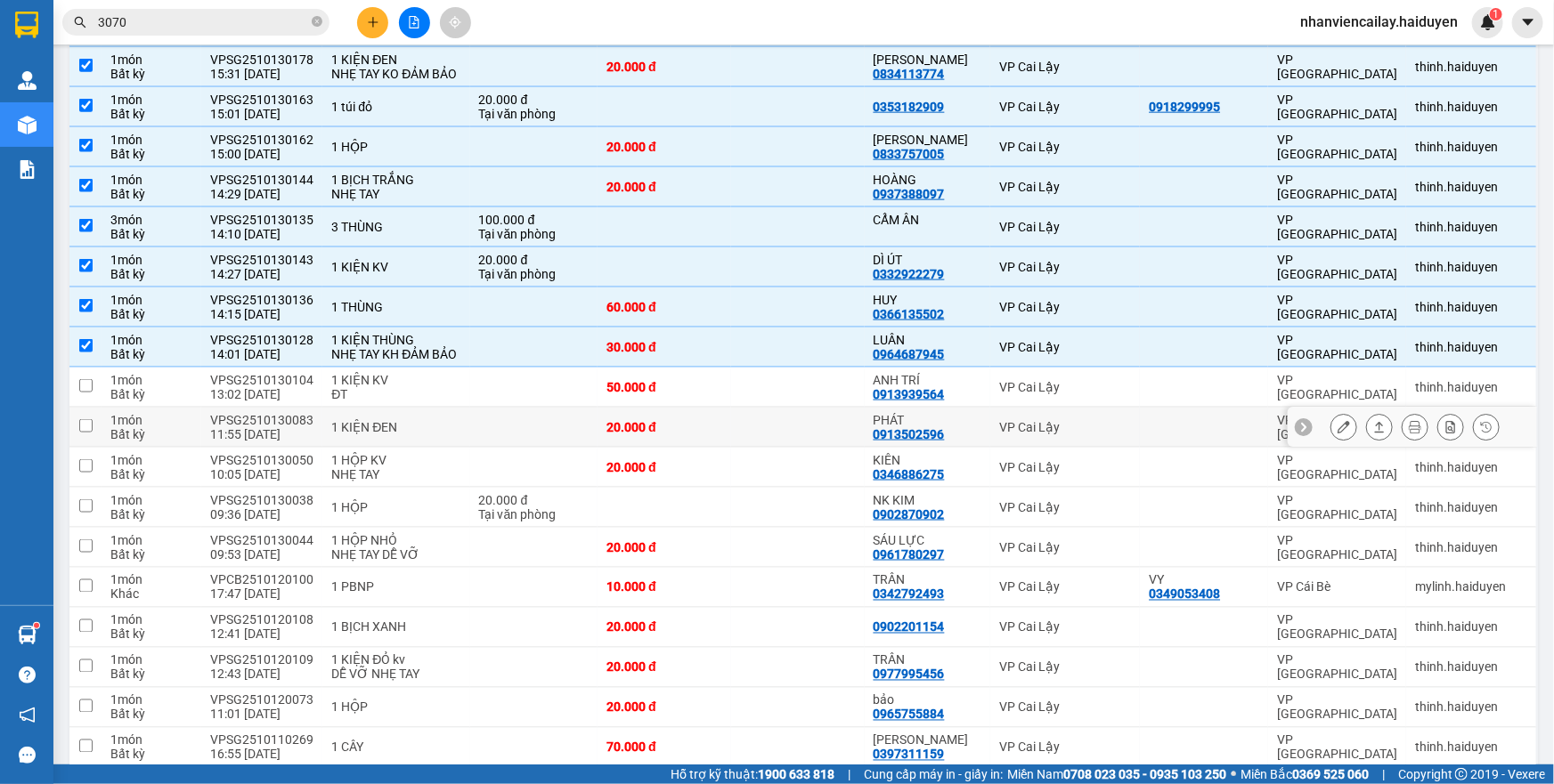
click at [765, 448] on td at bounding box center [798, 427] width 134 height 40
checkbox input "true"
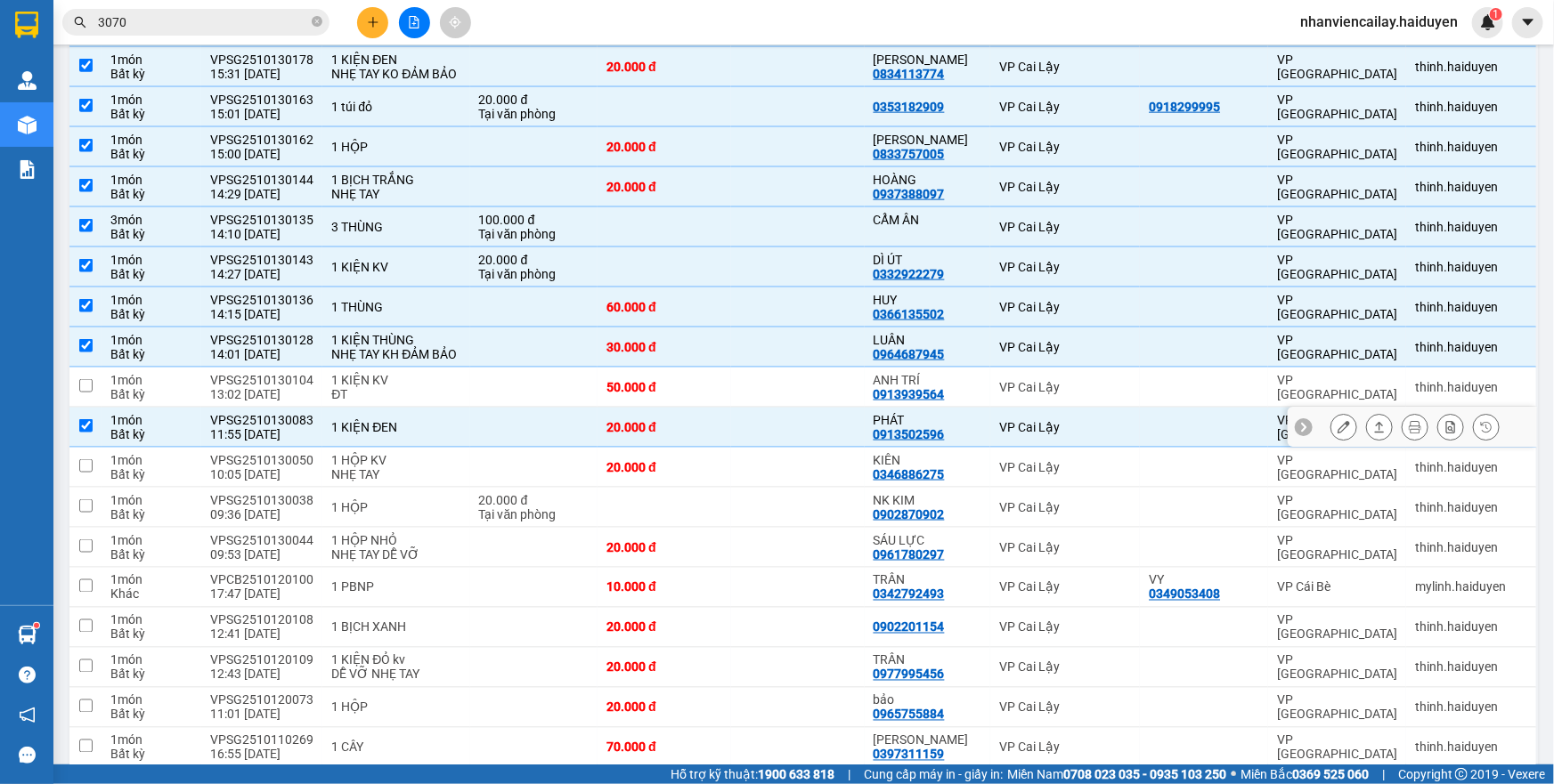
scroll to position [1213, 0]
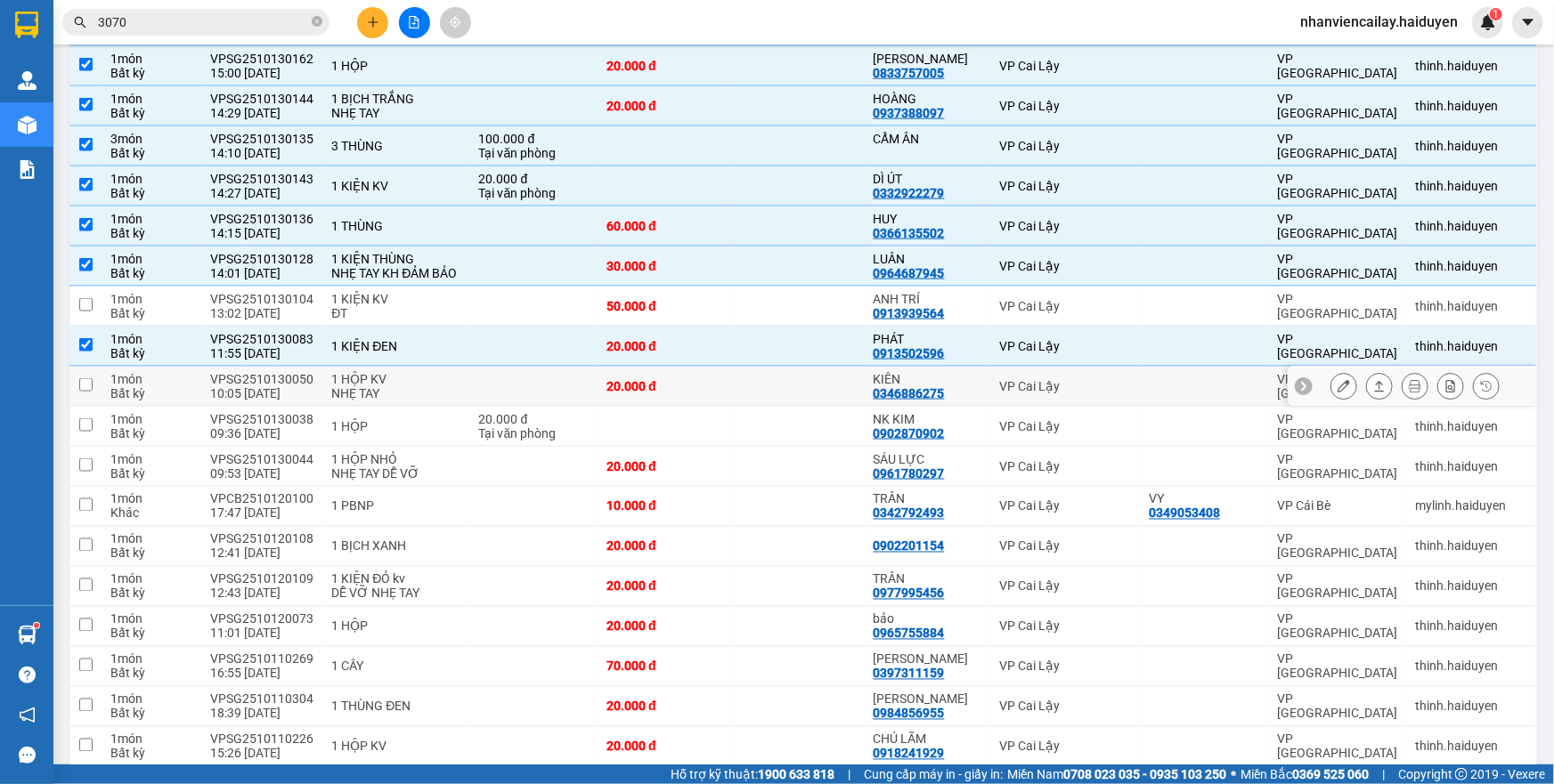
click at [734, 407] on td at bounding box center [798, 386] width 134 height 40
checkbox input "true"
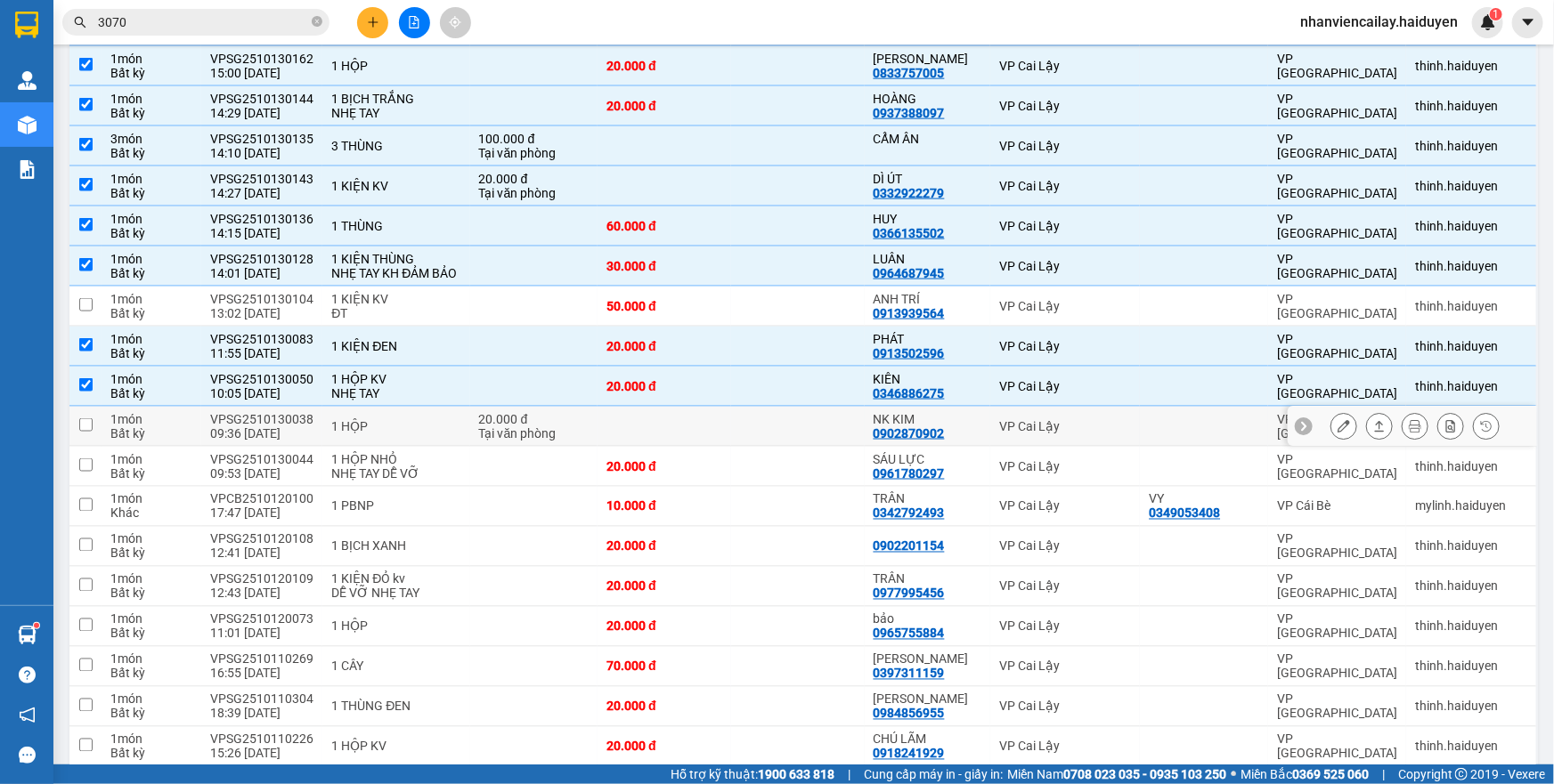
click at [745, 447] on td at bounding box center [798, 426] width 134 height 40
checkbox input "true"
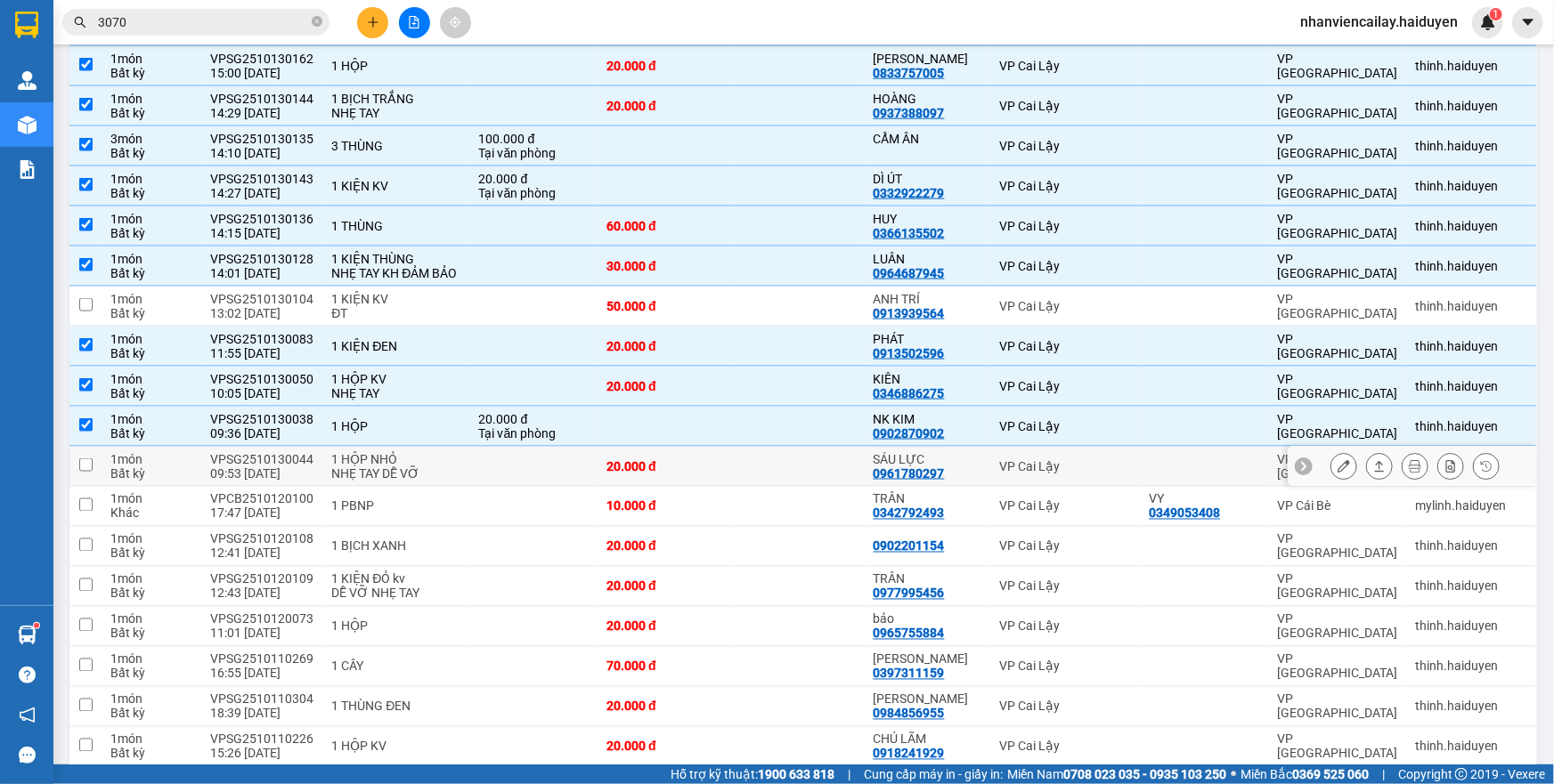
click at [749, 487] on td at bounding box center [798, 466] width 134 height 40
checkbox input "true"
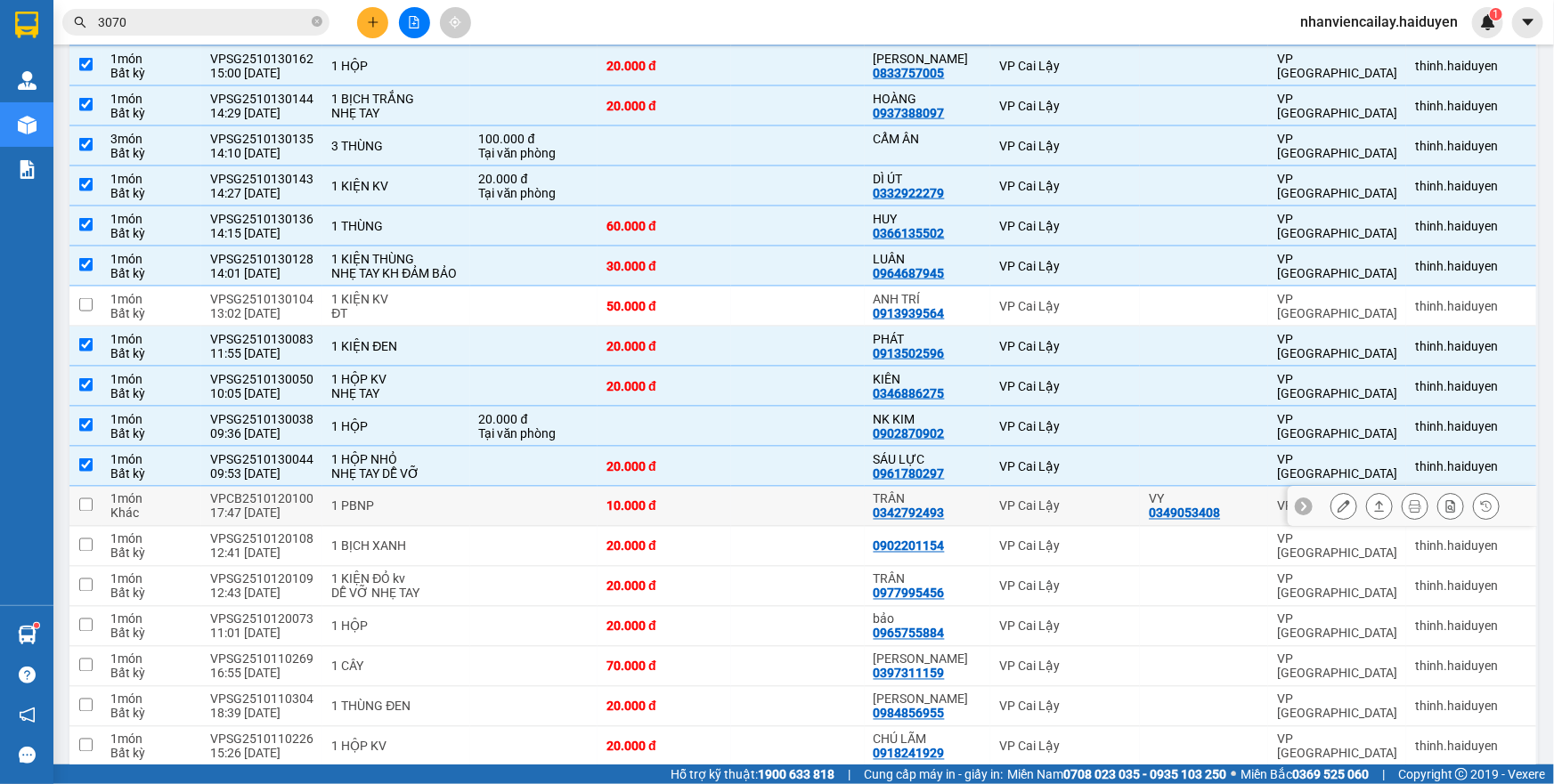
click at [748, 527] on td at bounding box center [798, 507] width 134 height 40
checkbox input "true"
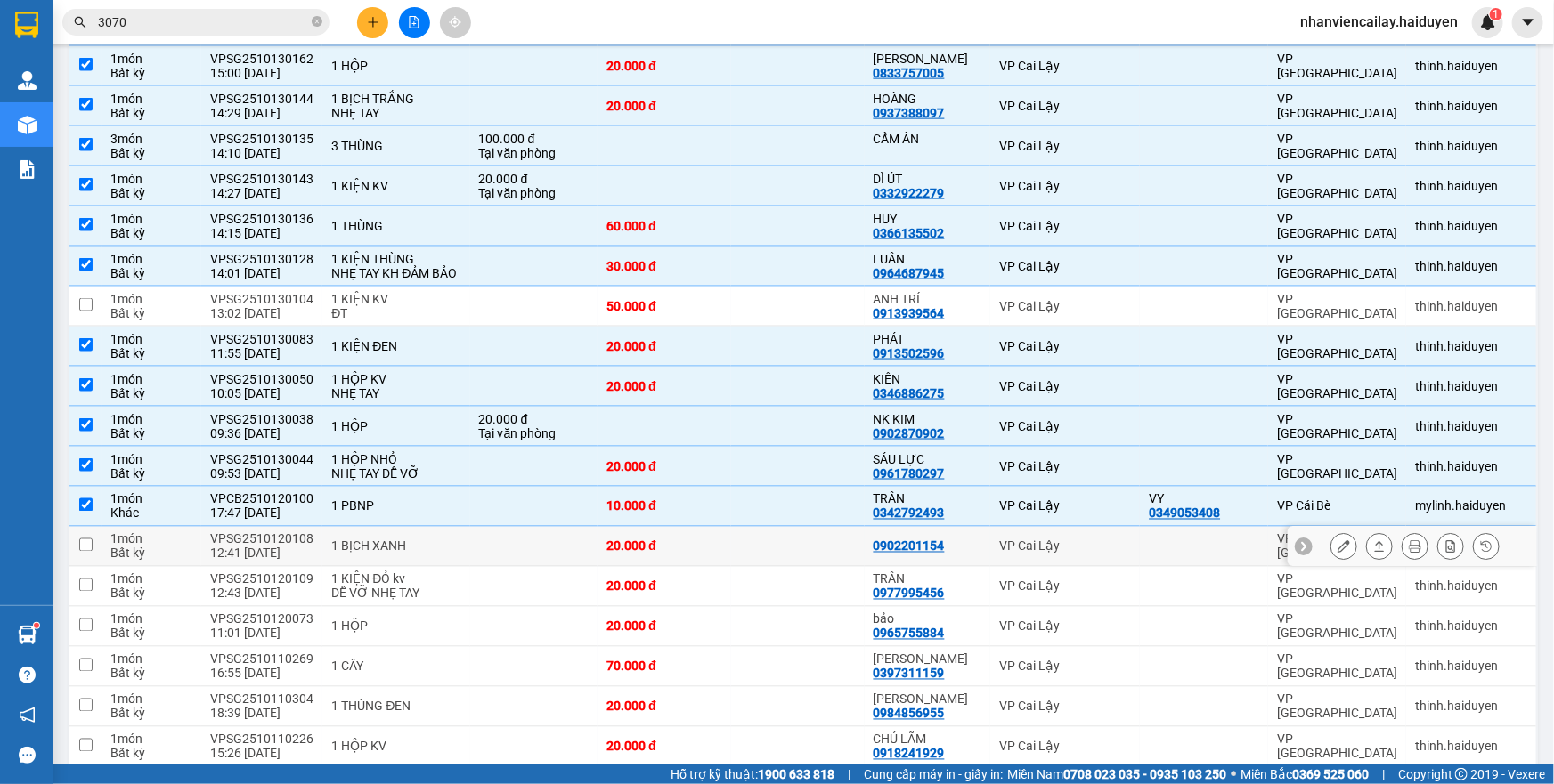
click at [741, 567] on td at bounding box center [798, 547] width 134 height 40
checkbox input "true"
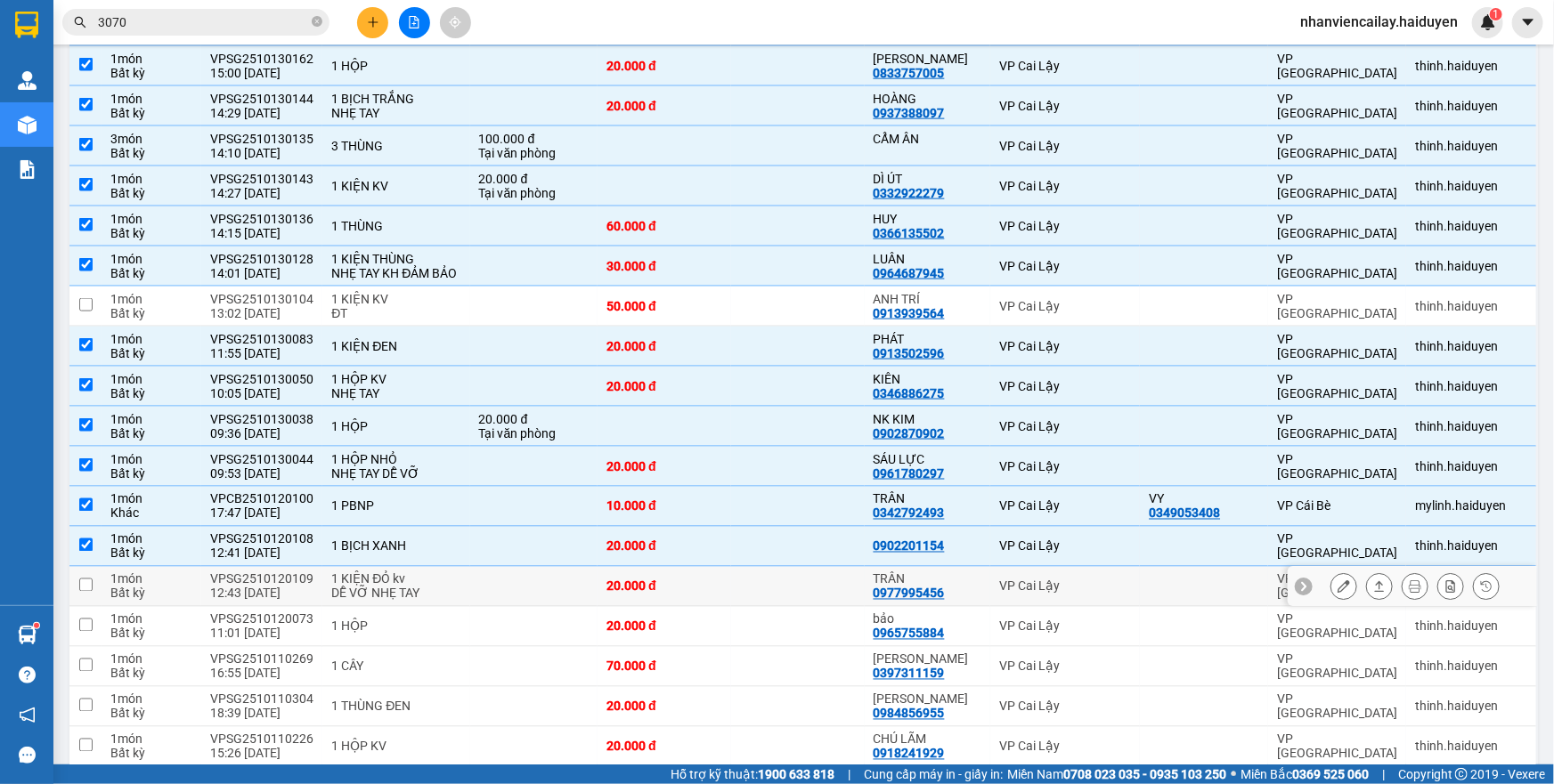
click at [741, 607] on td at bounding box center [798, 586] width 134 height 40
checkbox input "true"
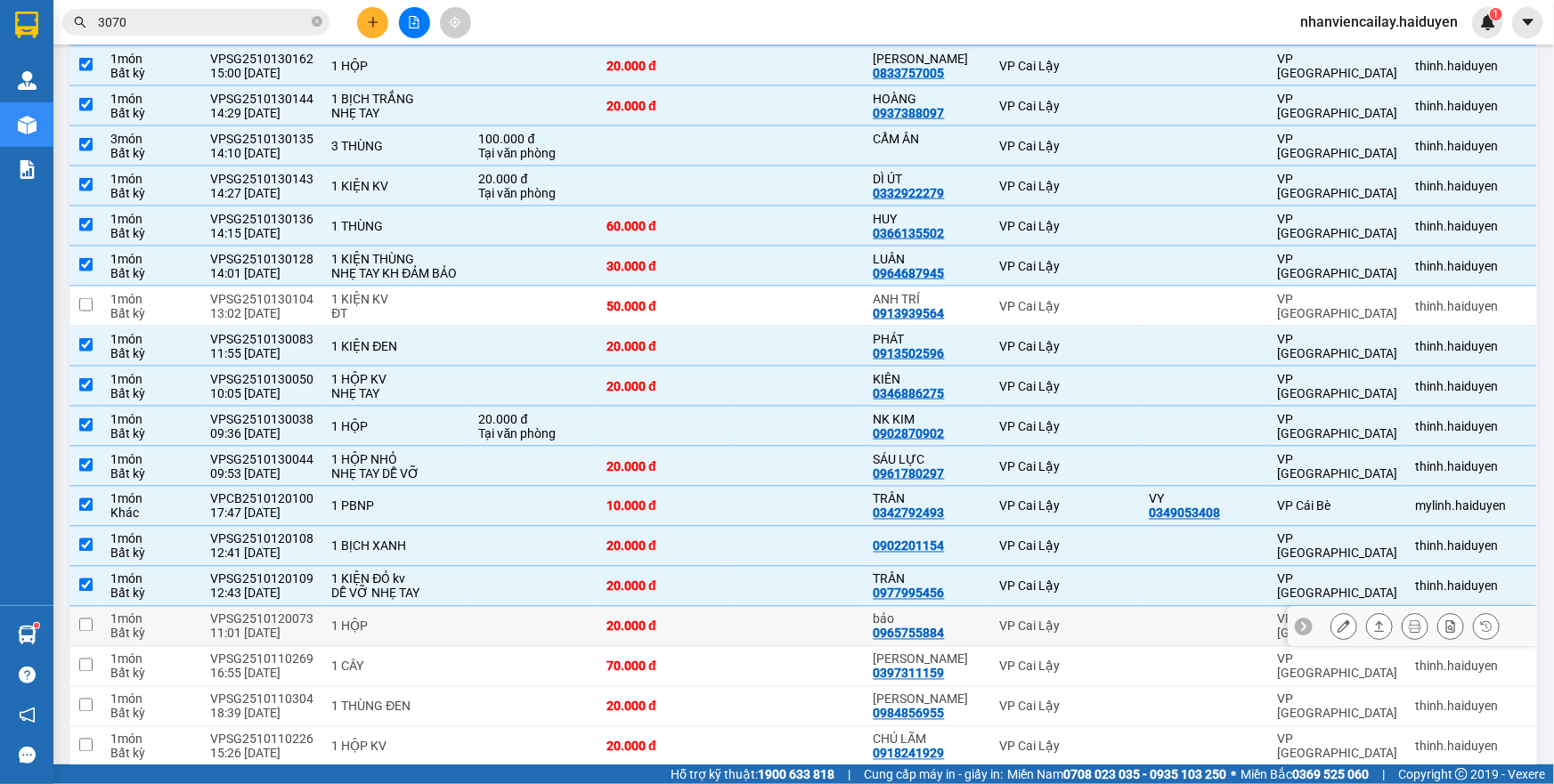
click at [733, 647] on td at bounding box center [798, 627] width 134 height 40
checkbox input "true"
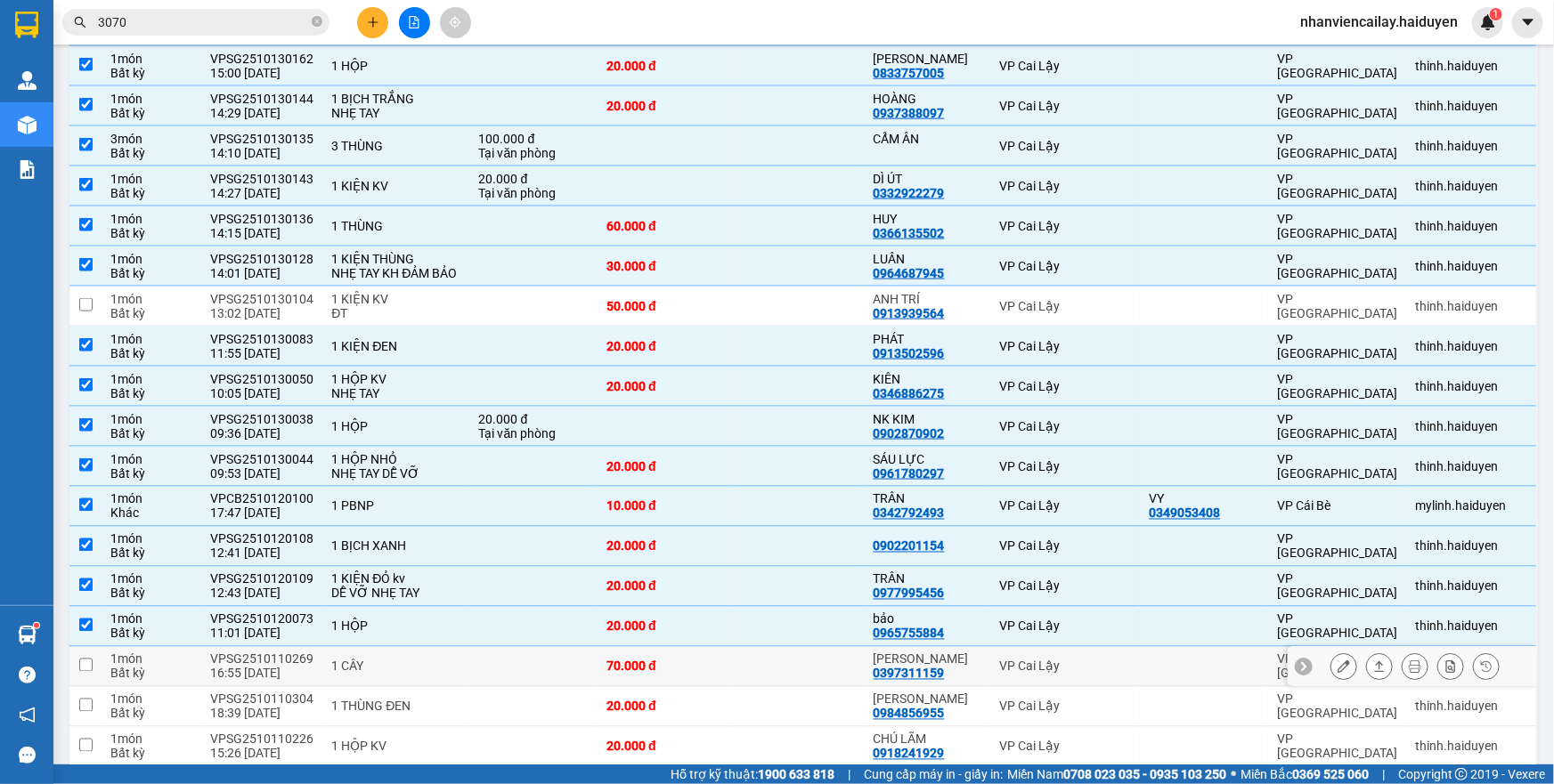
click at [720, 688] on td "70.000 đ" at bounding box center [665, 667] width 134 height 40
checkbox input "true"
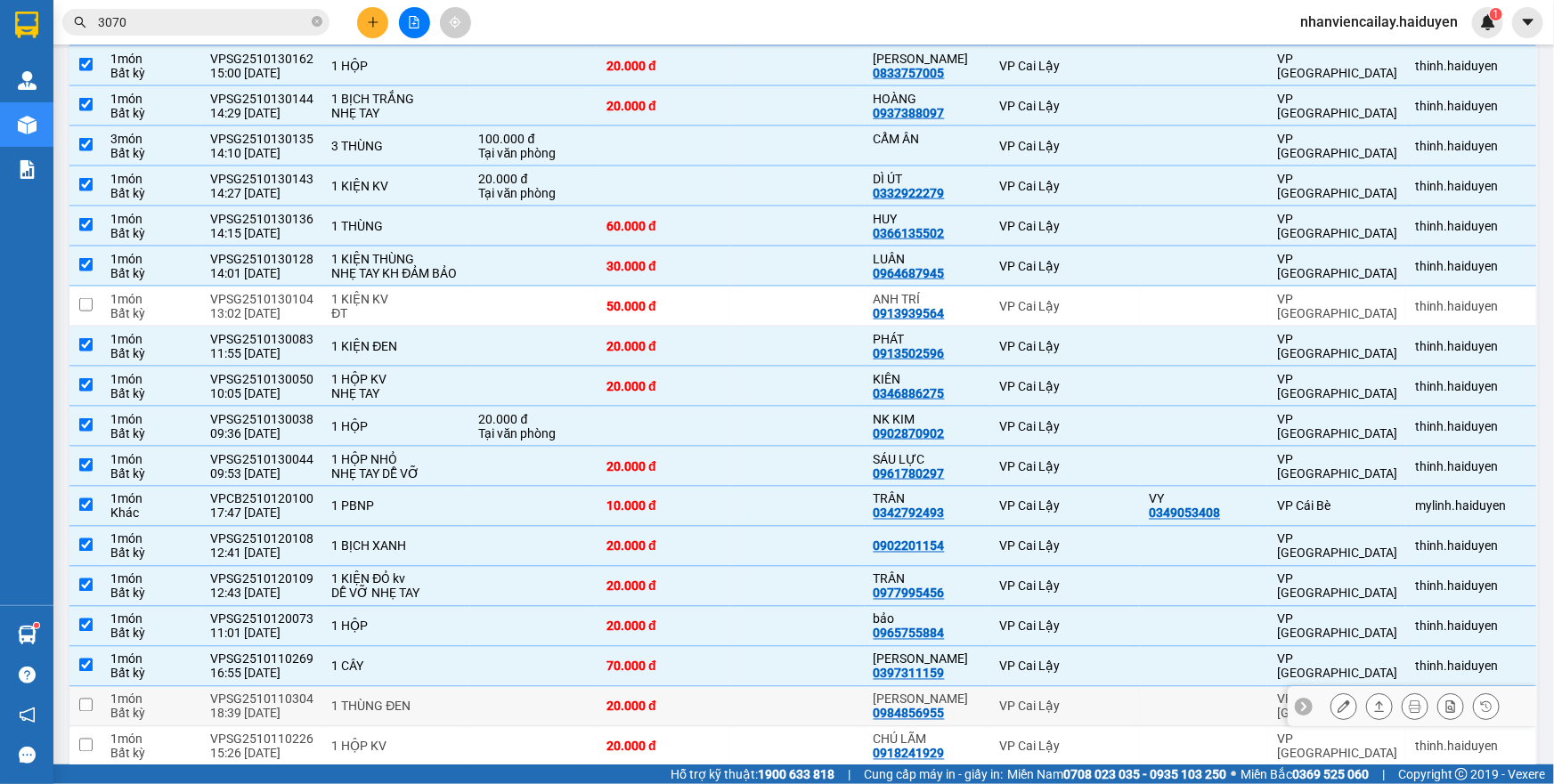
click at [733, 727] on td at bounding box center [798, 707] width 134 height 40
checkbox input "true"
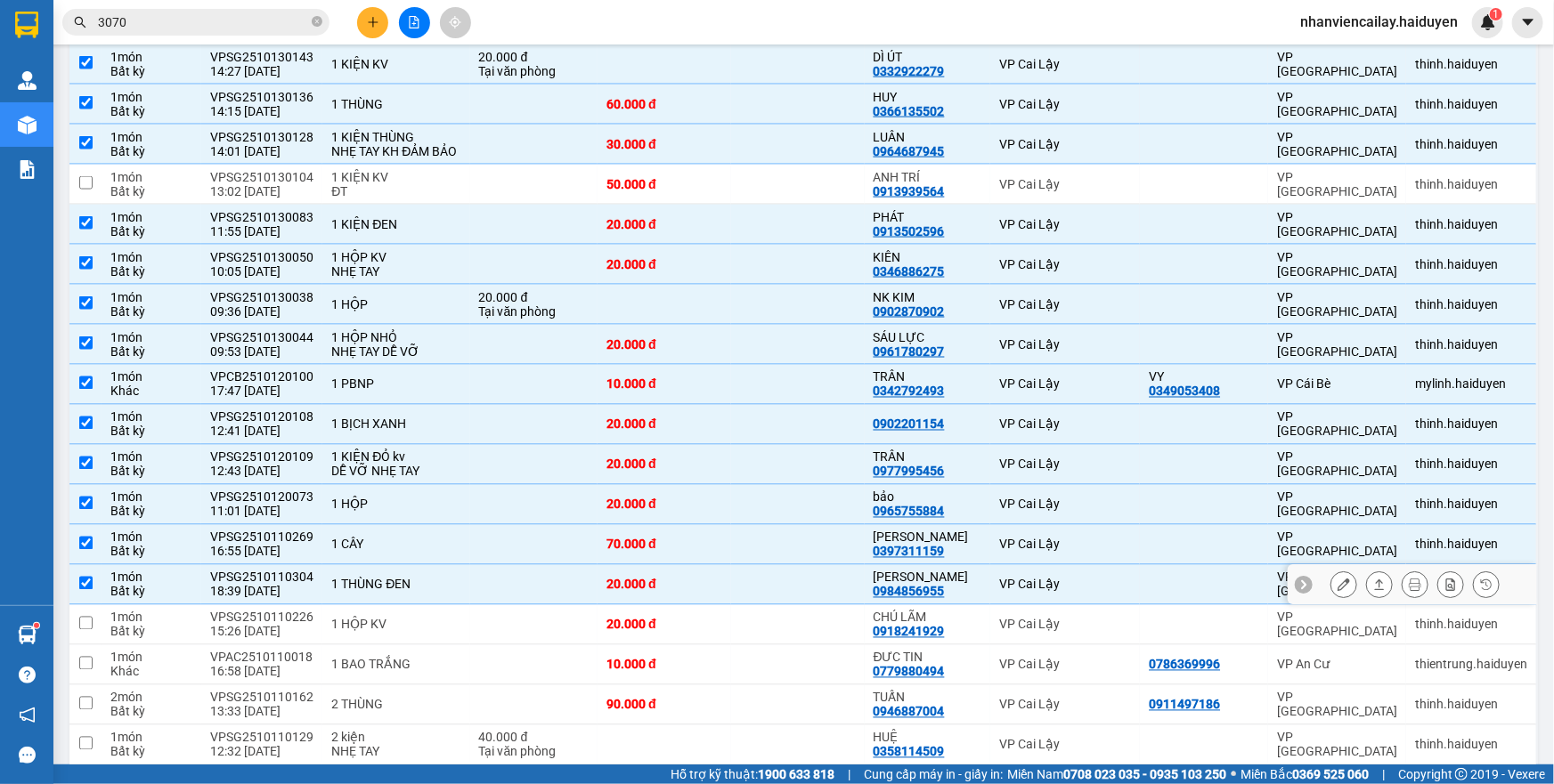
scroll to position [1457, 0]
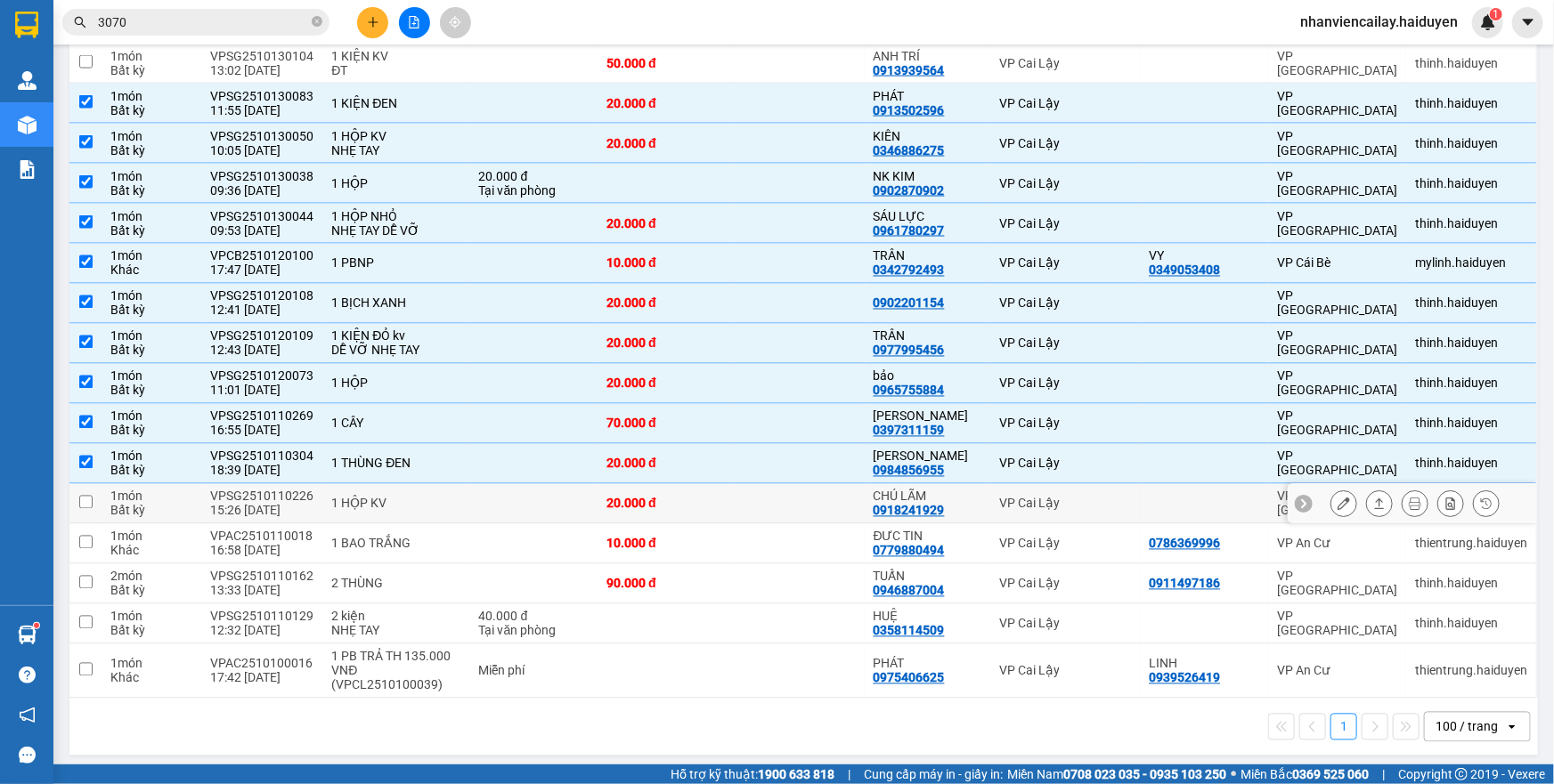
click at [742, 525] on td at bounding box center [798, 504] width 134 height 40
checkbox input "true"
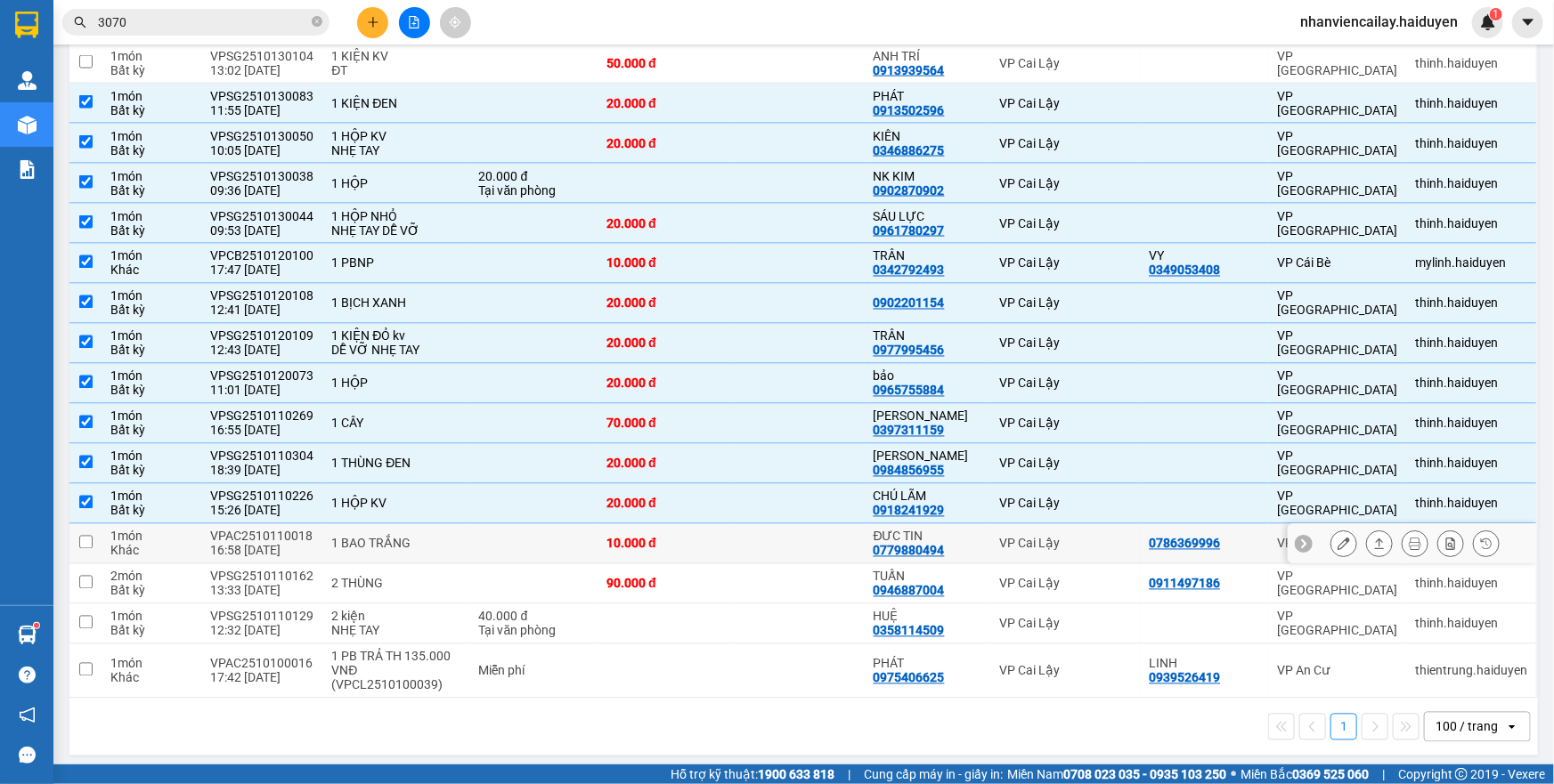
click at [736, 564] on td at bounding box center [798, 544] width 134 height 40
checkbox input "true"
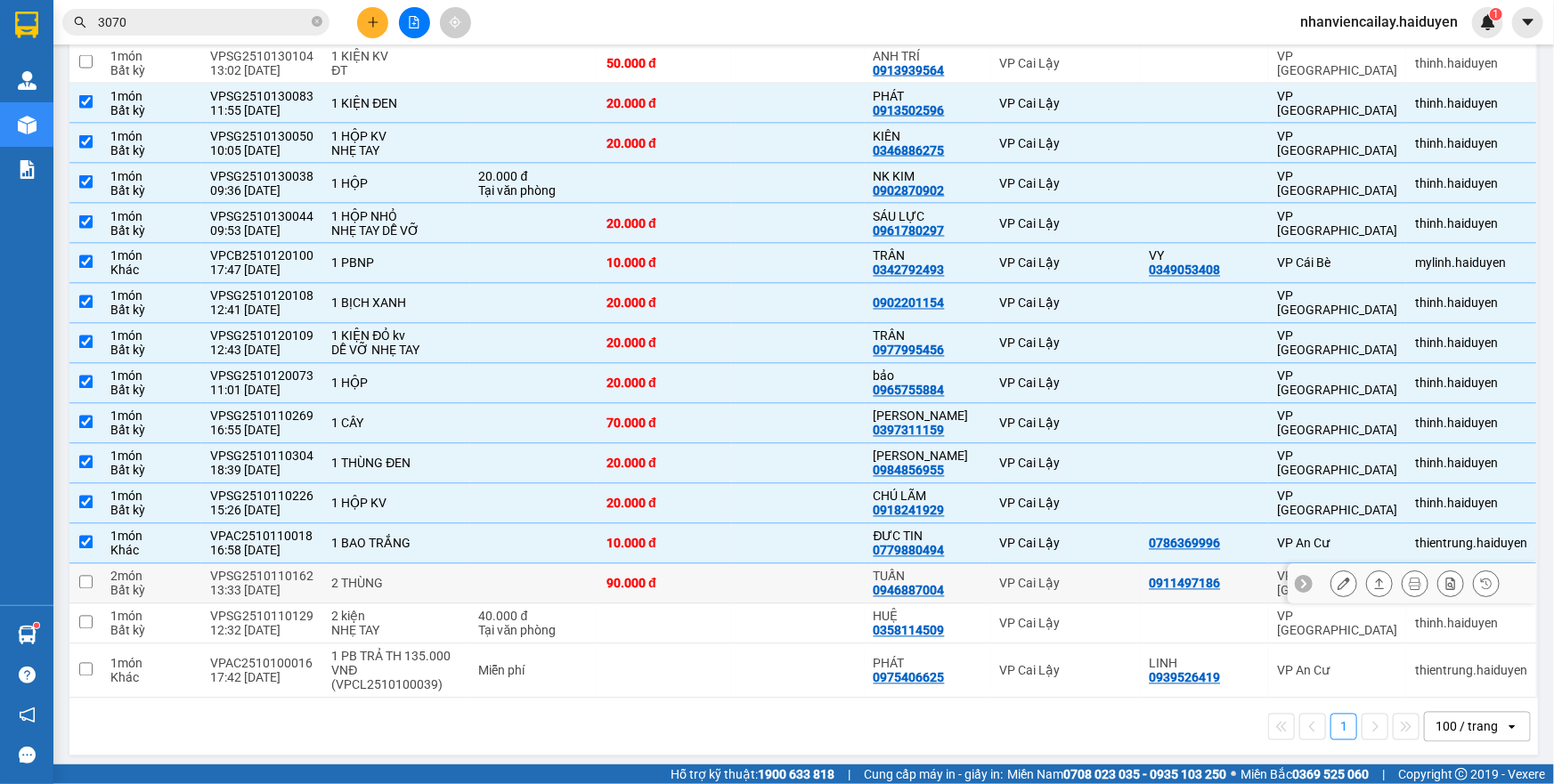
click at [722, 604] on td "90.000 đ" at bounding box center [665, 584] width 134 height 40
checkbox input "true"
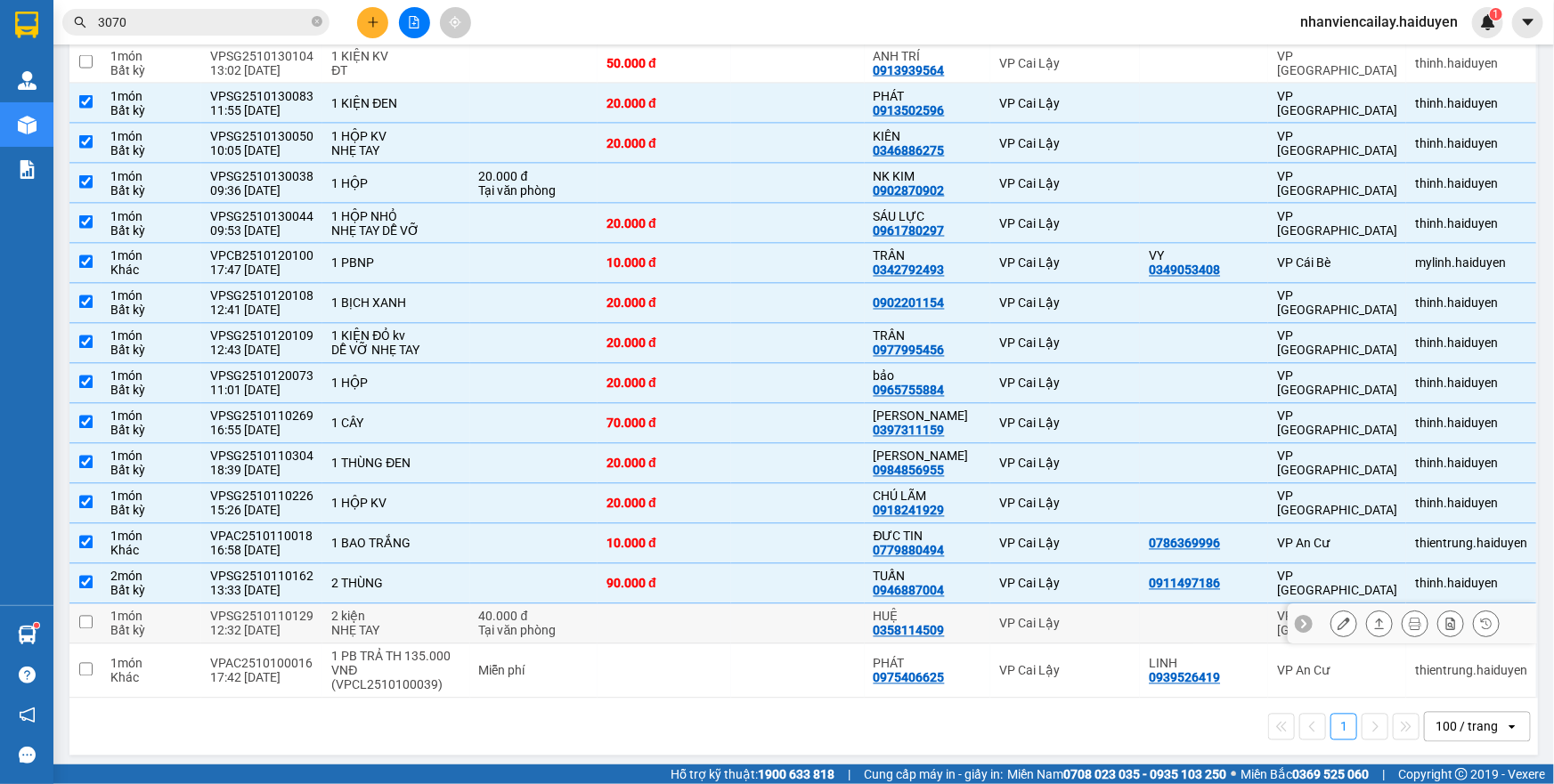
click at [722, 644] on td at bounding box center [665, 624] width 134 height 40
checkbox input "true"
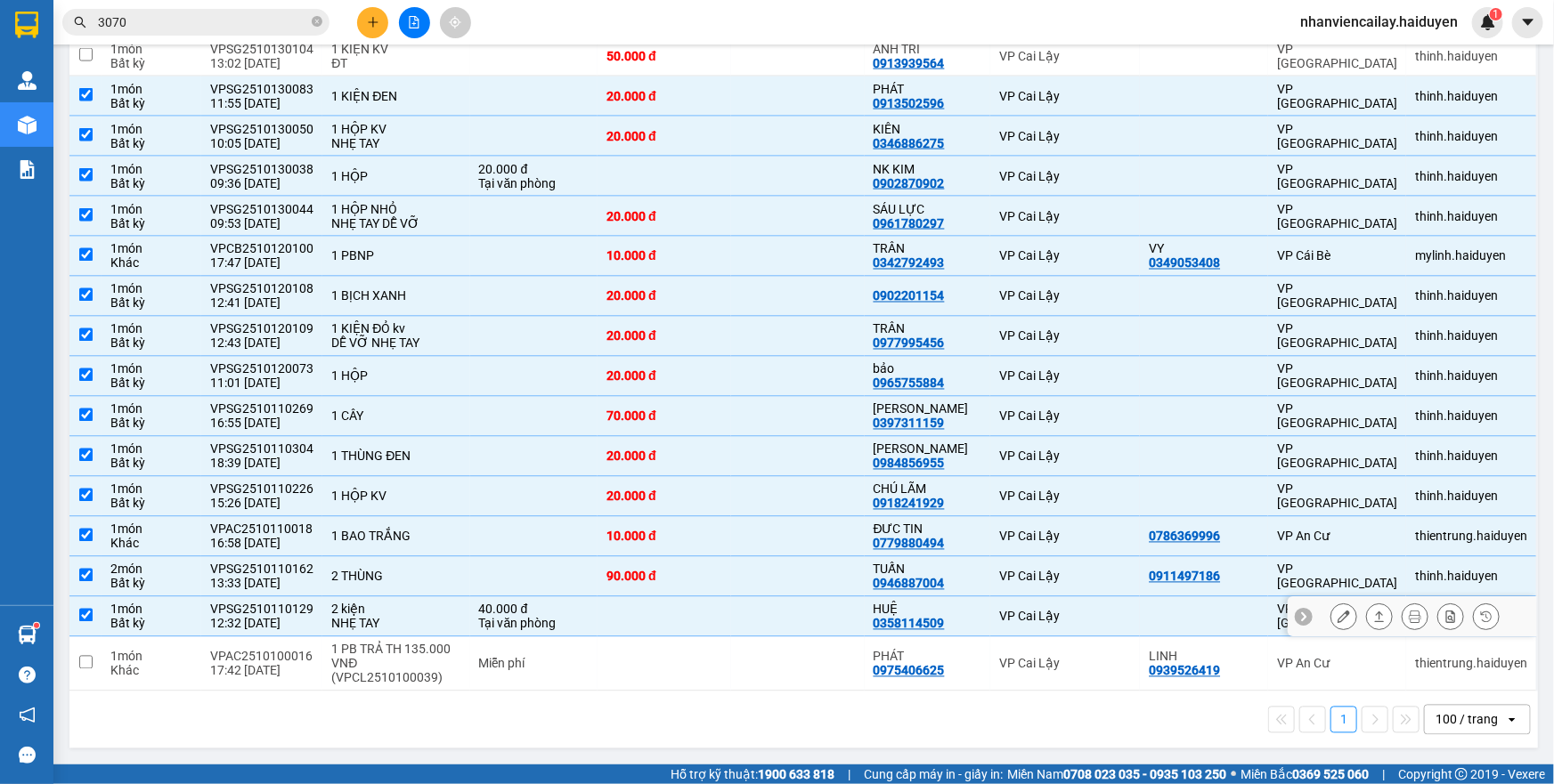
scroll to position [1501, 0]
click at [731, 678] on td at bounding box center [798, 664] width 134 height 54
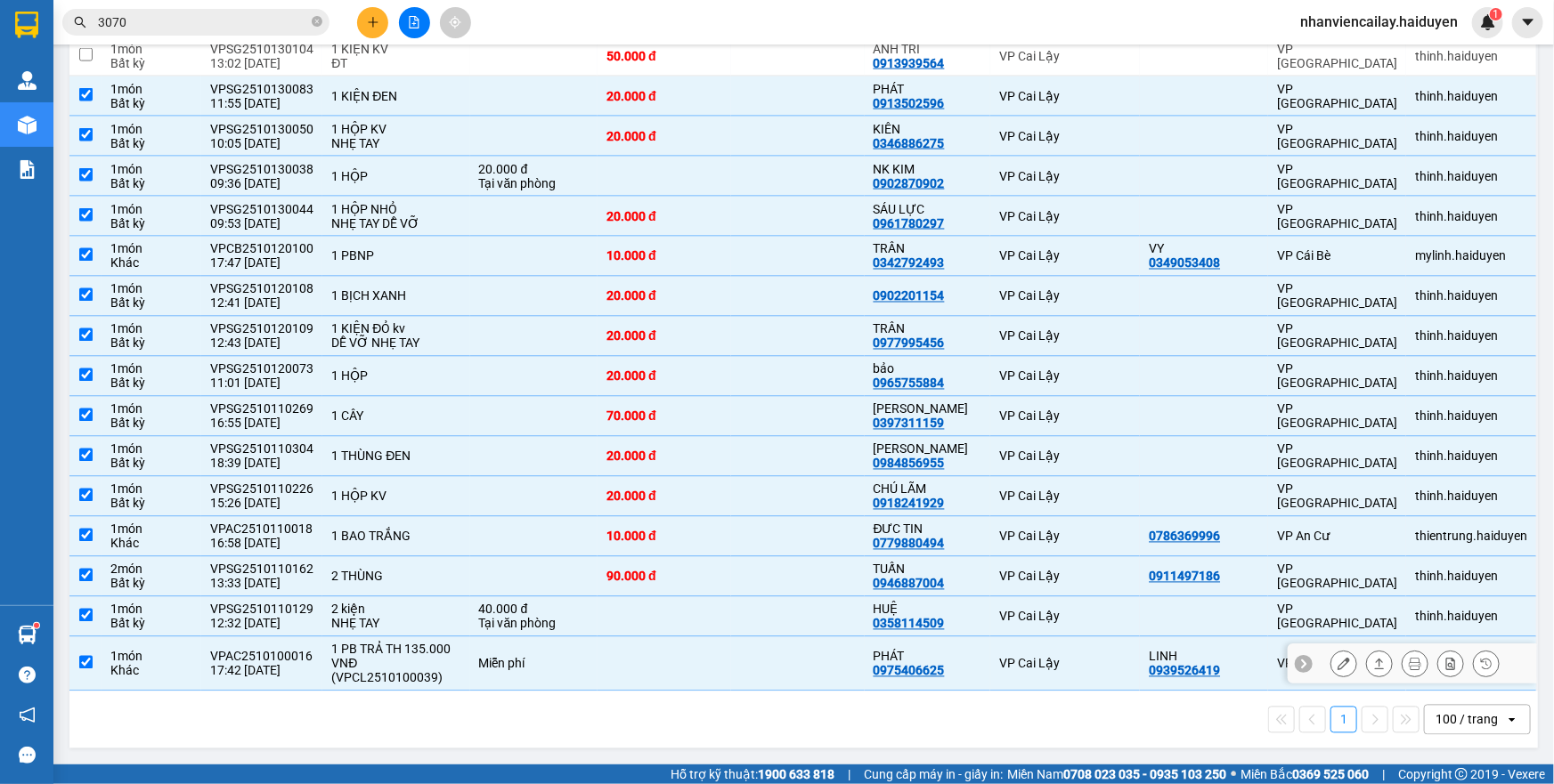
click at [731, 678] on td at bounding box center [798, 664] width 134 height 54
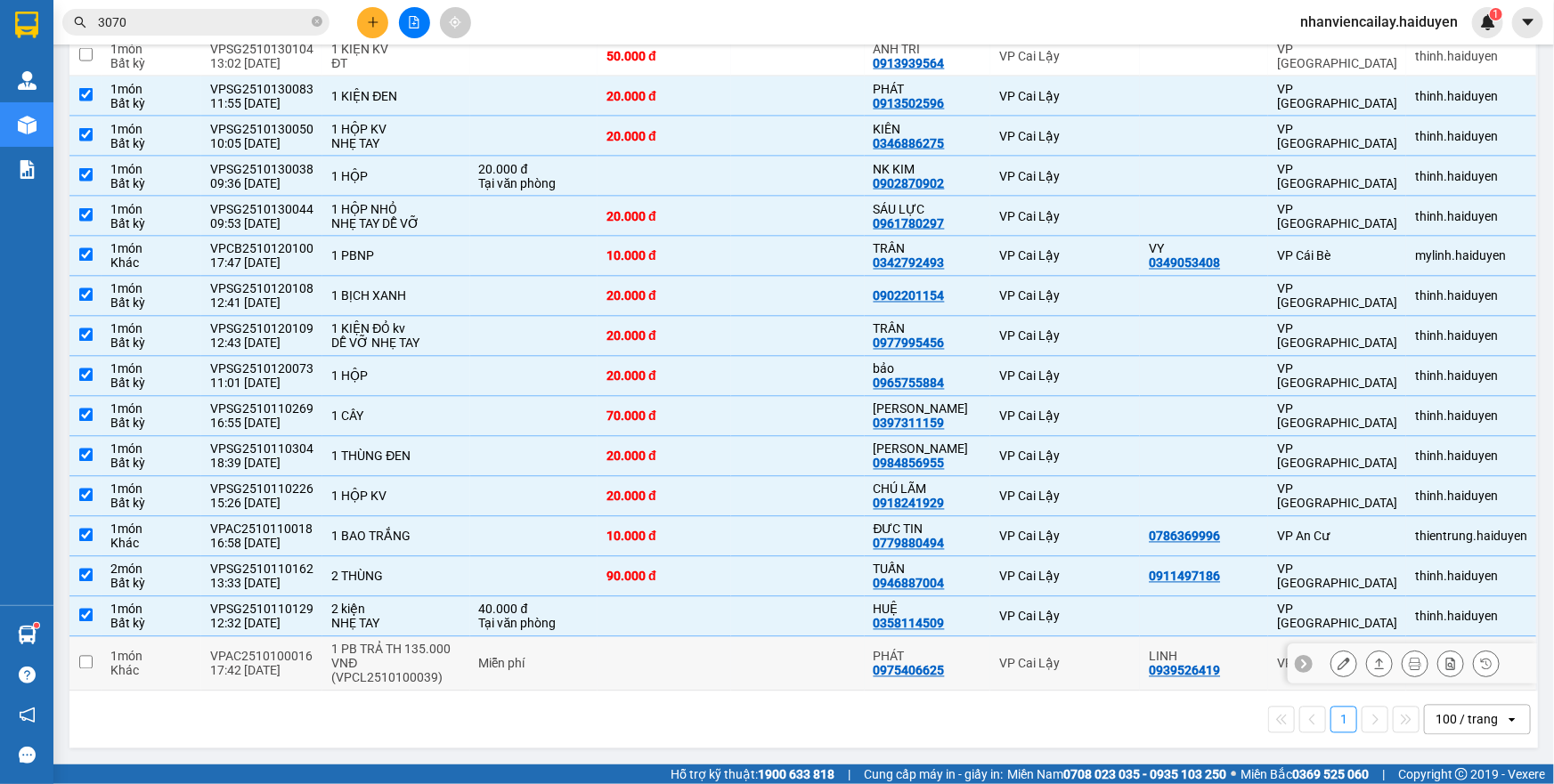
click at [731, 678] on td at bounding box center [798, 664] width 134 height 54
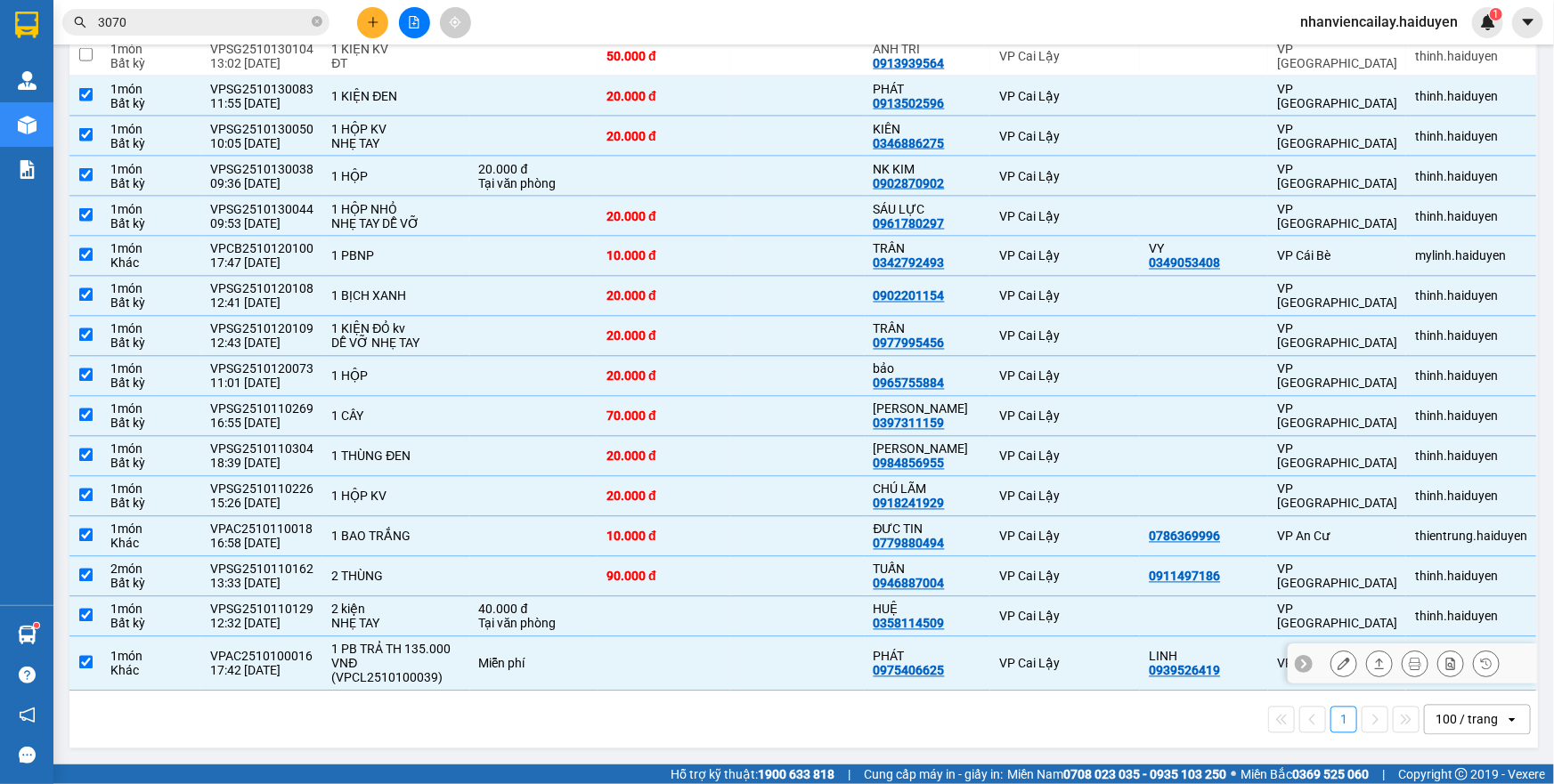
click at [707, 655] on td at bounding box center [665, 664] width 134 height 54
checkbox input "false"
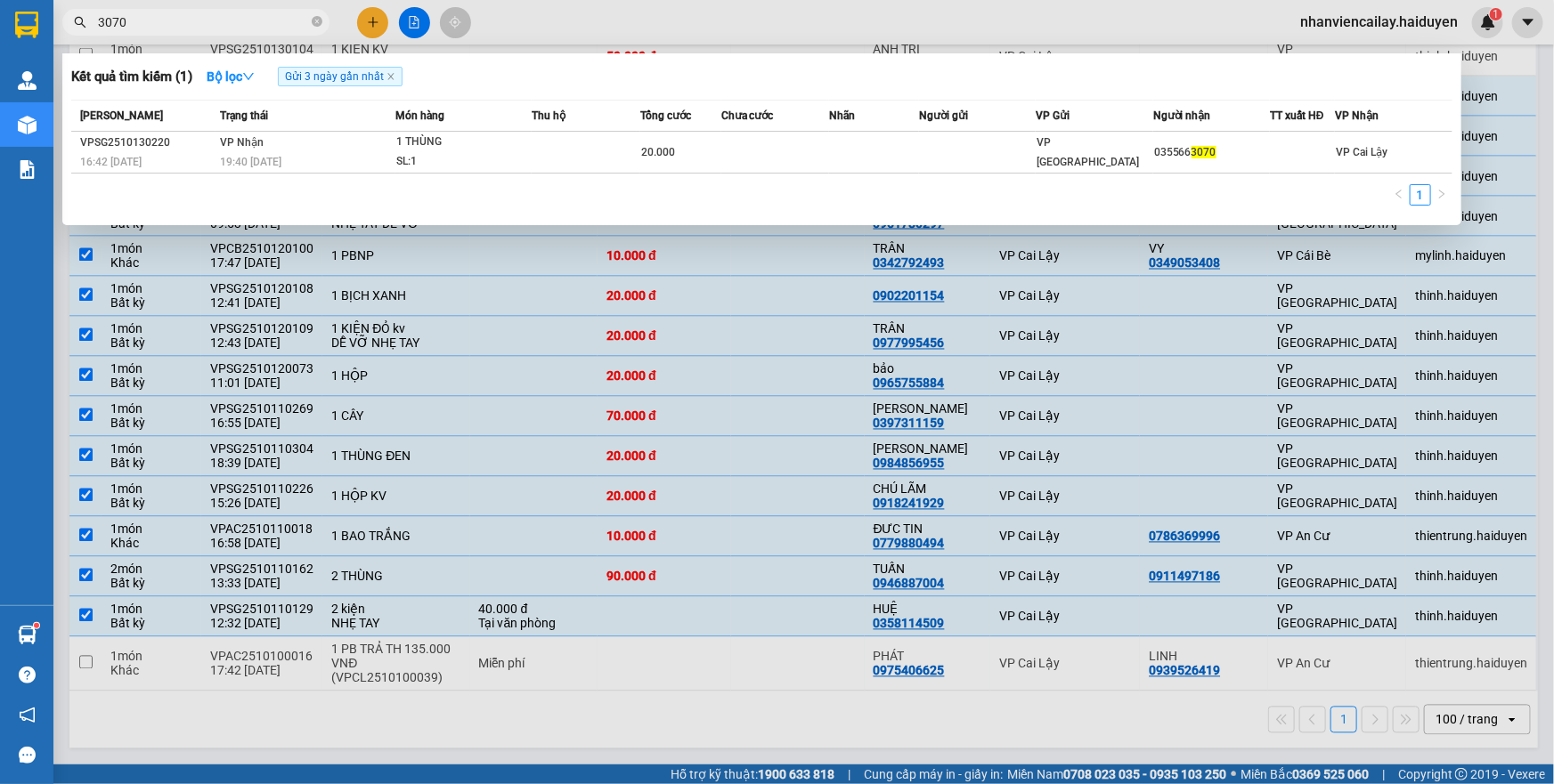
drag, startPoint x: 137, startPoint y: 22, endPoint x: 81, endPoint y: 23, distance: 56.0
click at [81, 23] on div "3070" at bounding box center [173, 22] width 348 height 27
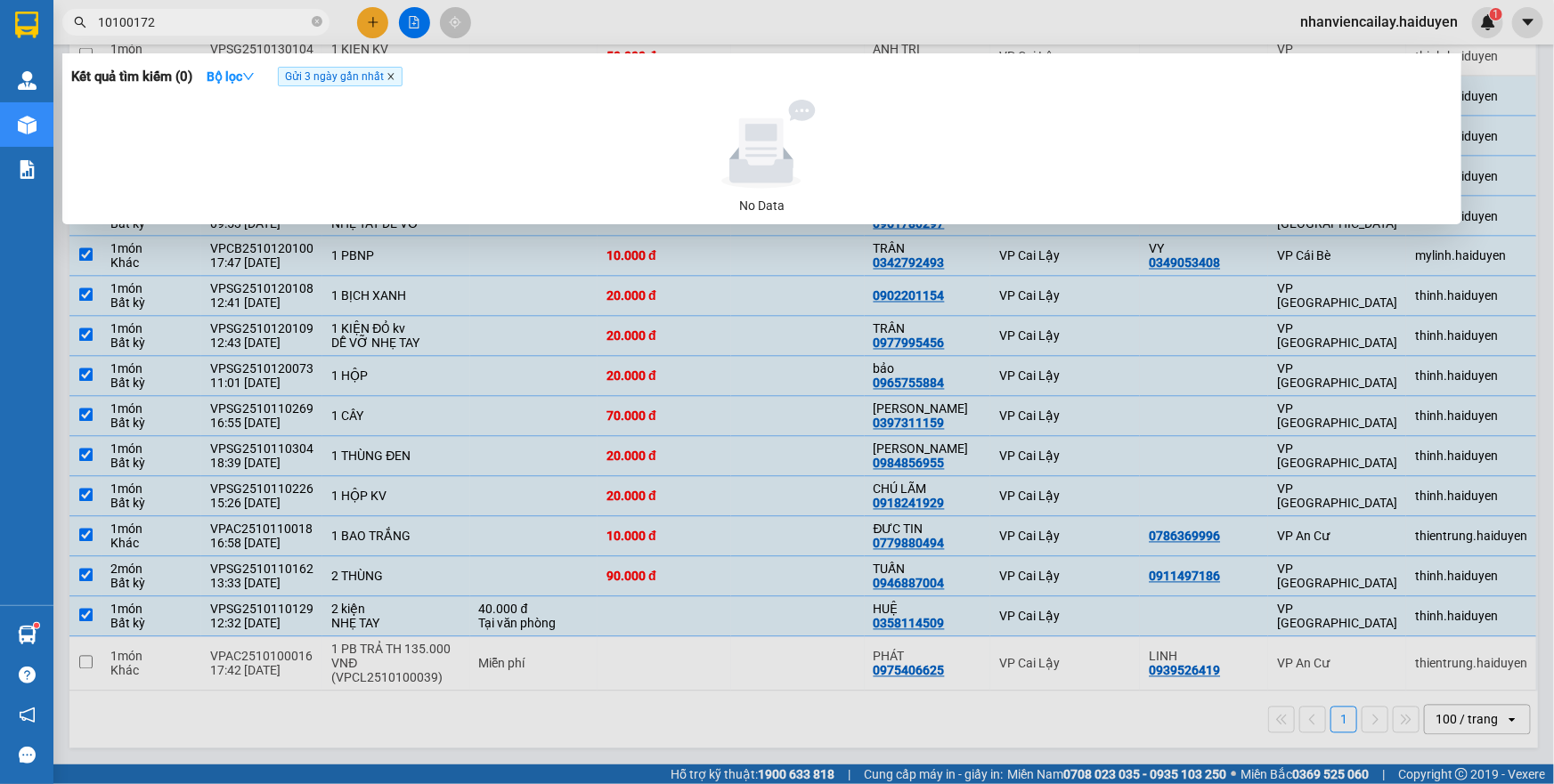
click at [391, 81] on icon "close" at bounding box center [391, 77] width 9 height 9
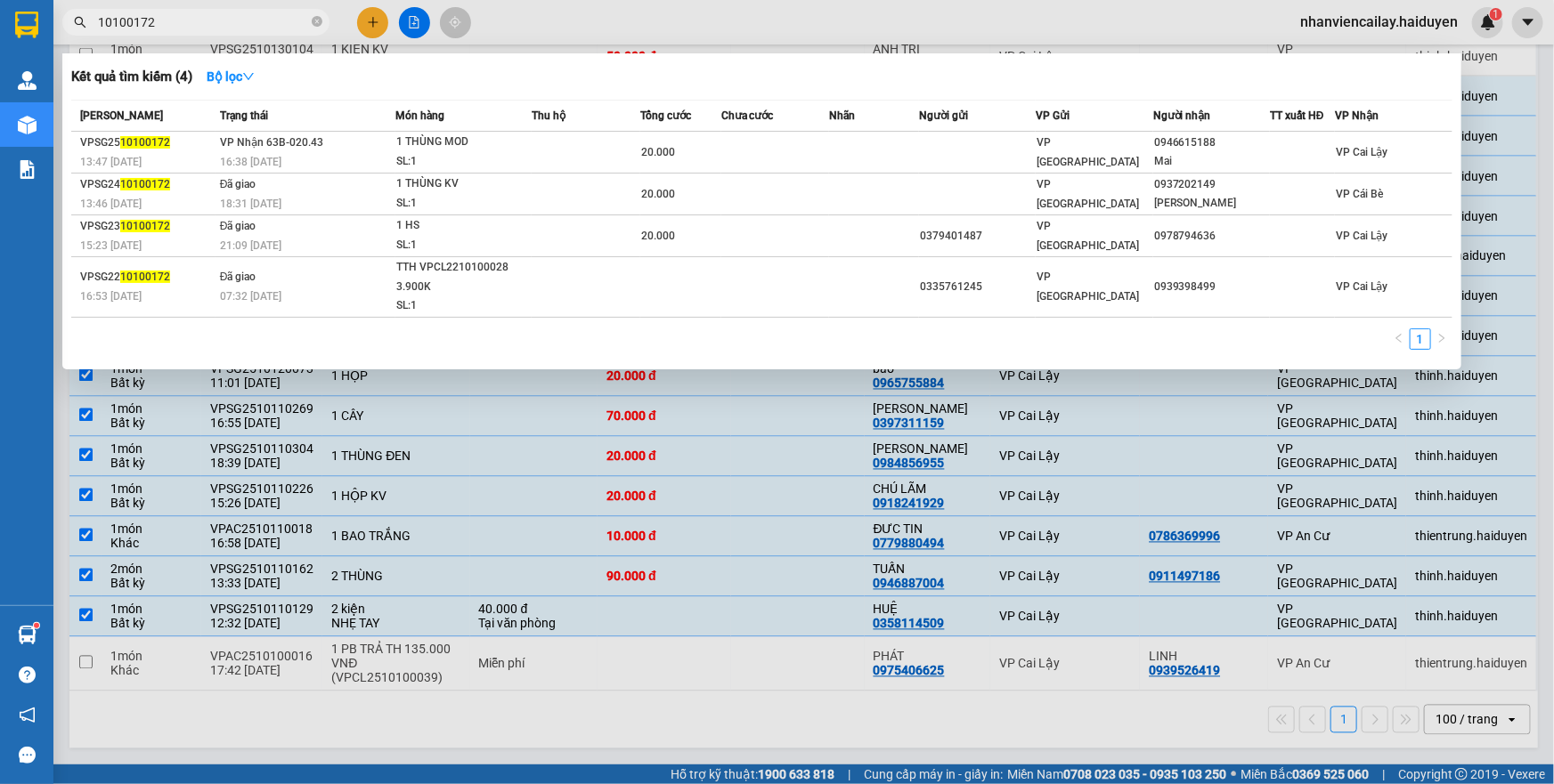
drag, startPoint x: 224, startPoint y: 21, endPoint x: 84, endPoint y: 45, distance: 142.0
click at [84, 38] on div "Kết quả tìm kiếm ( 4 ) Bộ lọc Mã ĐH Trạng thái Món hàng Thu hộ Tổng cước Chưa c…" at bounding box center [173, 22] width 348 height 31
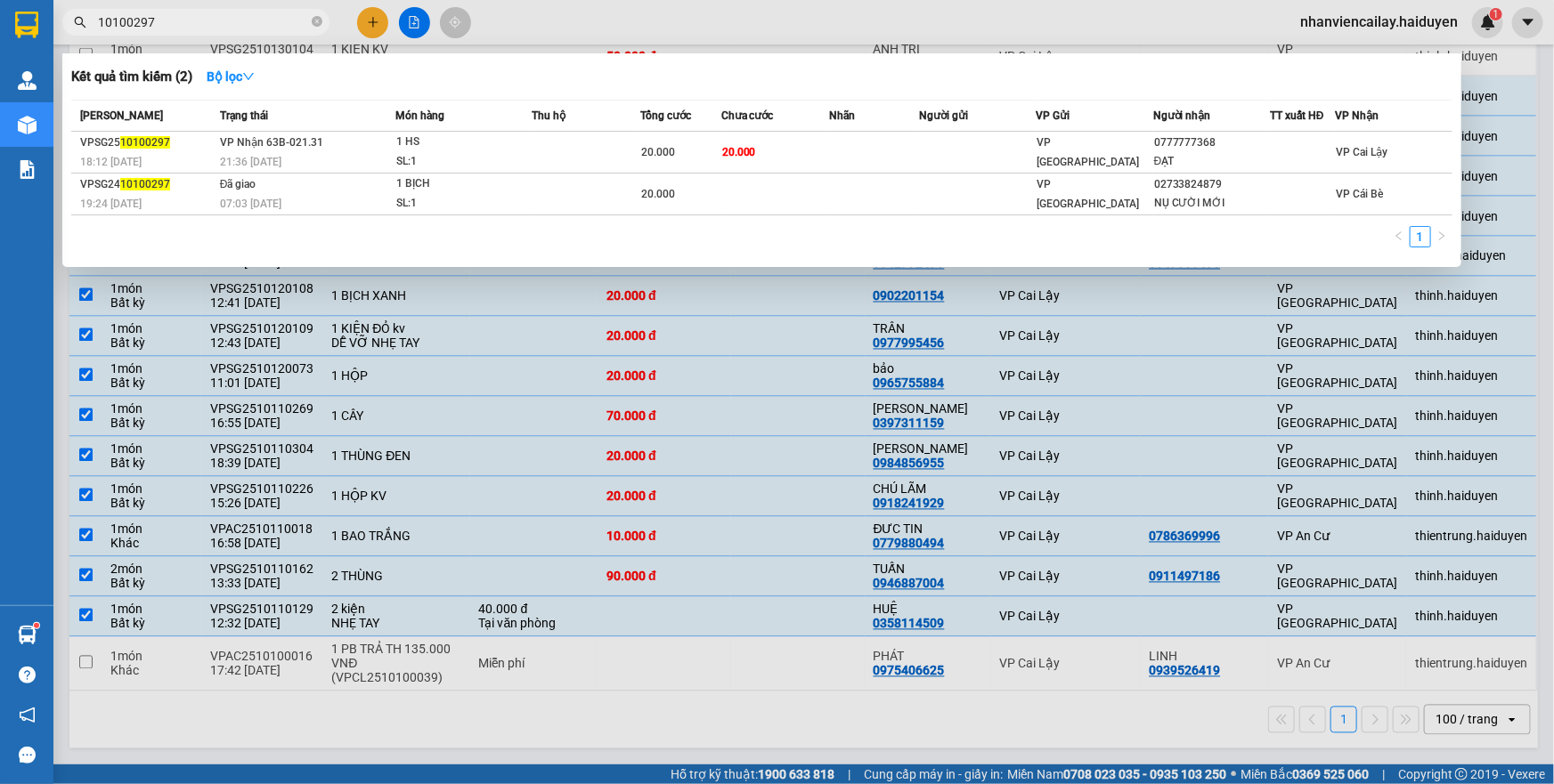
drag, startPoint x: 206, startPoint y: 27, endPoint x: 83, endPoint y: 30, distance: 123.0
click at [83, 30] on span "10100297" at bounding box center [196, 22] width 267 height 27
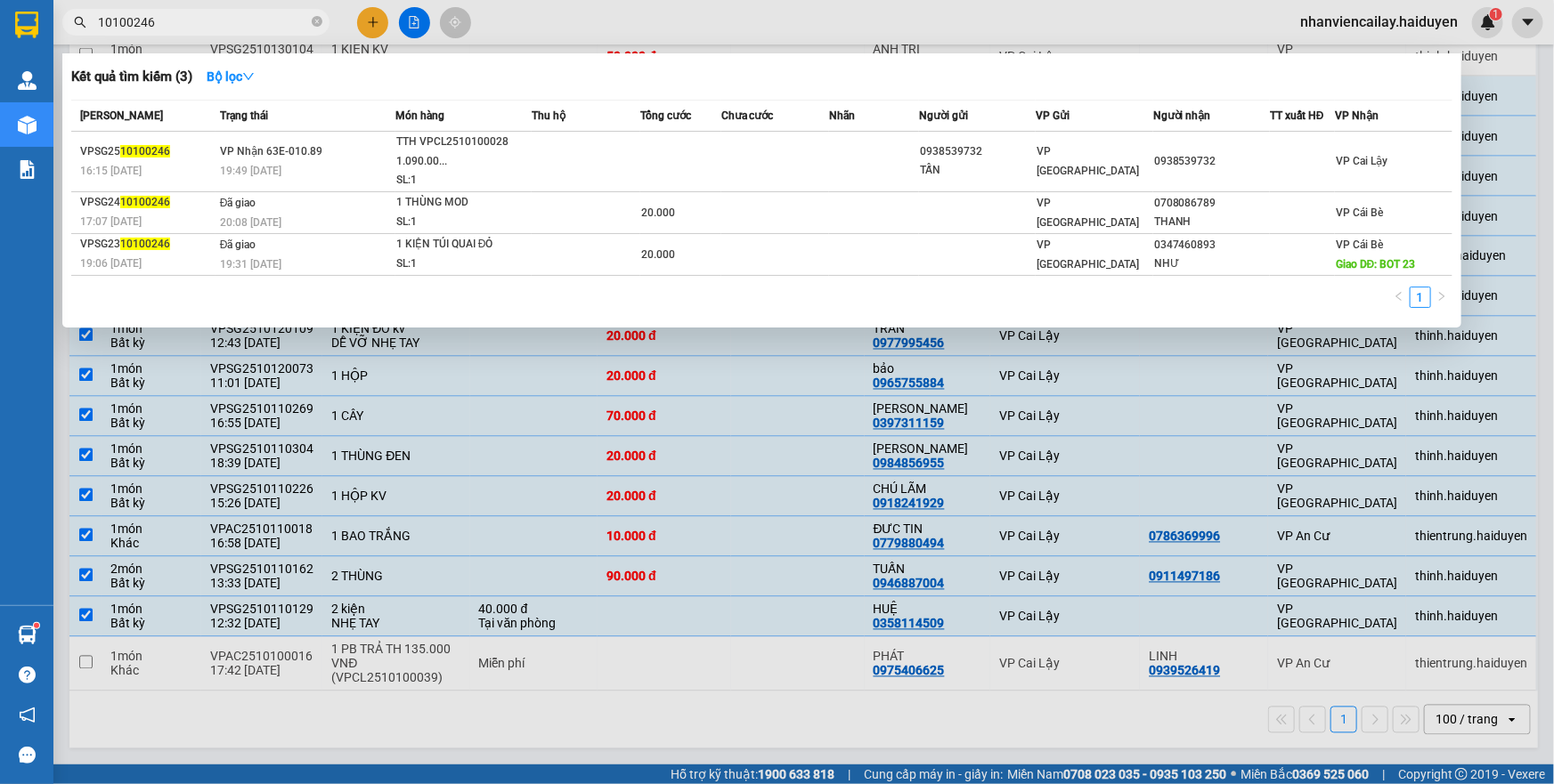
drag, startPoint x: 174, startPoint y: 28, endPoint x: 114, endPoint y: 20, distance: 60.5
click at [114, 20] on input "10100246" at bounding box center [203, 22] width 210 height 20
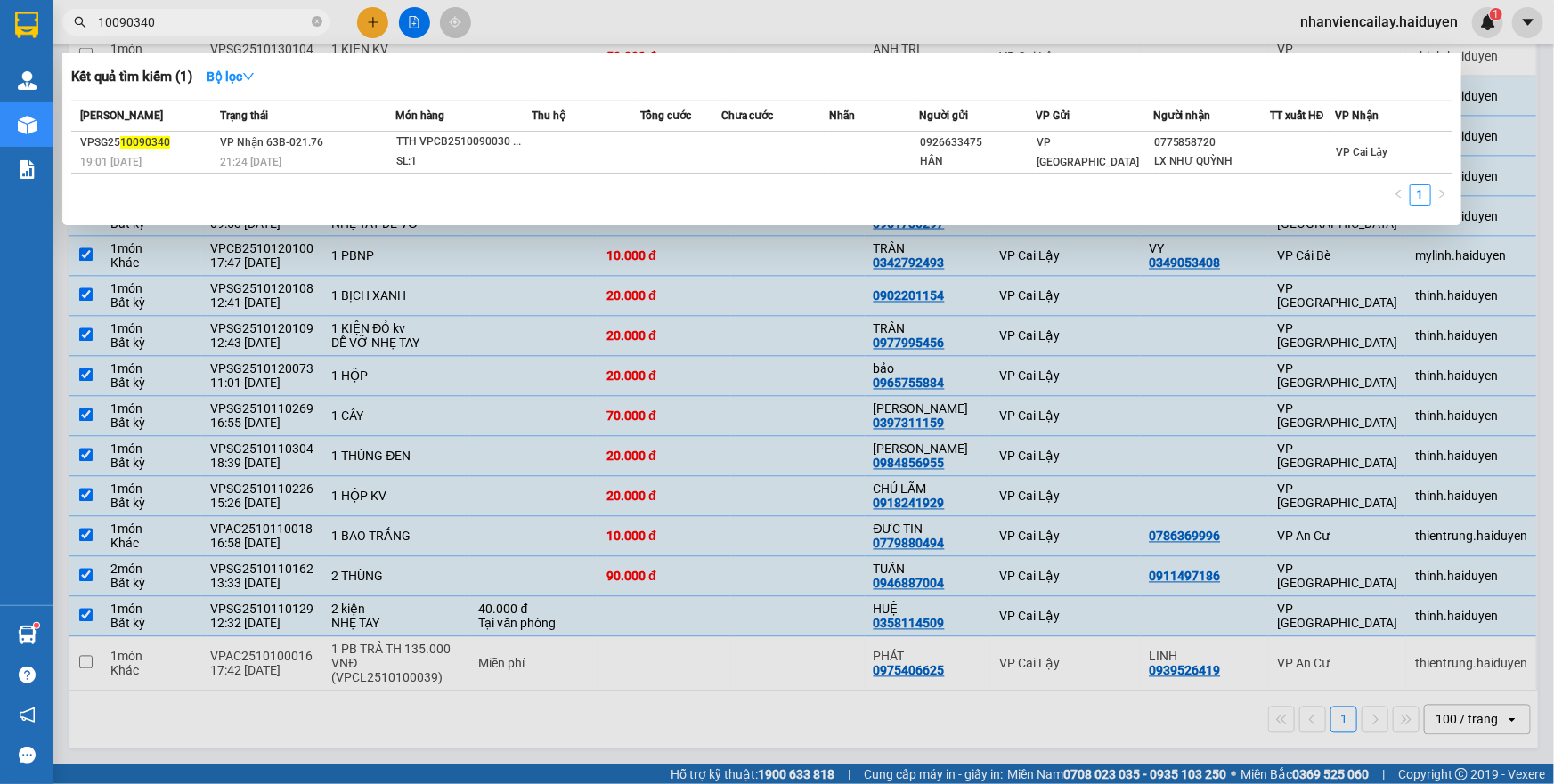
drag, startPoint x: 130, startPoint y: 22, endPoint x: 170, endPoint y: 22, distance: 40.0
click at [170, 22] on input "10090340" at bounding box center [203, 22] width 210 height 20
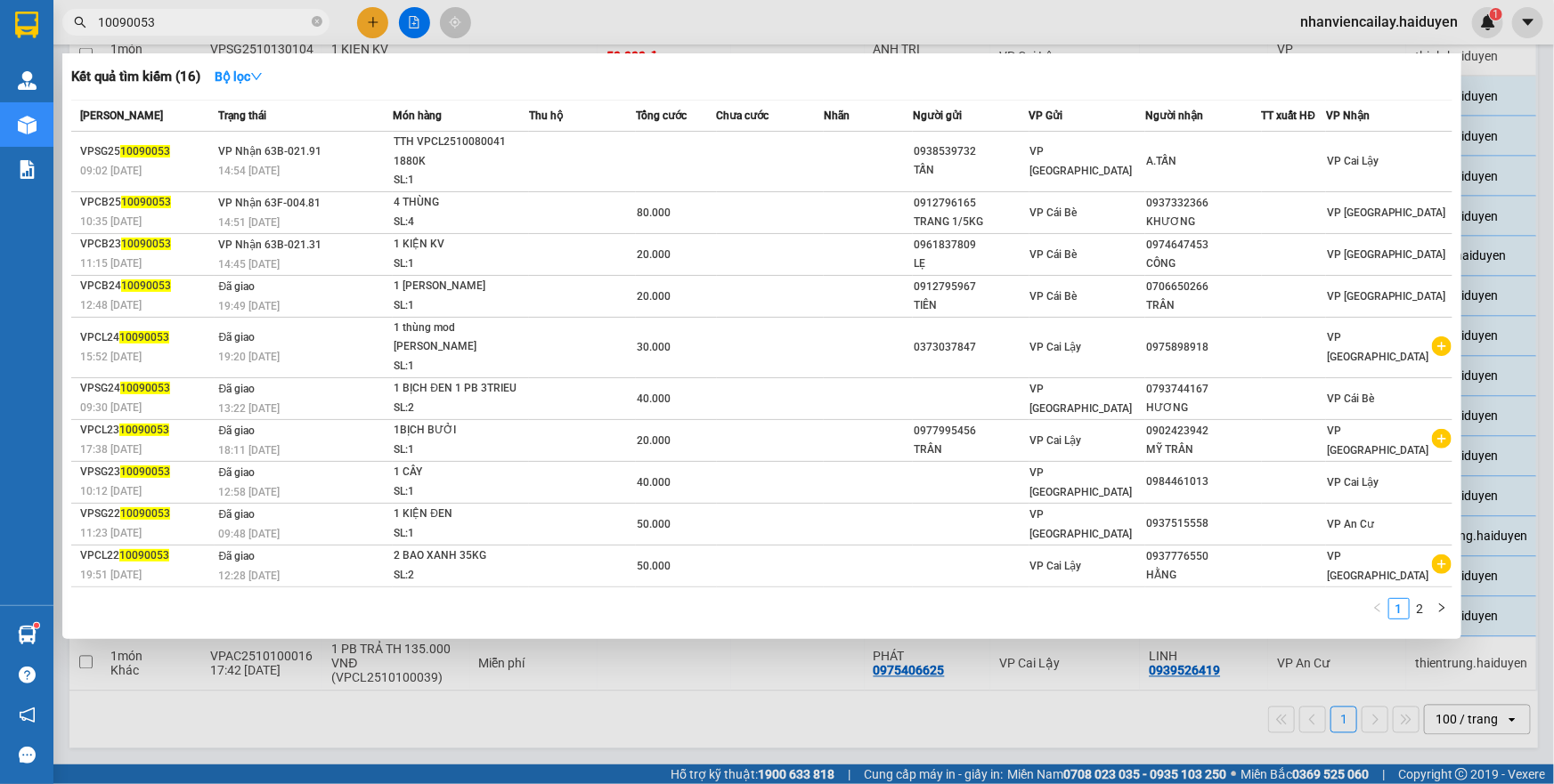
type input "10090053"
click at [564, 18] on div at bounding box center [777, 392] width 1554 height 784
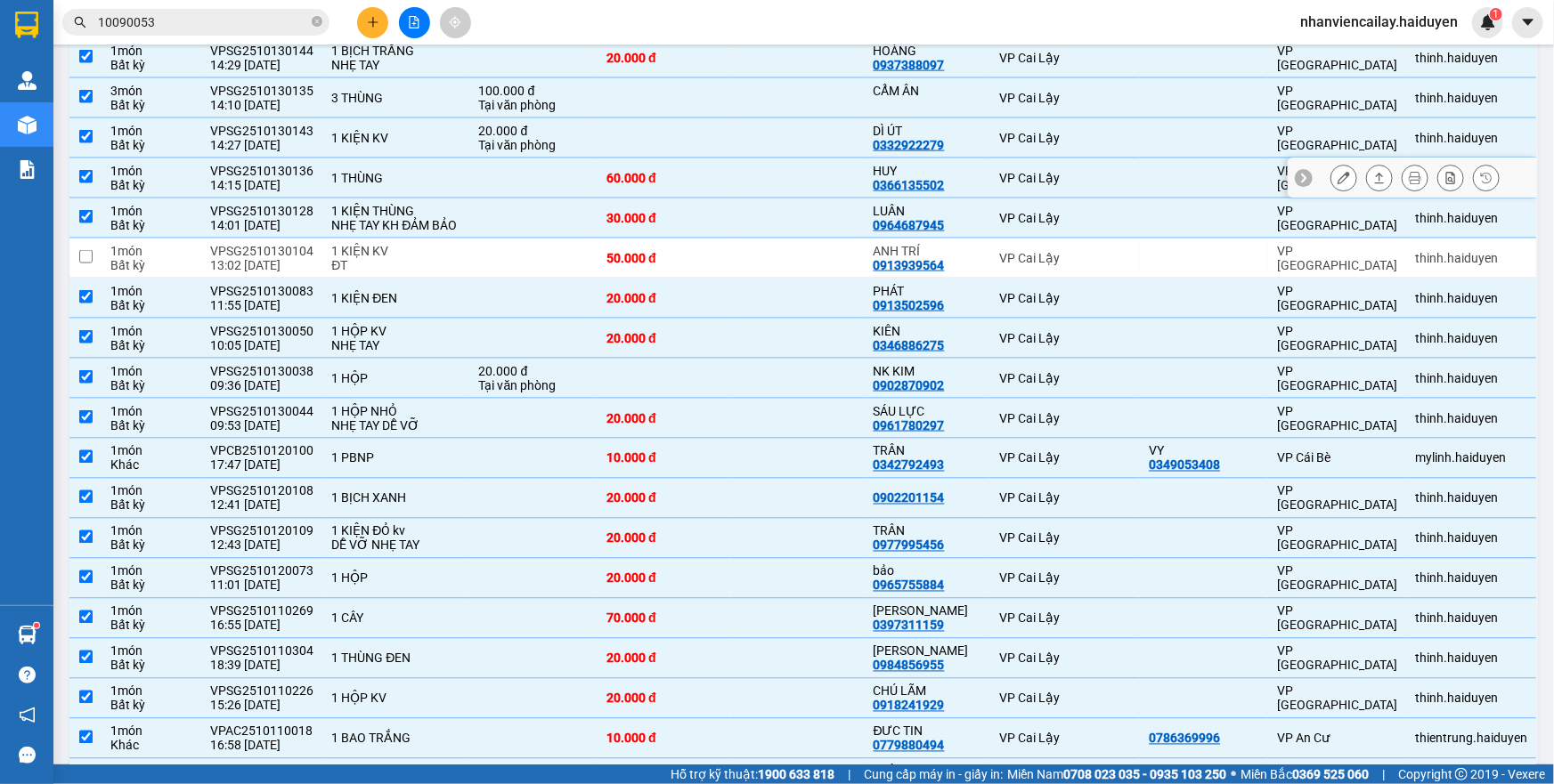
scroll to position [1258, 0]
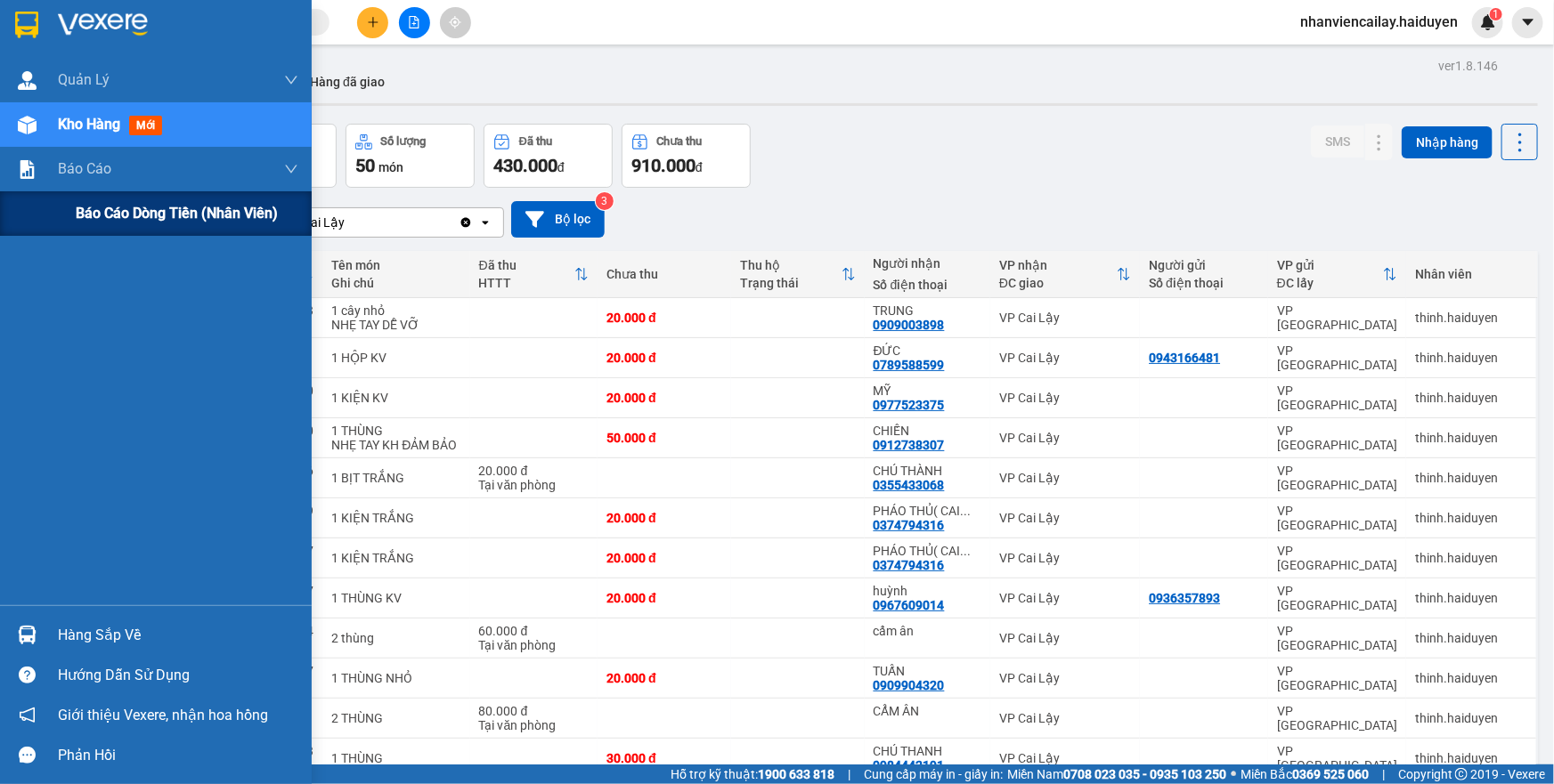
click at [83, 229] on div "Báo cáo dòng tiền (nhân viên)" at bounding box center [187, 214] width 223 height 45
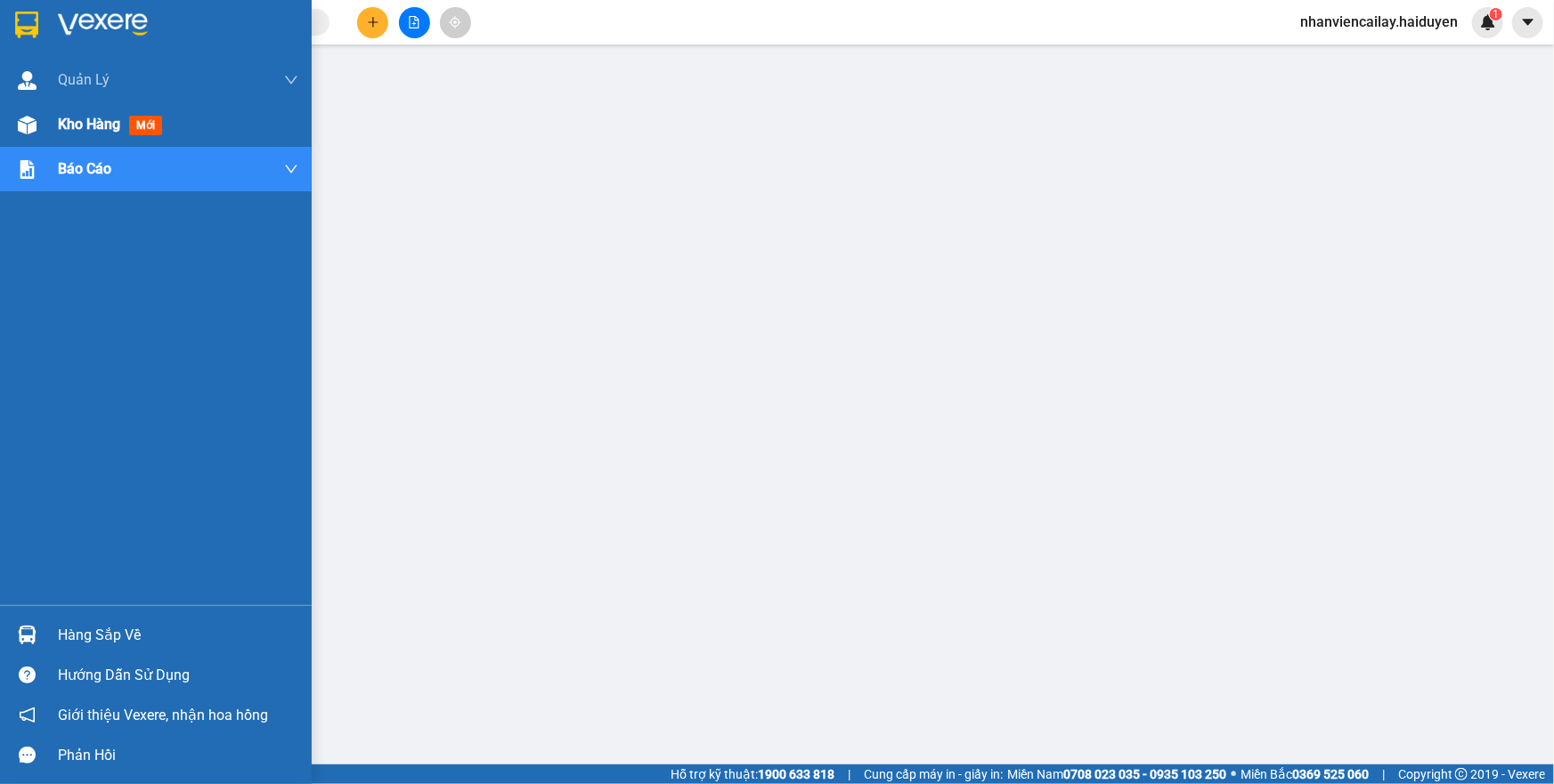
click at [24, 127] on img at bounding box center [27, 126] width 19 height 19
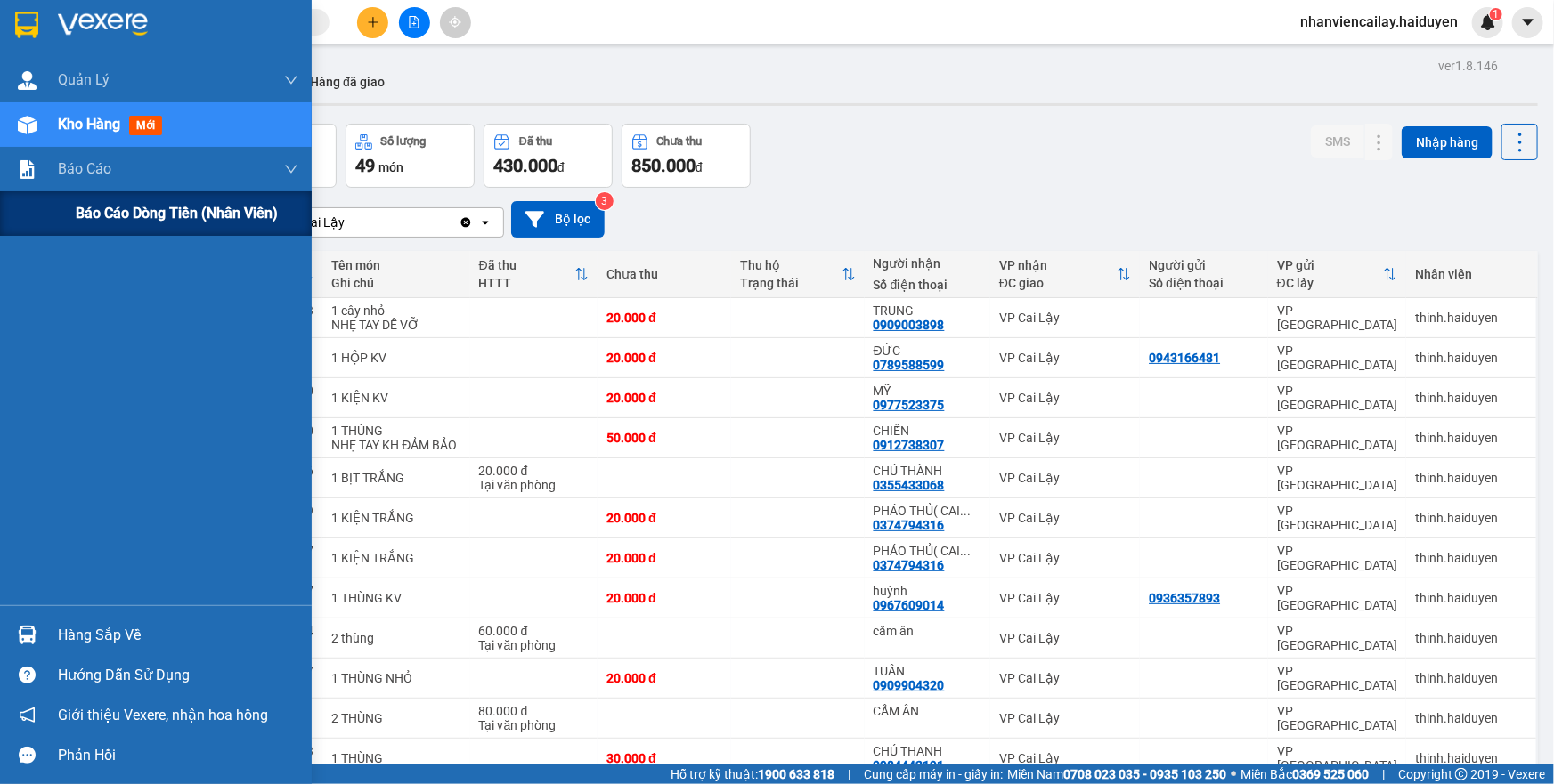
click at [201, 203] on span "Báo cáo dòng tiền (nhân viên)" at bounding box center [177, 214] width 202 height 22
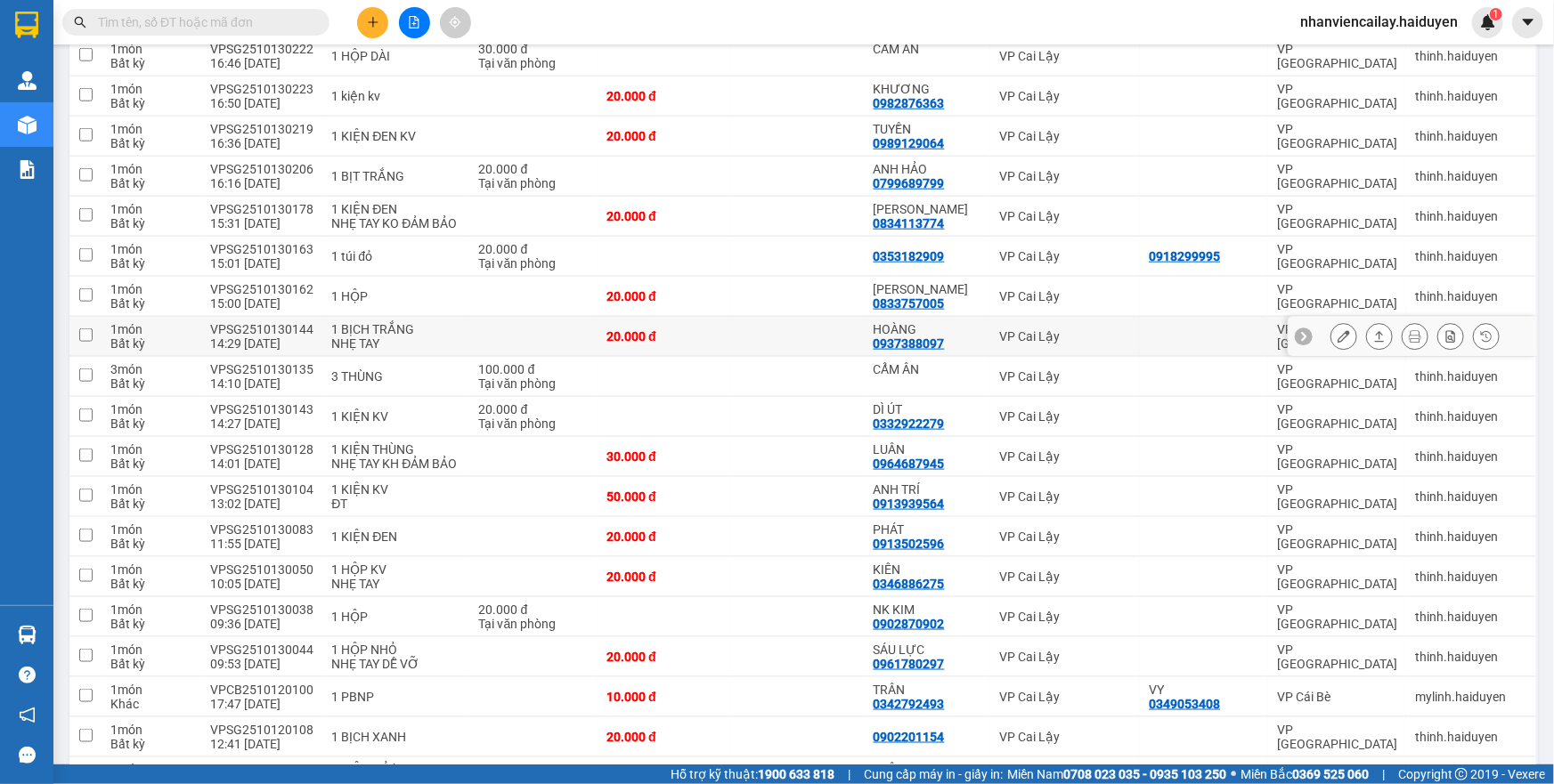
scroll to position [970, 0]
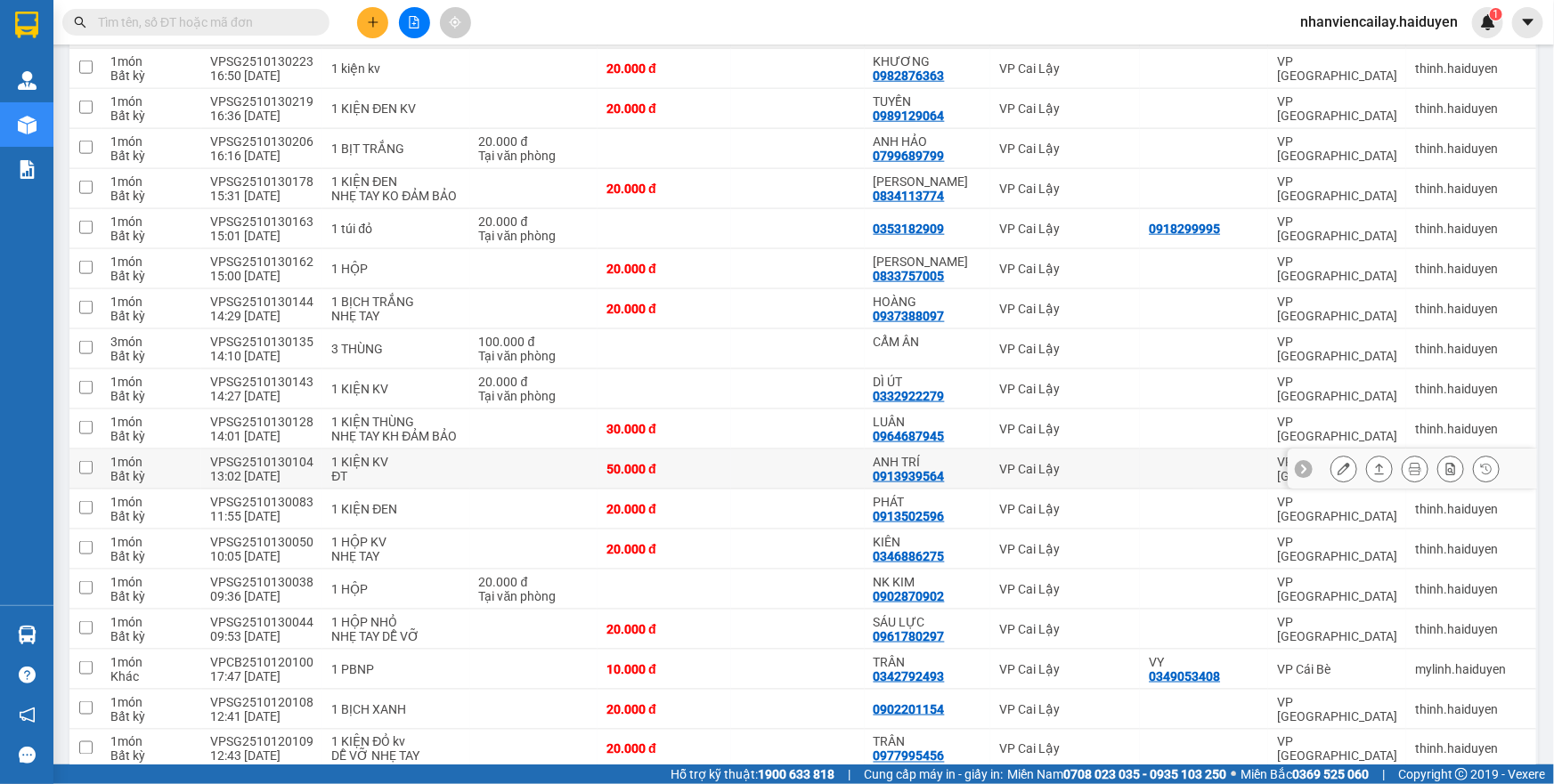
click at [1009, 476] on div "VP Cai Lậy" at bounding box center [1065, 468] width 132 height 14
checkbox input "true"
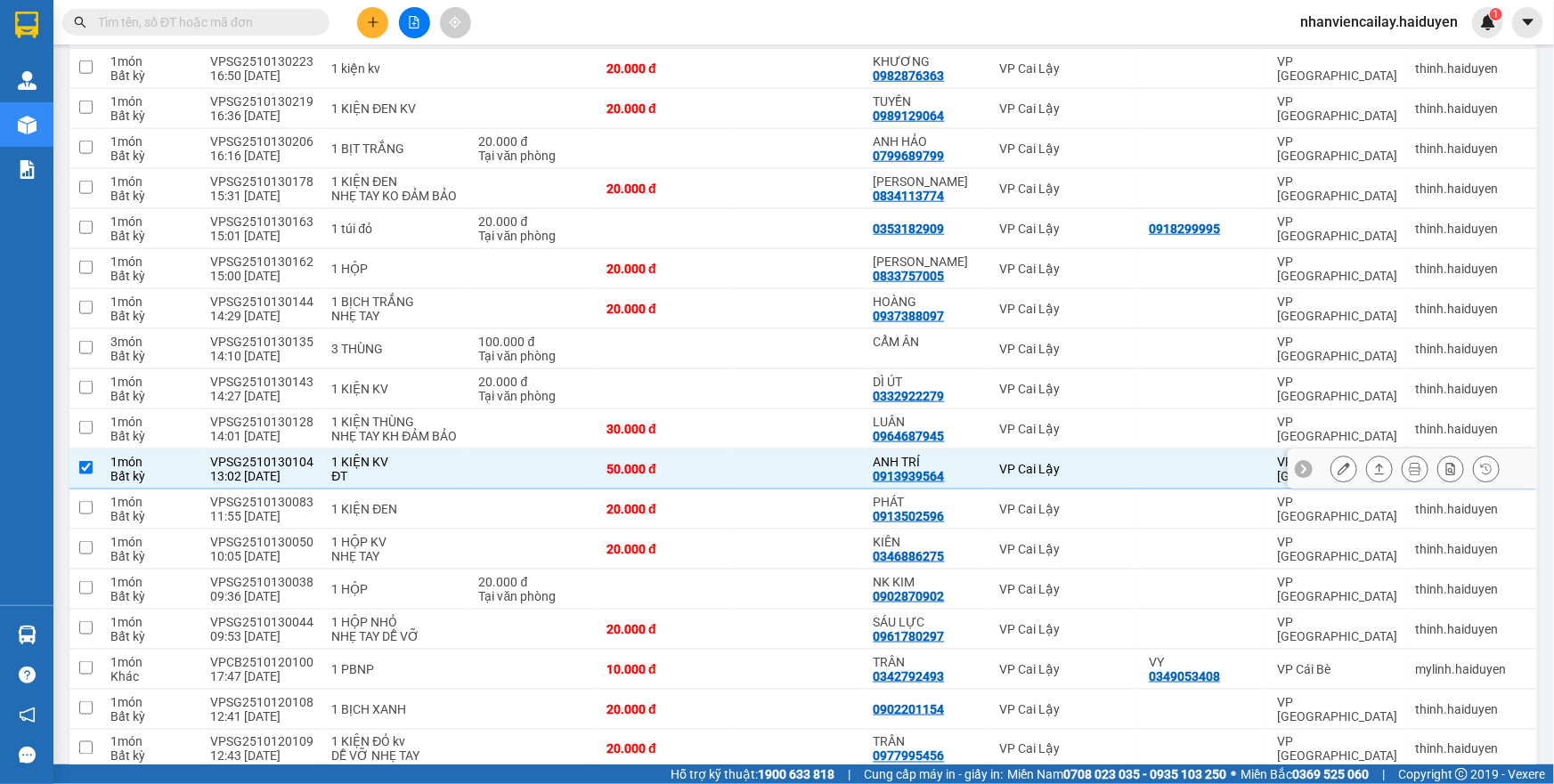
click at [1333, 485] on button at bounding box center [1344, 469] width 25 height 31
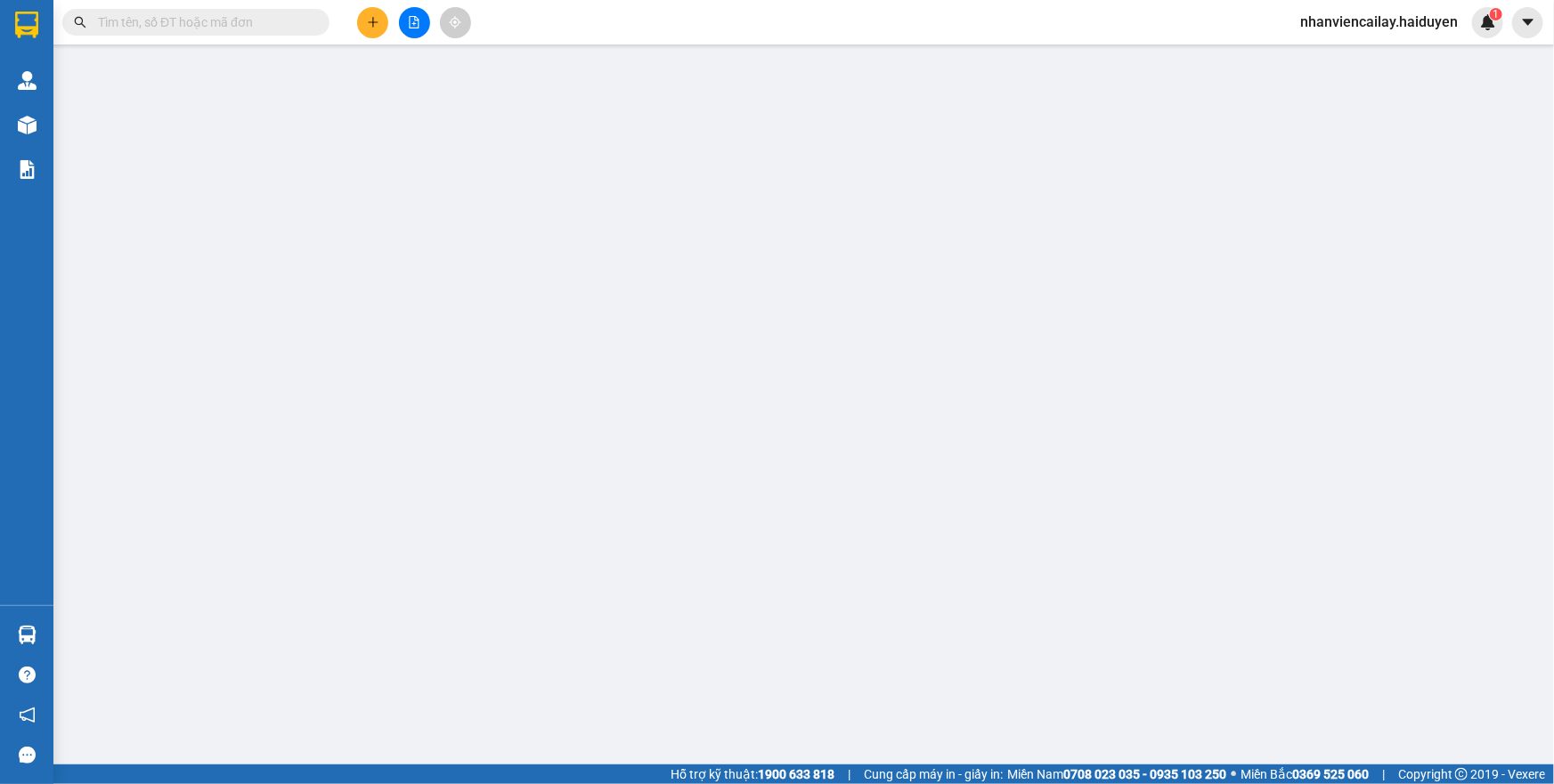
type input "0913939564"
type input "ANH TRÍ"
type input "0"
type input "50.000"
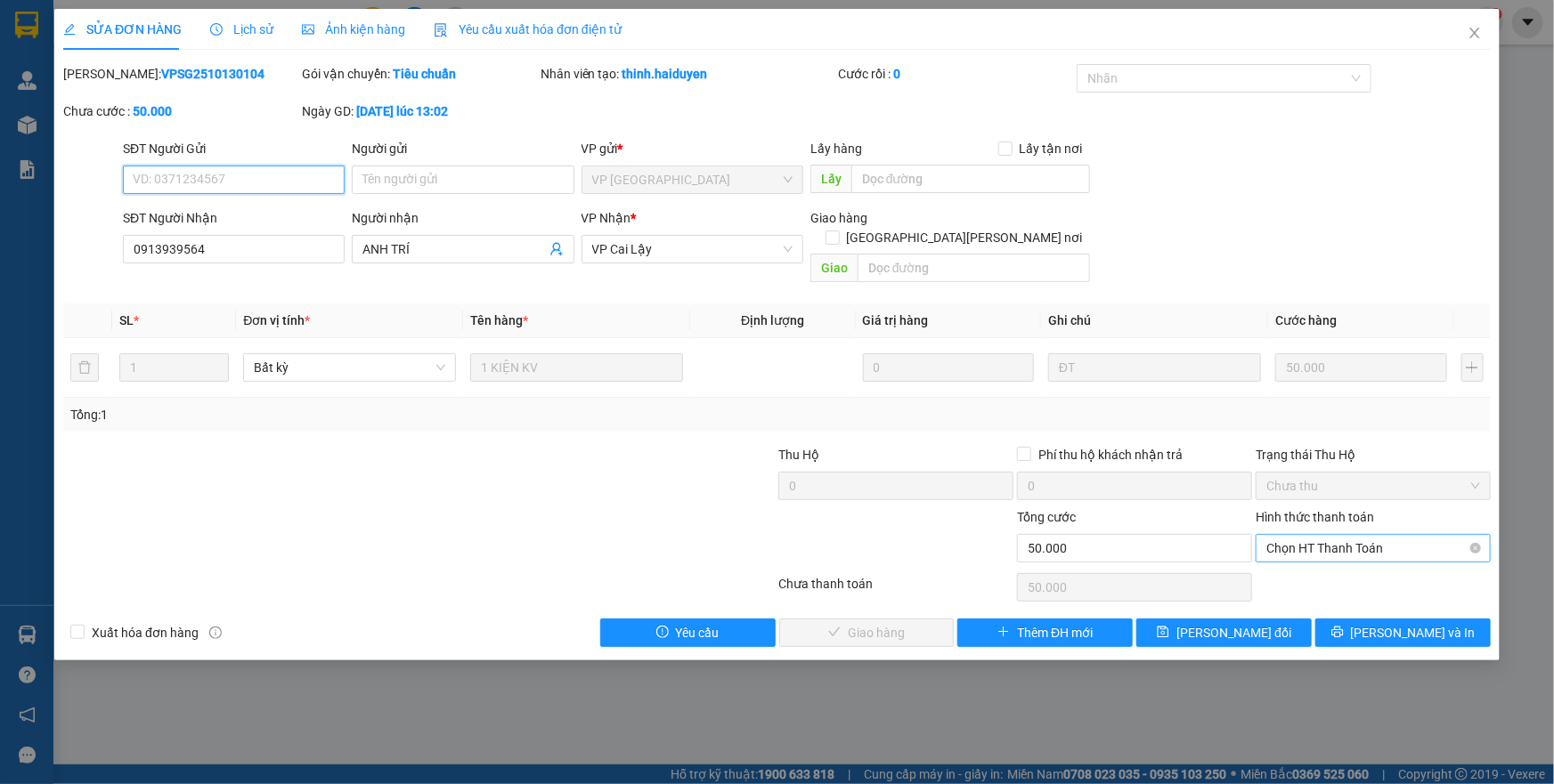
click at [1385, 535] on span "Chọn HT Thanh Toán" at bounding box center [1373, 548] width 214 height 27
click at [1382, 567] on div "Tại văn phòng" at bounding box center [1373, 563] width 214 height 20
type input "0"
click at [903, 623] on span "Lưu và Giao hàng" at bounding box center [934, 632] width 241 height 20
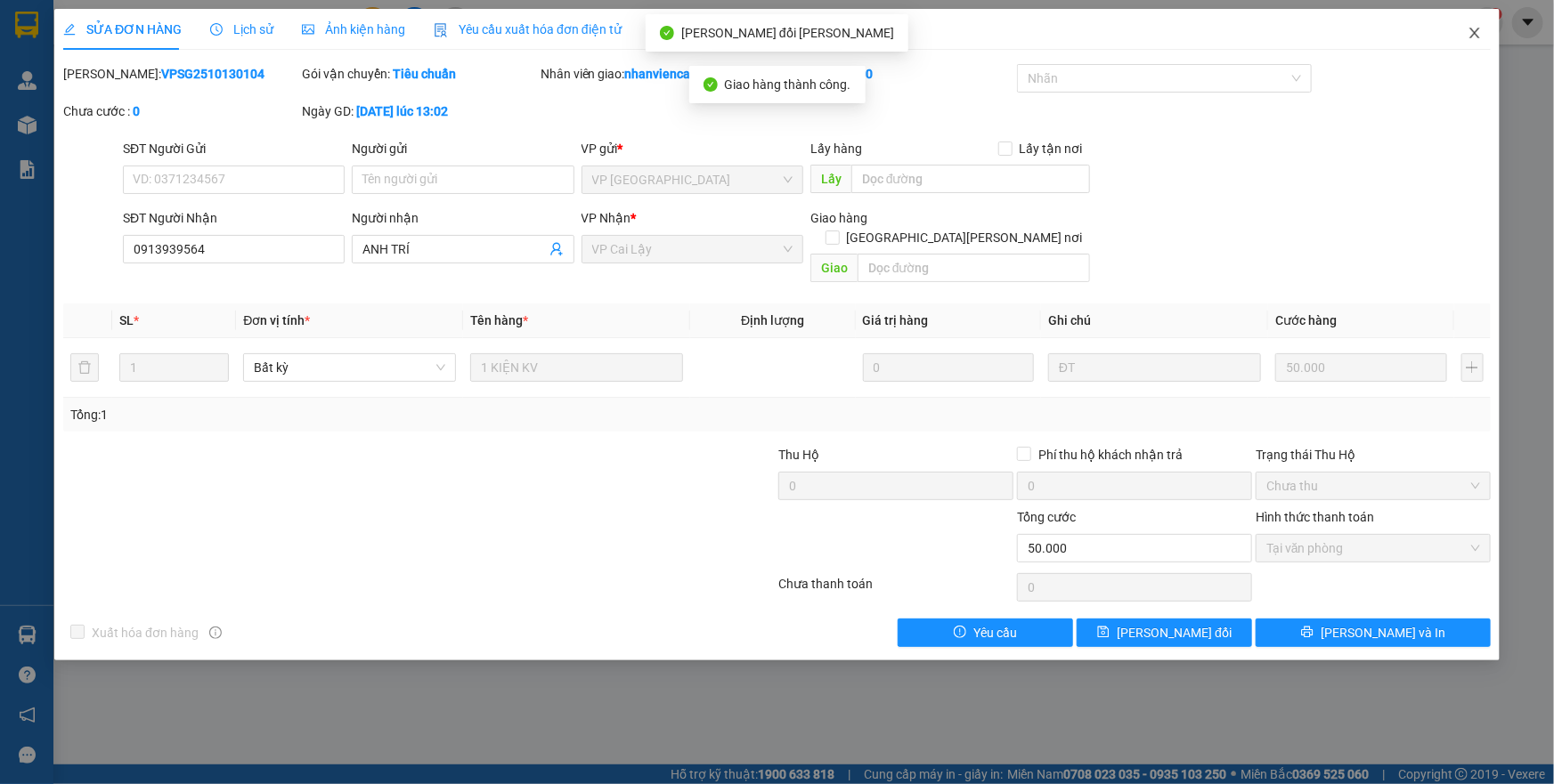
click at [1476, 34] on icon "close" at bounding box center [1474, 32] width 9 height 10
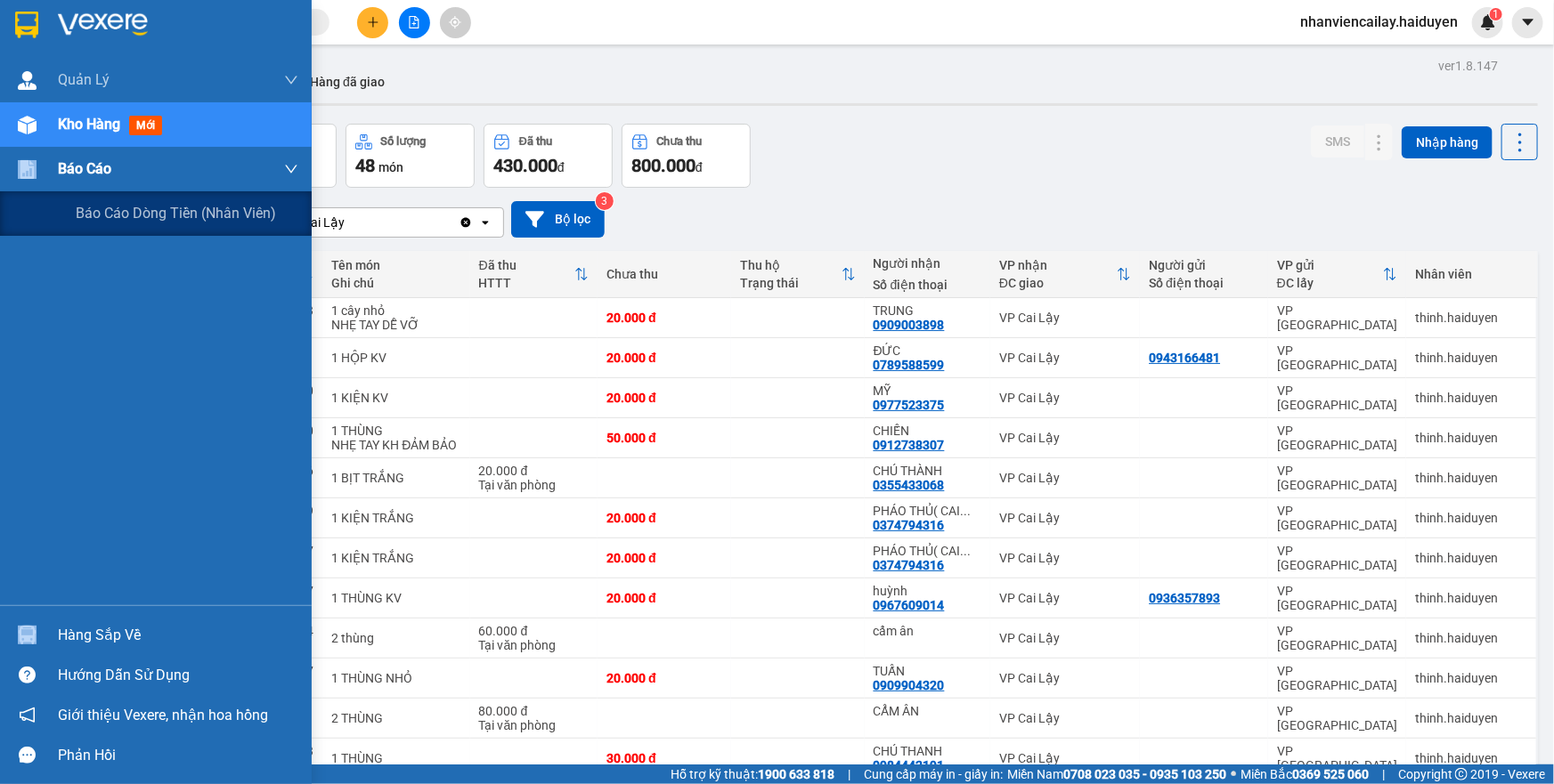
click at [57, 176] on div "Báo cáo" at bounding box center [156, 170] width 312 height 45
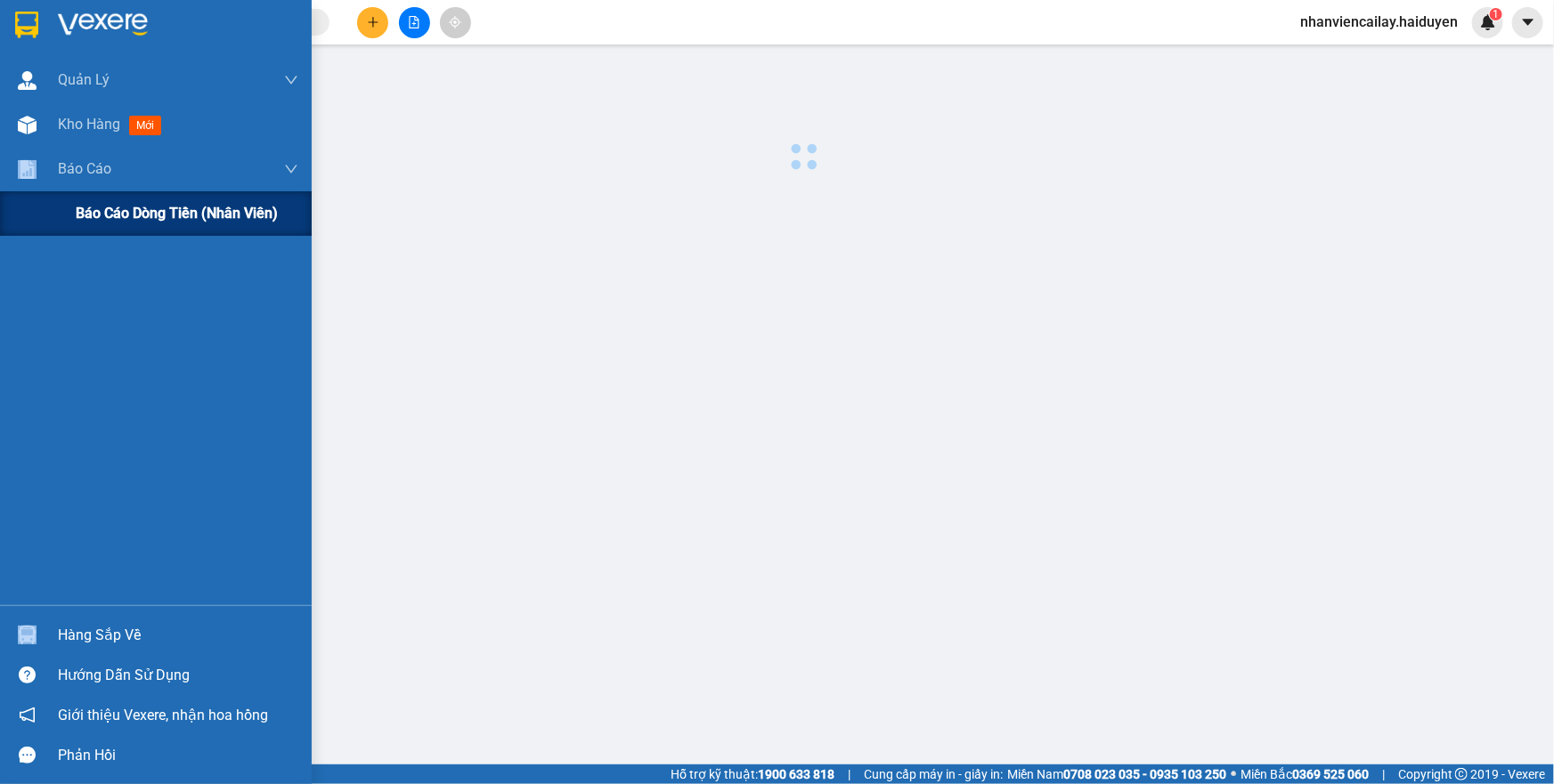
click at [125, 216] on span "Báo cáo dòng tiền (nhân viên)" at bounding box center [177, 214] width 202 height 22
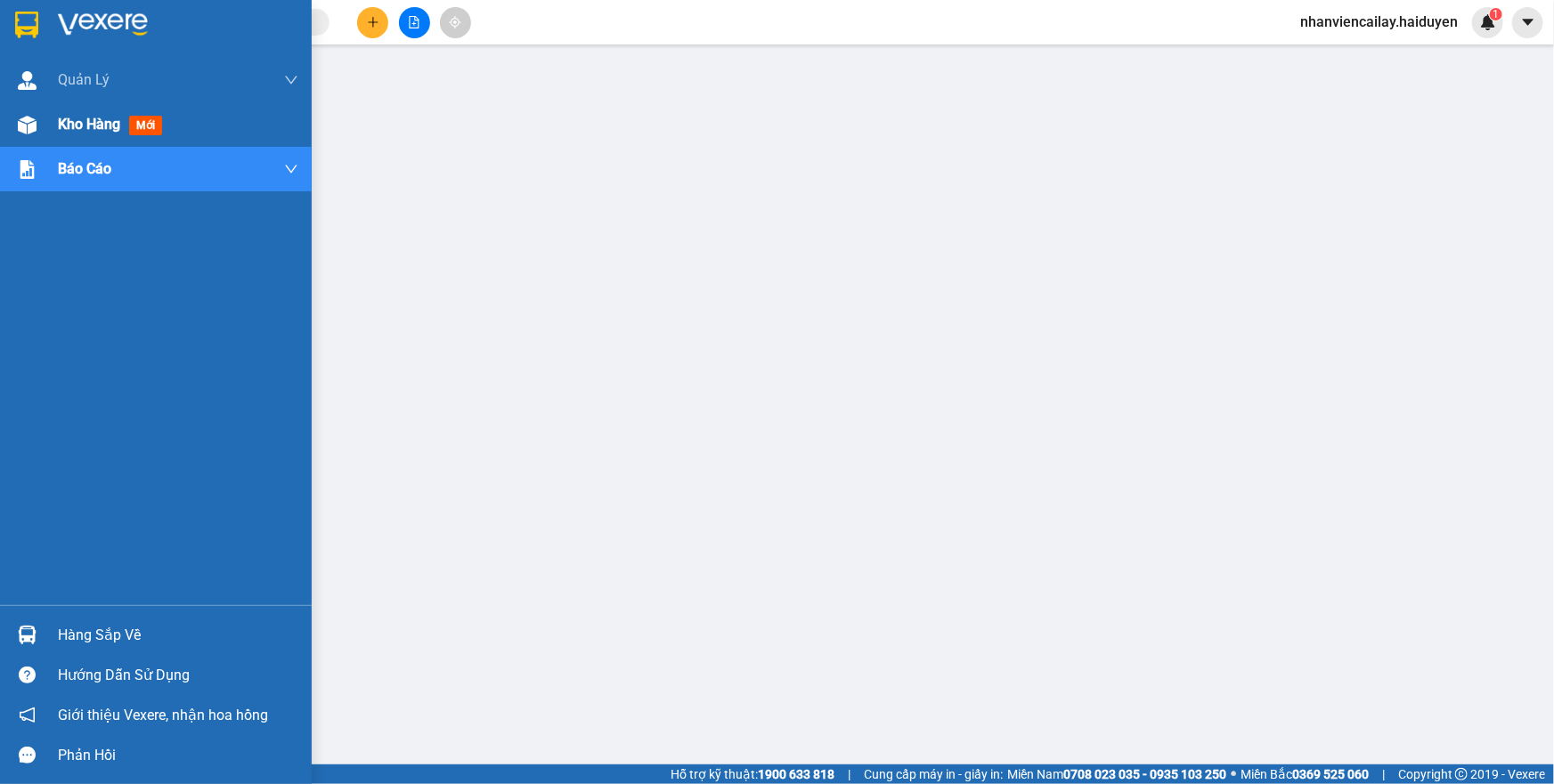
click at [45, 119] on div "Kho hàng mới" at bounding box center [156, 125] width 312 height 45
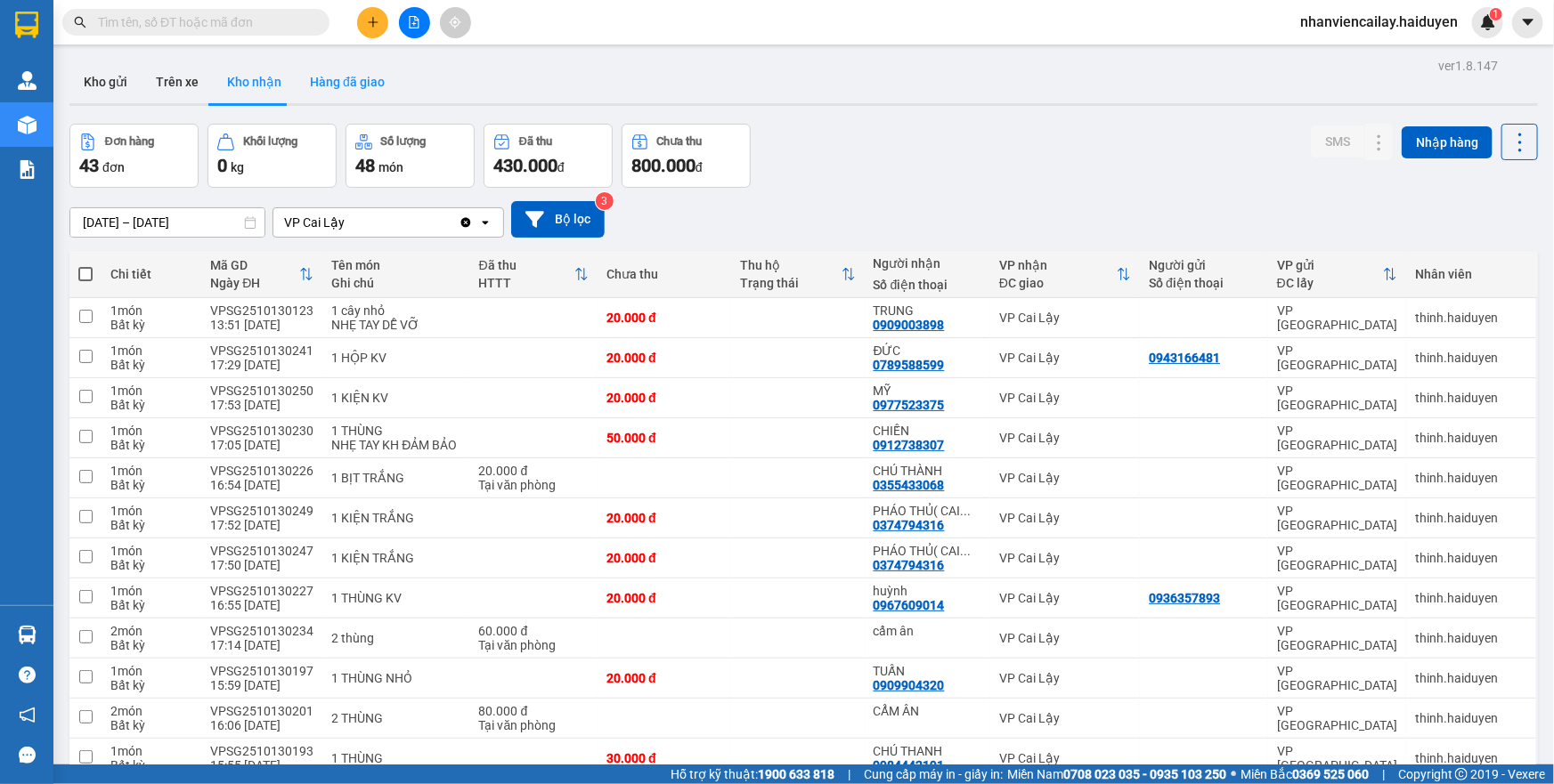
click at [385, 75] on button "Hàng đã giao" at bounding box center [347, 82] width 103 height 43
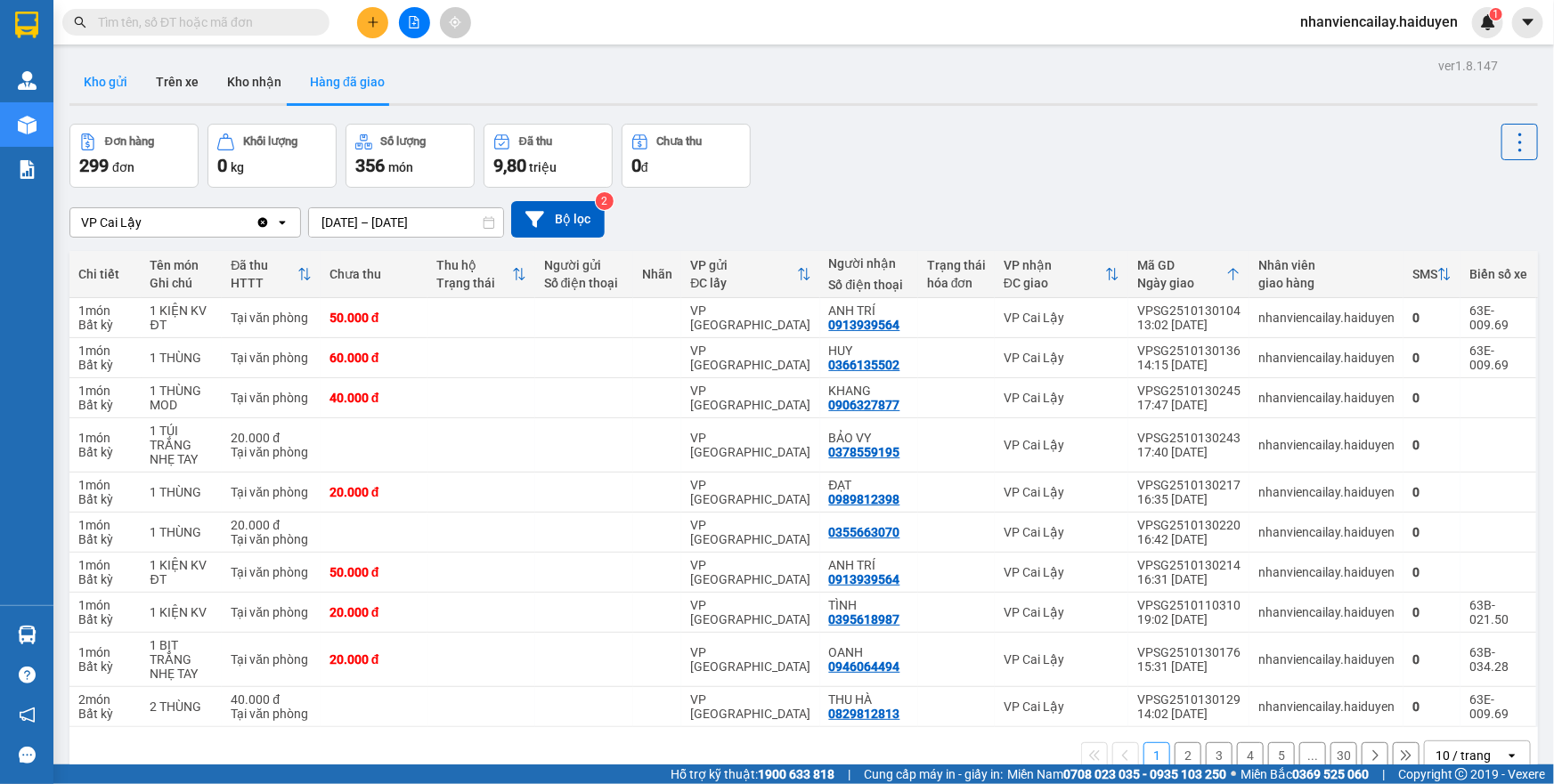
click at [93, 67] on button "Kho gửi" at bounding box center [105, 82] width 72 height 43
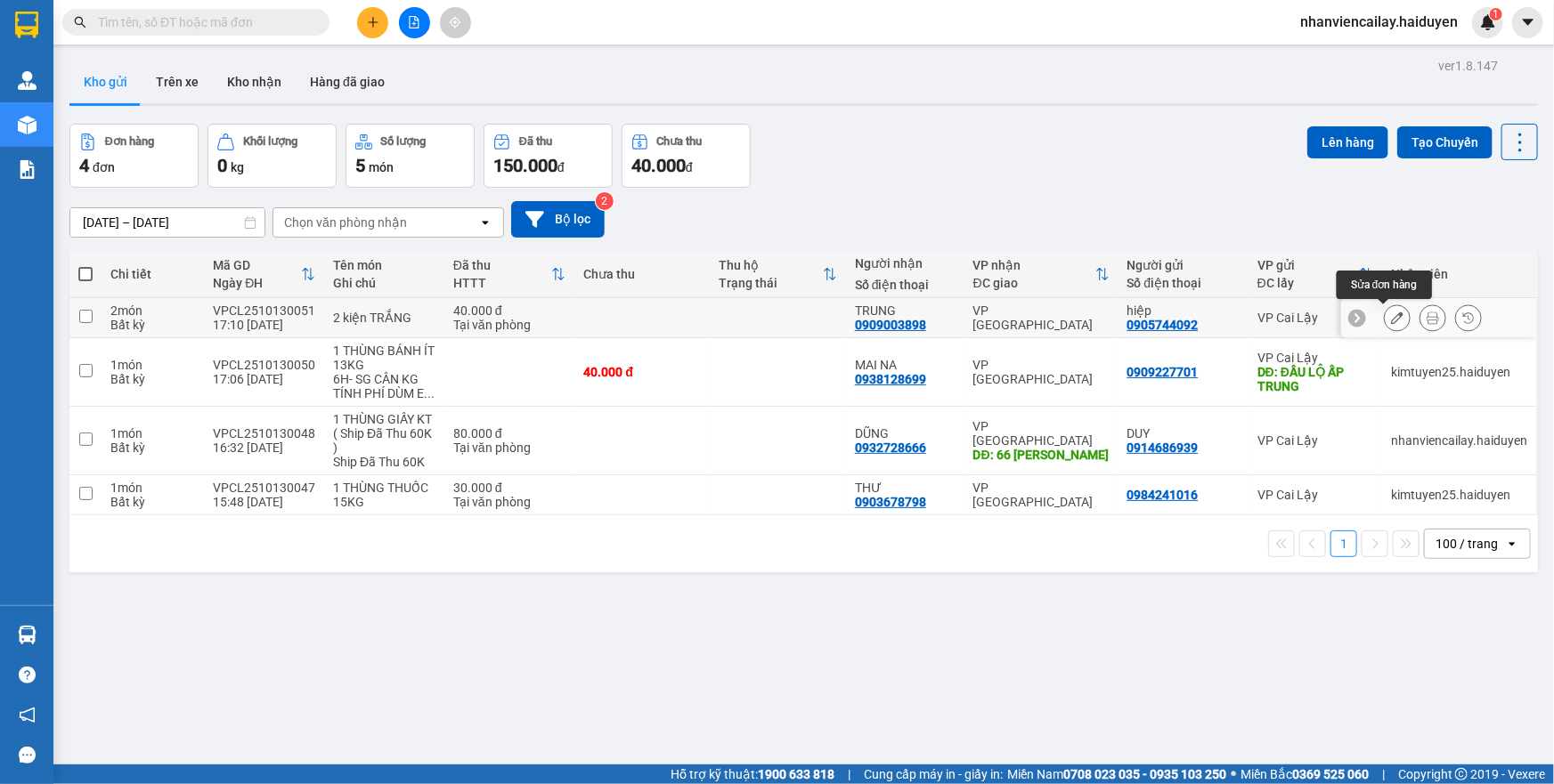
click at [1391, 314] on icon at bounding box center [1397, 318] width 12 height 12
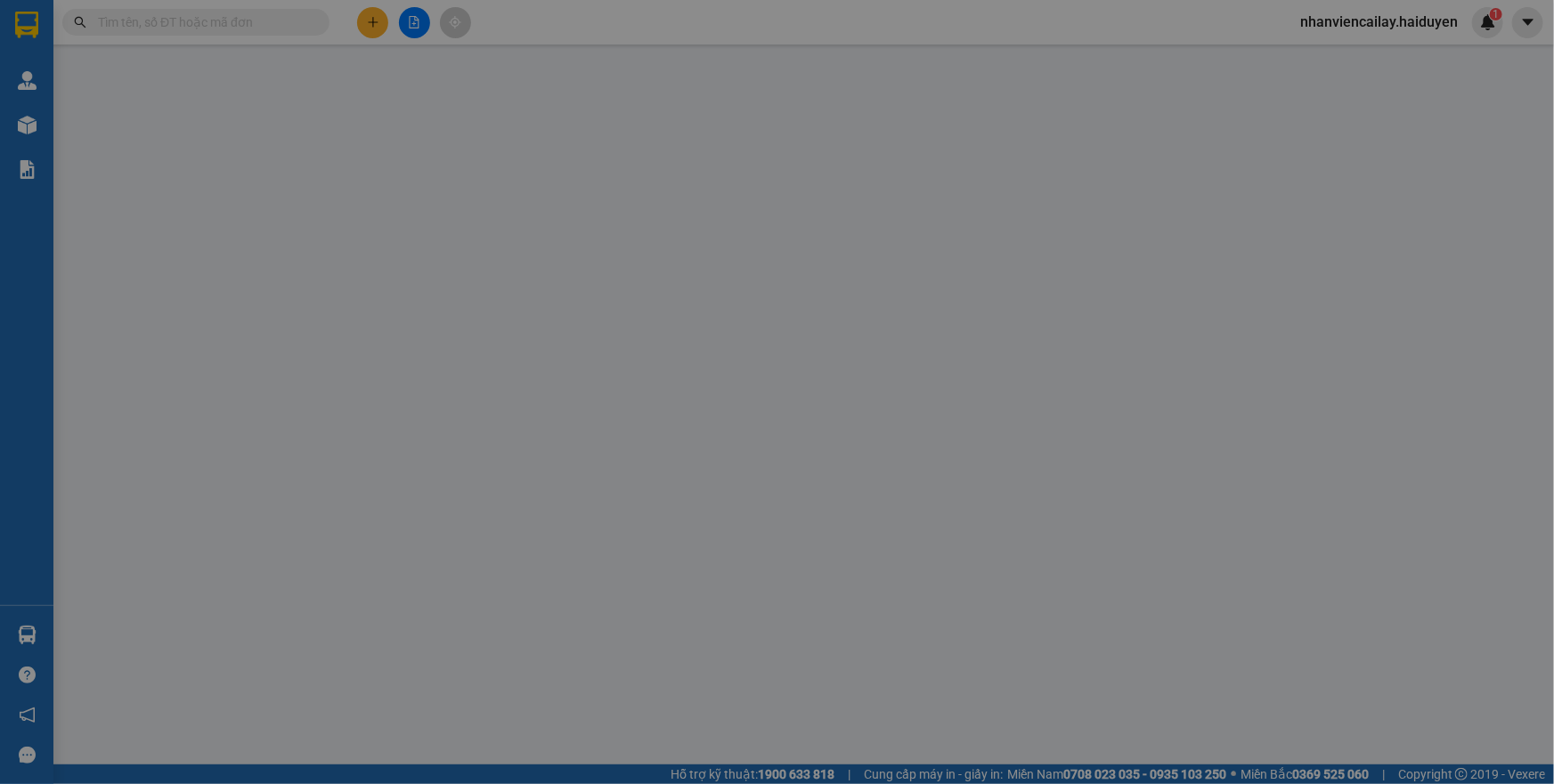
type input "0905744092"
type input "hiệp"
type input "0909003898"
type input "TRUNG"
type input "0"
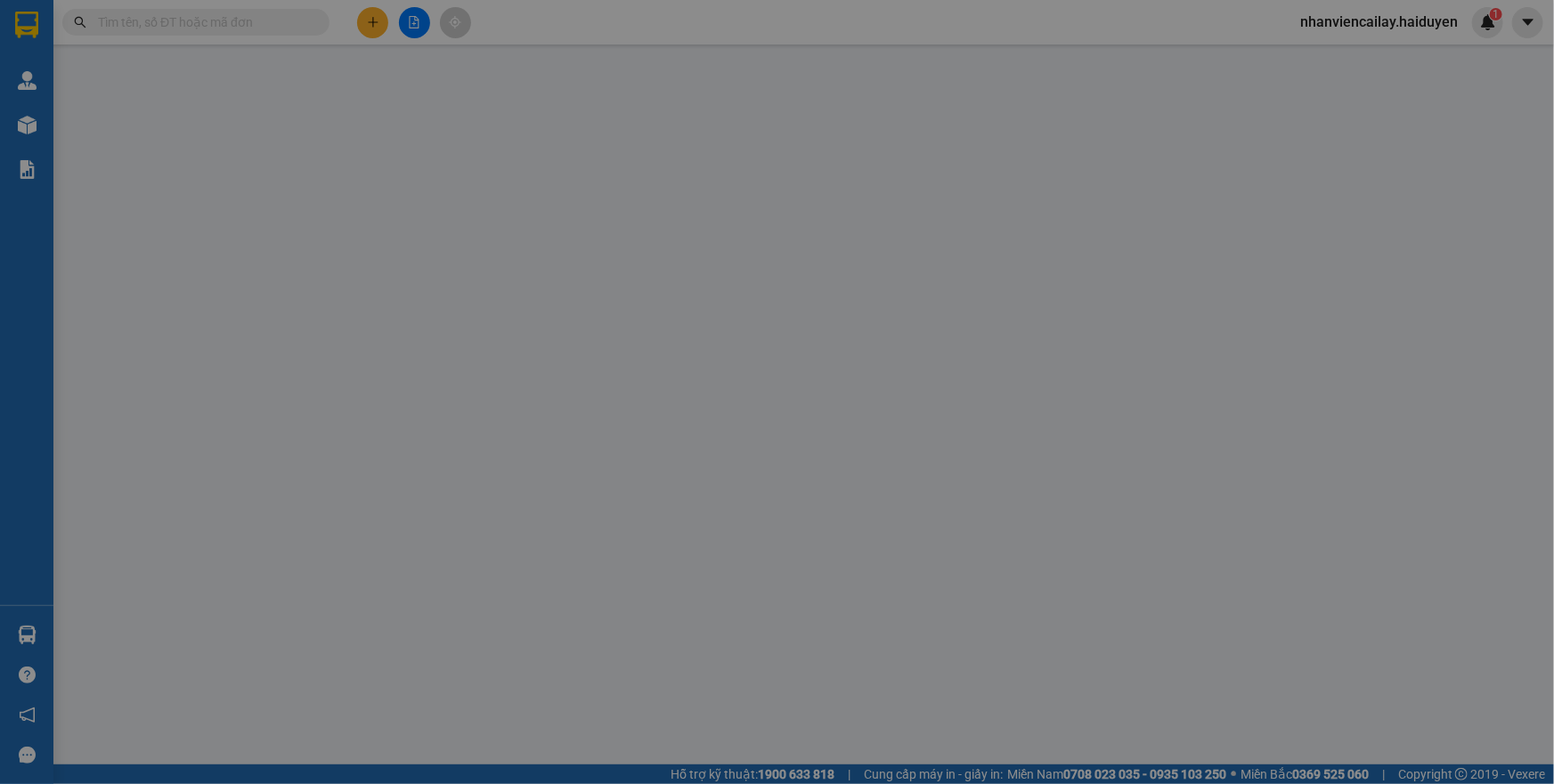
type input "40.000"
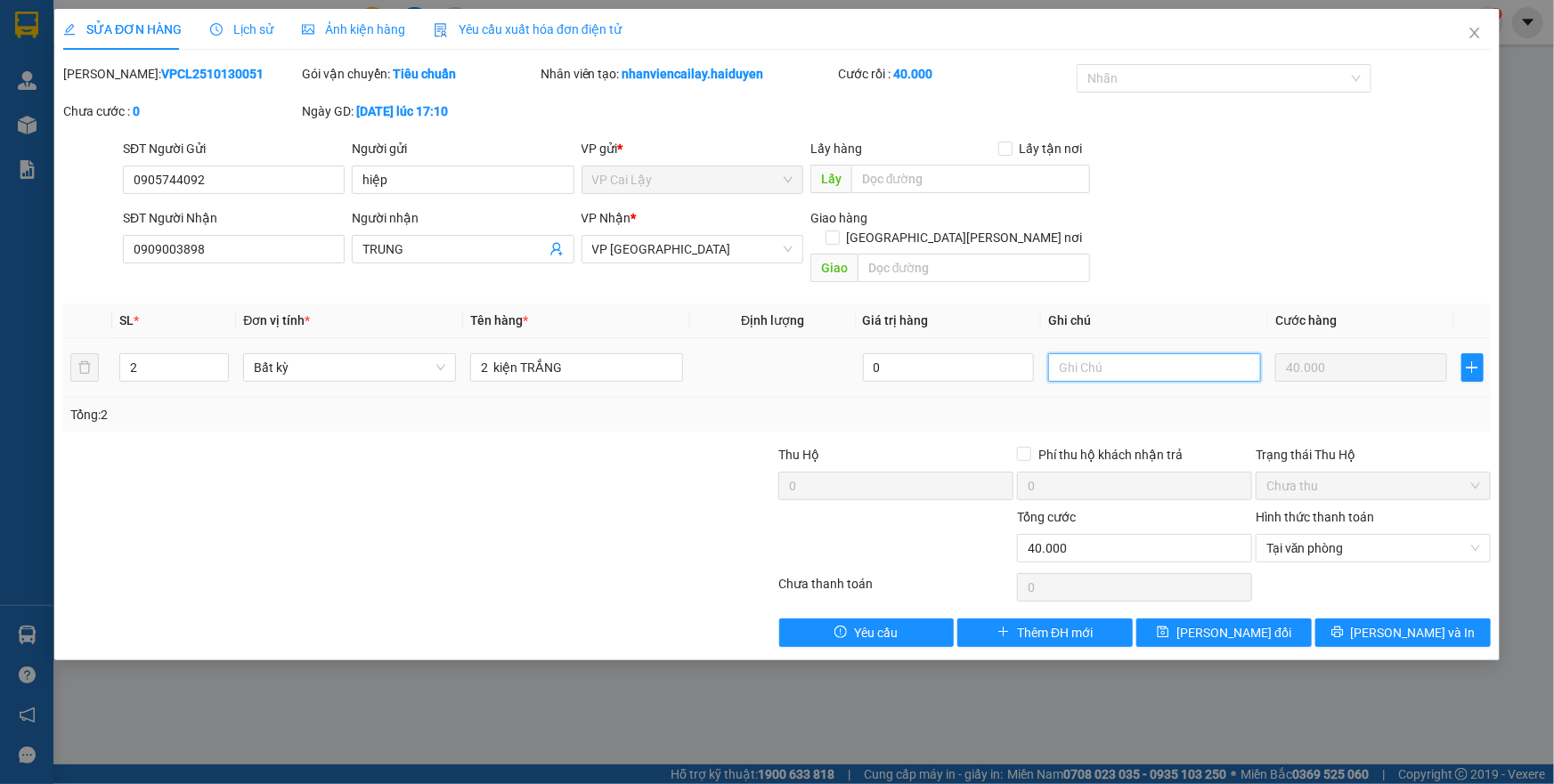
click at [1091, 353] on input "text" at bounding box center [1154, 367] width 213 height 28
type input "D"
type input "ĐÃ CK A MD"
click at [1232, 623] on span "Lưu thay đổi" at bounding box center [1233, 632] width 115 height 20
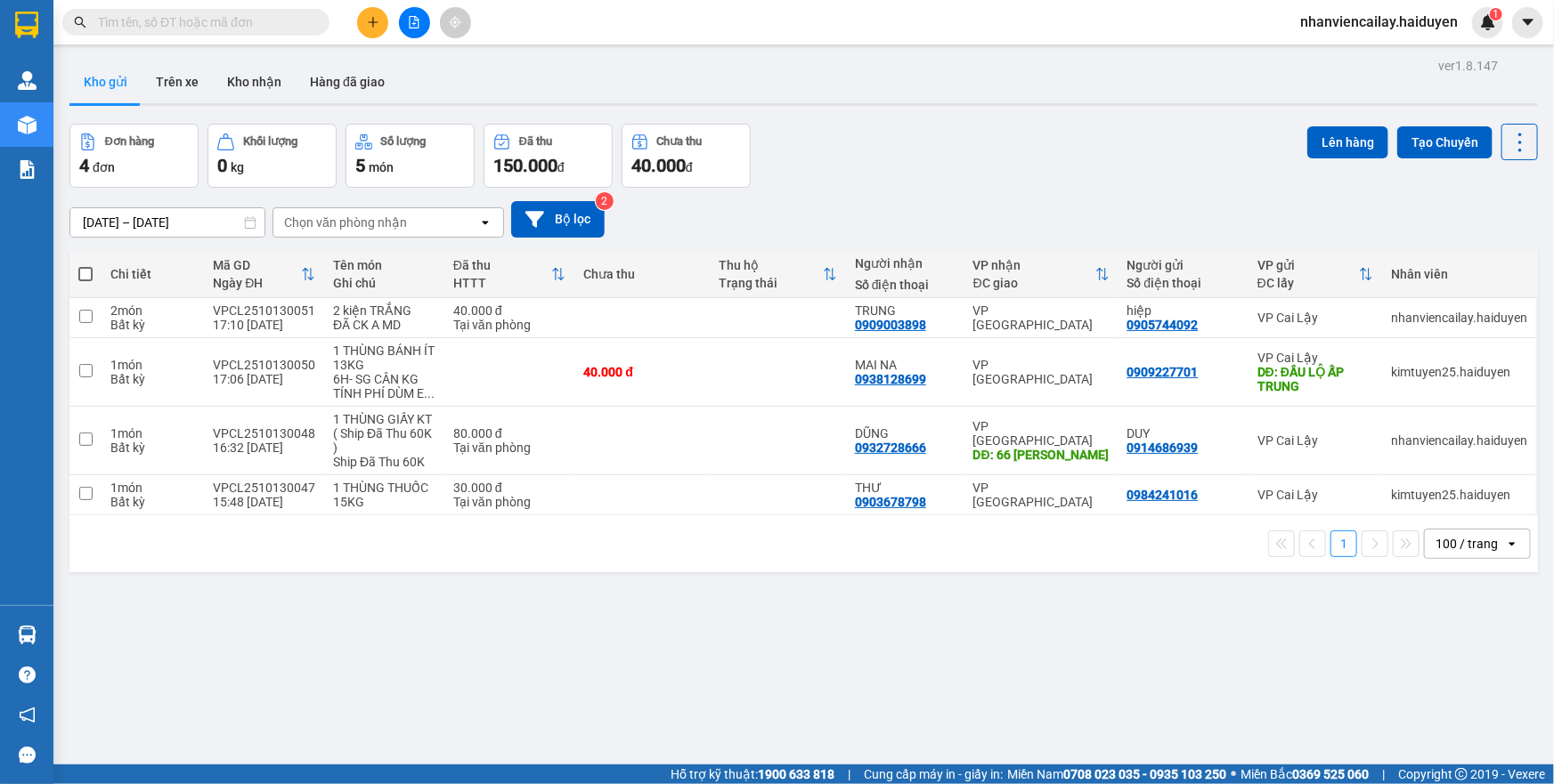
click at [1102, 230] on div "11/10/2025 – 13/10/2025 Press the down arrow key to interact with the calendar …" at bounding box center [803, 219] width 1469 height 37
click at [1094, 187] on div "11/10/2025 – 13/10/2025 Press the down arrow key to interact with the calendar …" at bounding box center [803, 218] width 1469 height 63
click at [278, 82] on button "Kho nhận" at bounding box center [254, 82] width 82 height 43
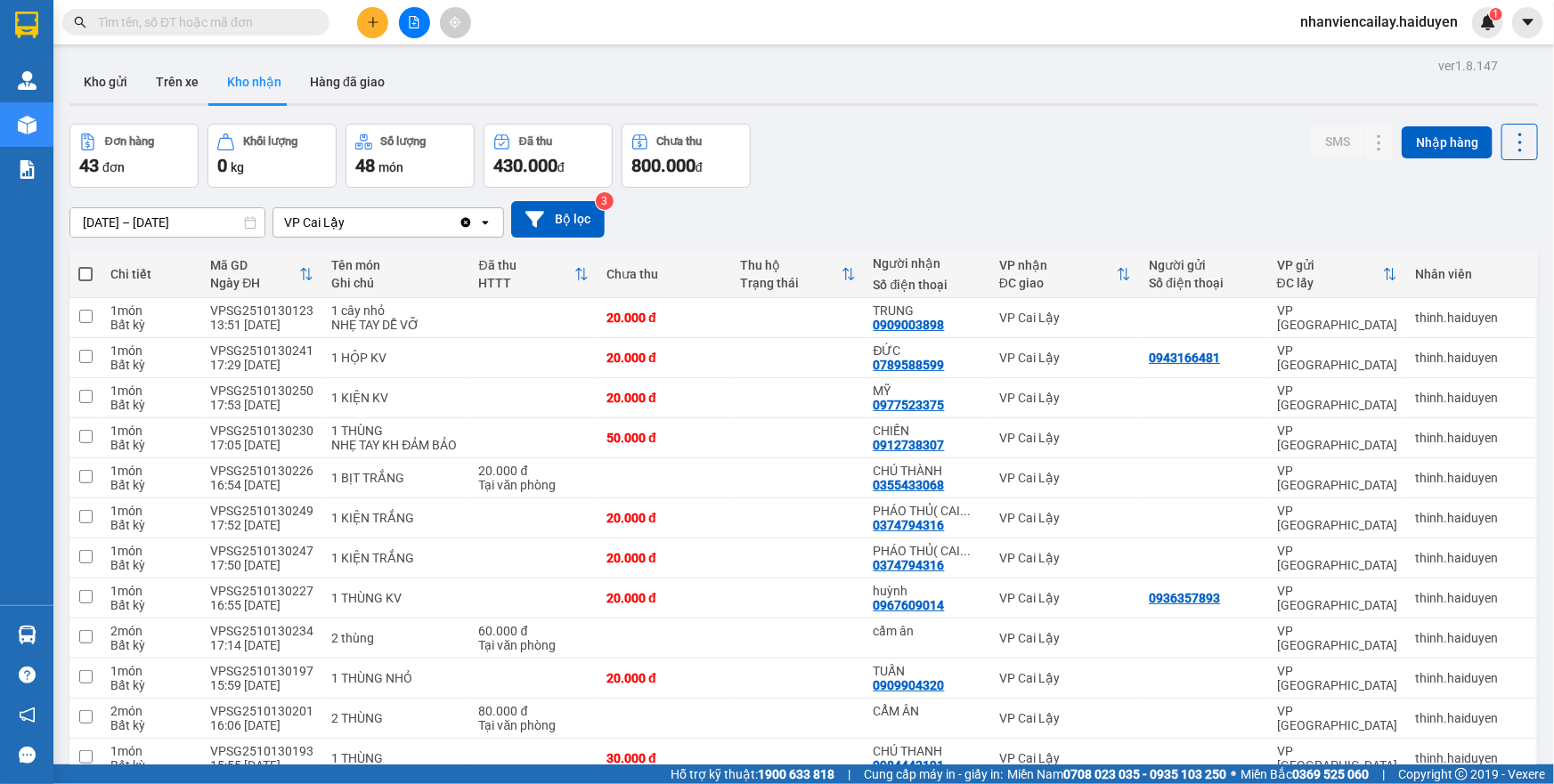
click at [1037, 175] on div "Đơn hàng 43 đơn Khối lượng 0 kg Số lượng 48 món Đã thu 430.000 đ Chưa thu 800.0…" at bounding box center [803, 155] width 1469 height 64
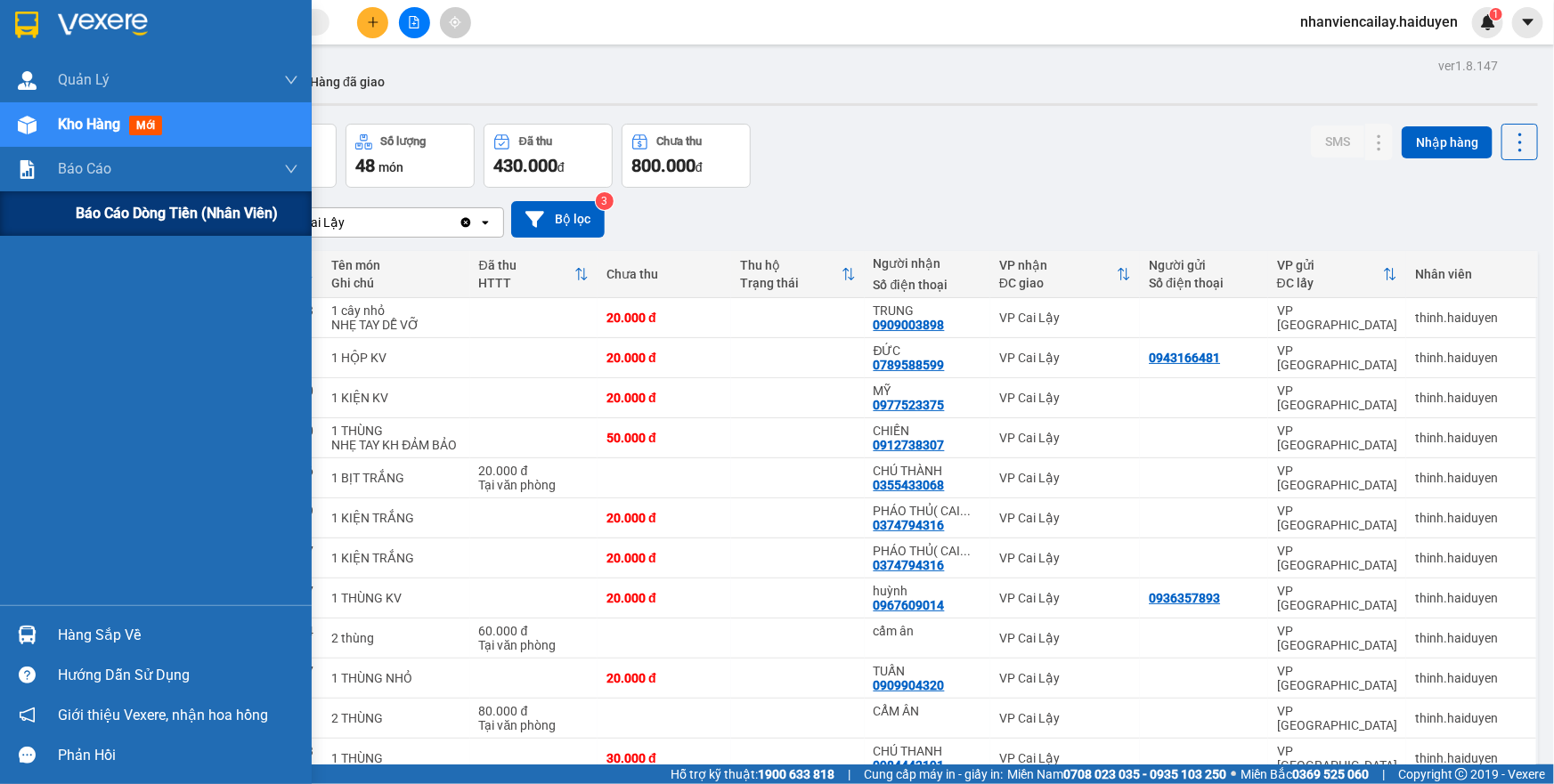
click at [73, 225] on div "Báo cáo dòng tiền (nhân viên)" at bounding box center [156, 214] width 312 height 45
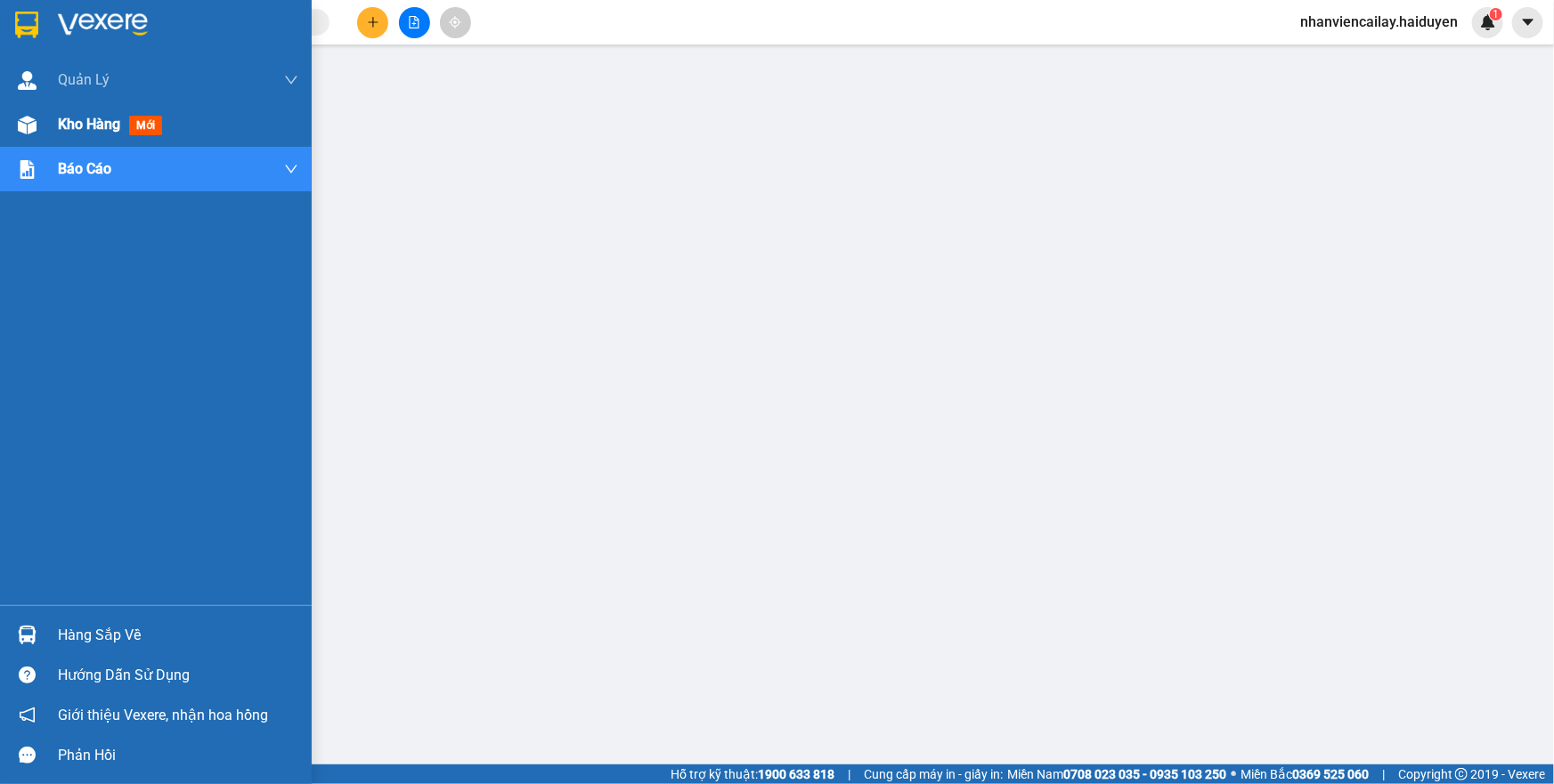
click at [26, 127] on img at bounding box center [27, 126] width 19 height 19
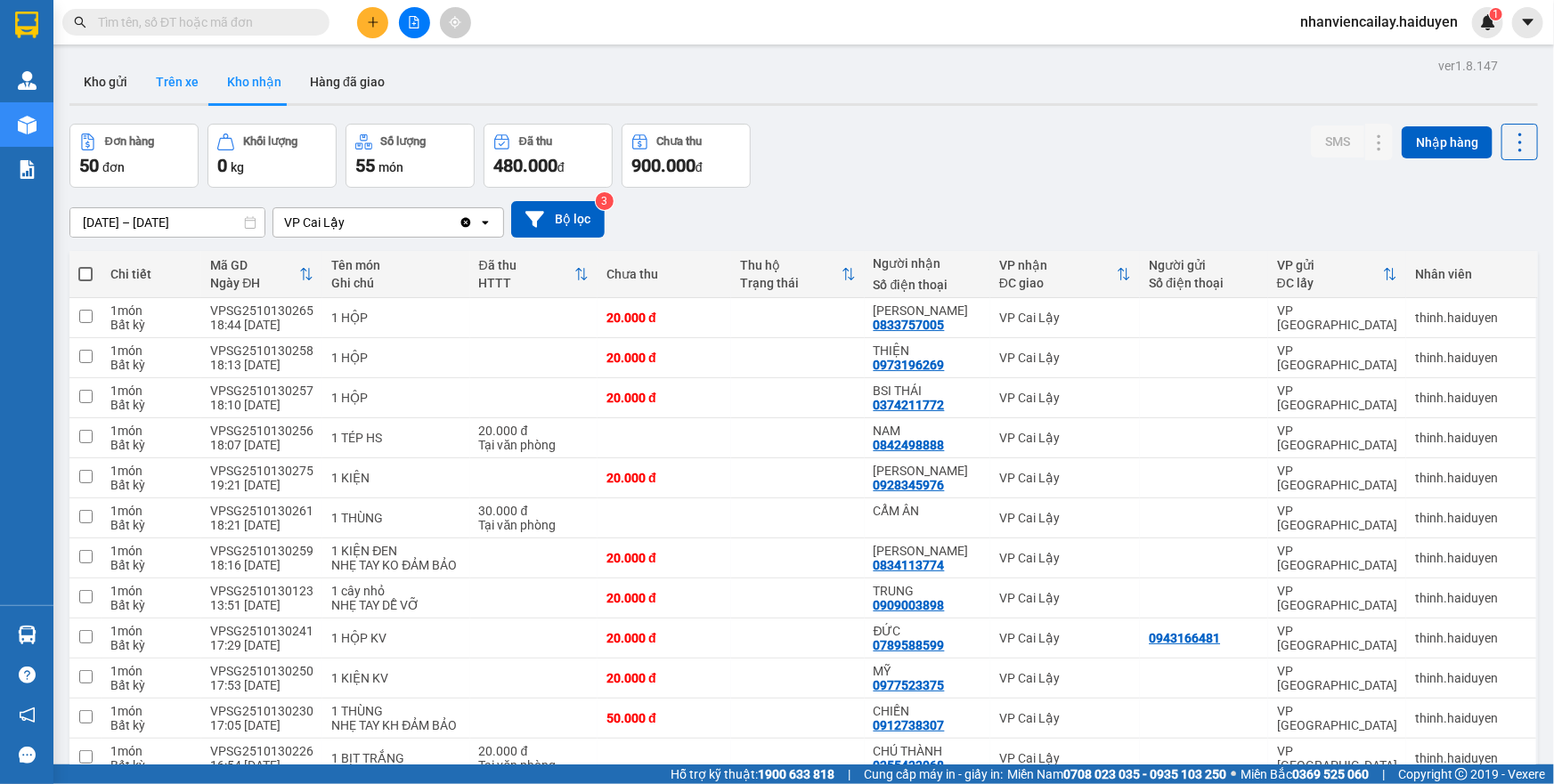
click at [163, 91] on button "Trên xe" at bounding box center [177, 82] width 71 height 43
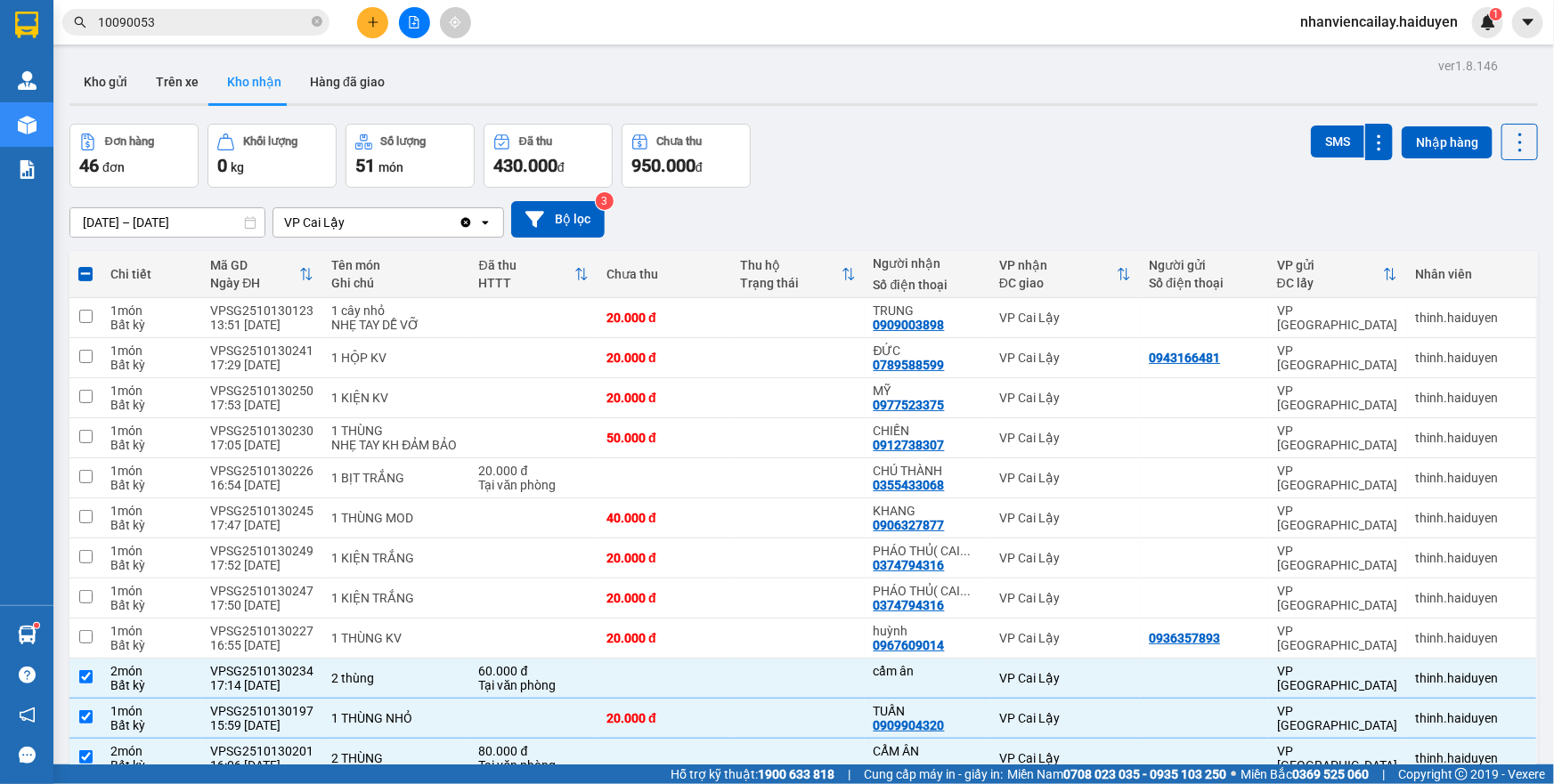
scroll to position [1258, 0]
